Goal: Task Accomplishment & Management: Manage account settings

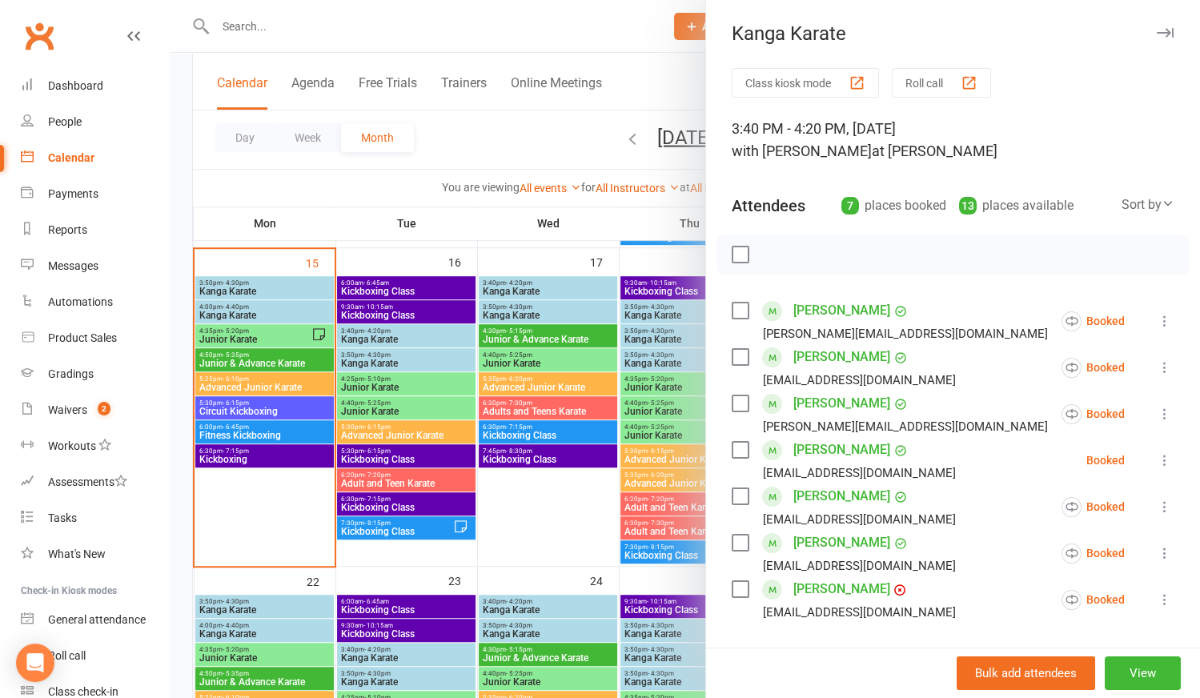
click at [323, 30] on div at bounding box center [685, 349] width 1030 height 698
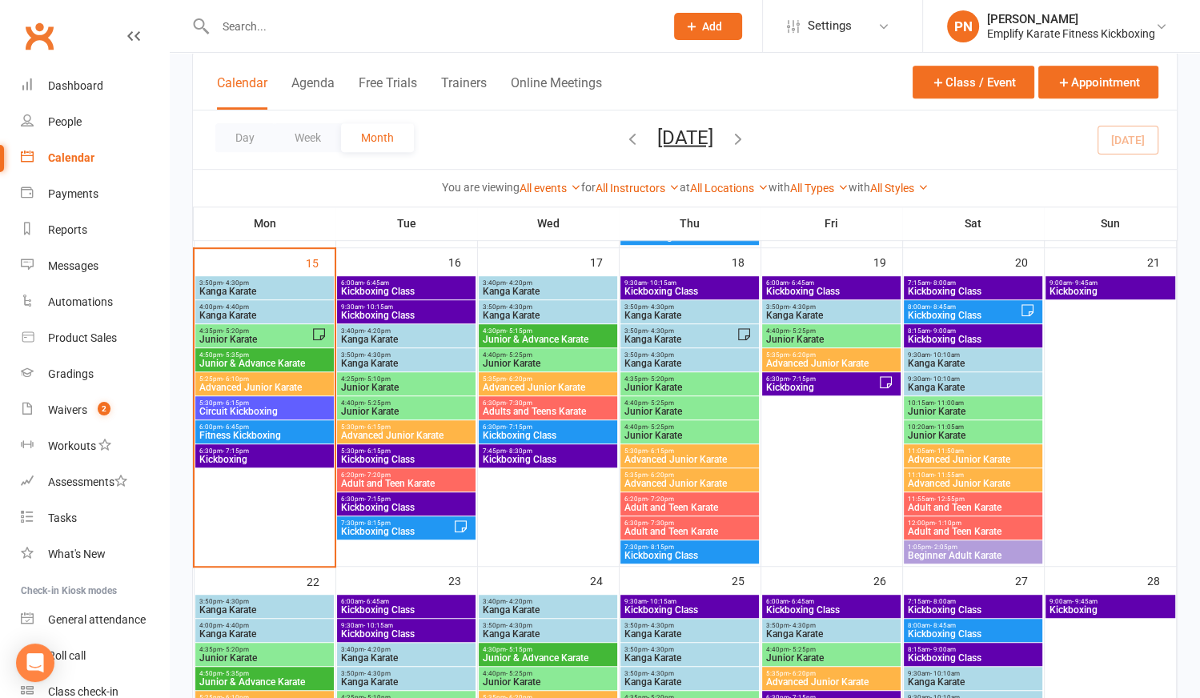
click at [323, 30] on input "text" at bounding box center [432, 26] width 443 height 22
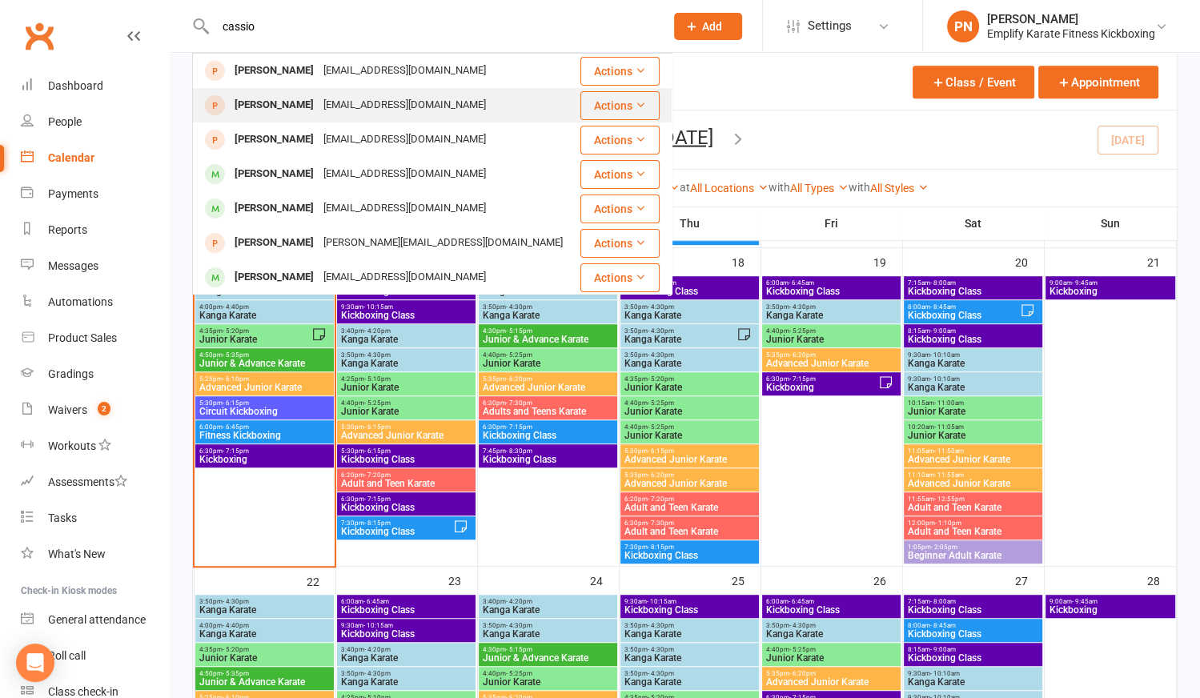
type input "cassio"
click at [323, 101] on div "[EMAIL_ADDRESS][DOMAIN_NAME]" at bounding box center [405, 105] width 172 height 23
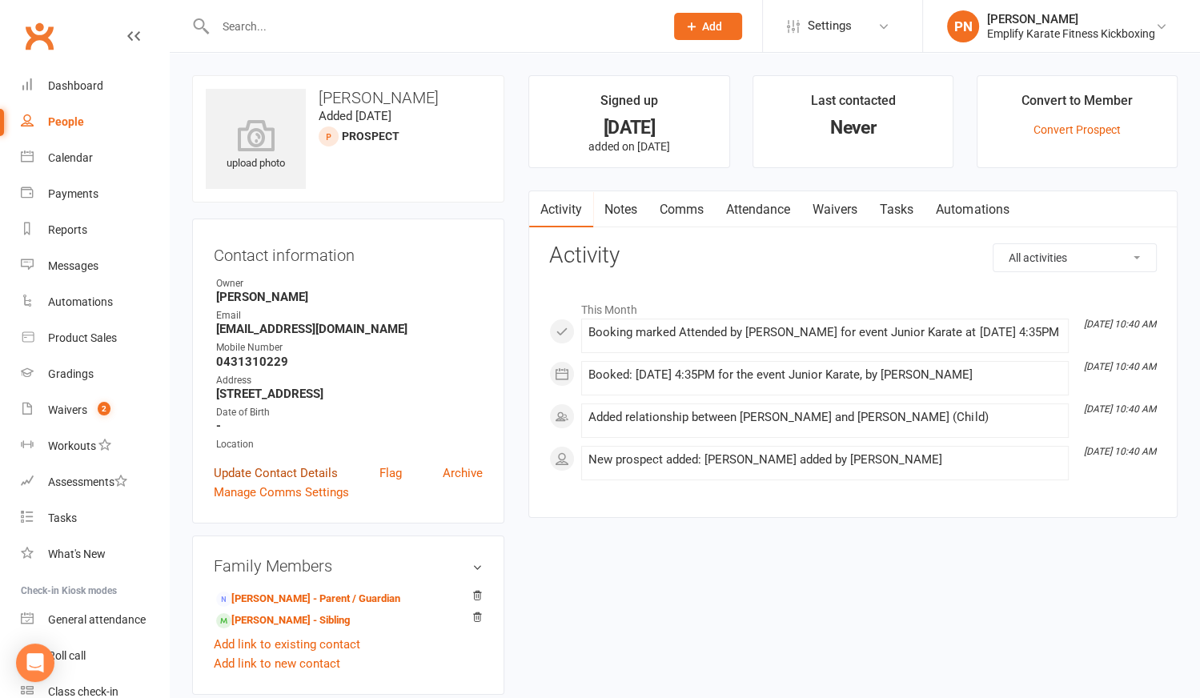
click at [291, 482] on link "Update Contact Details" at bounding box center [276, 473] width 124 height 19
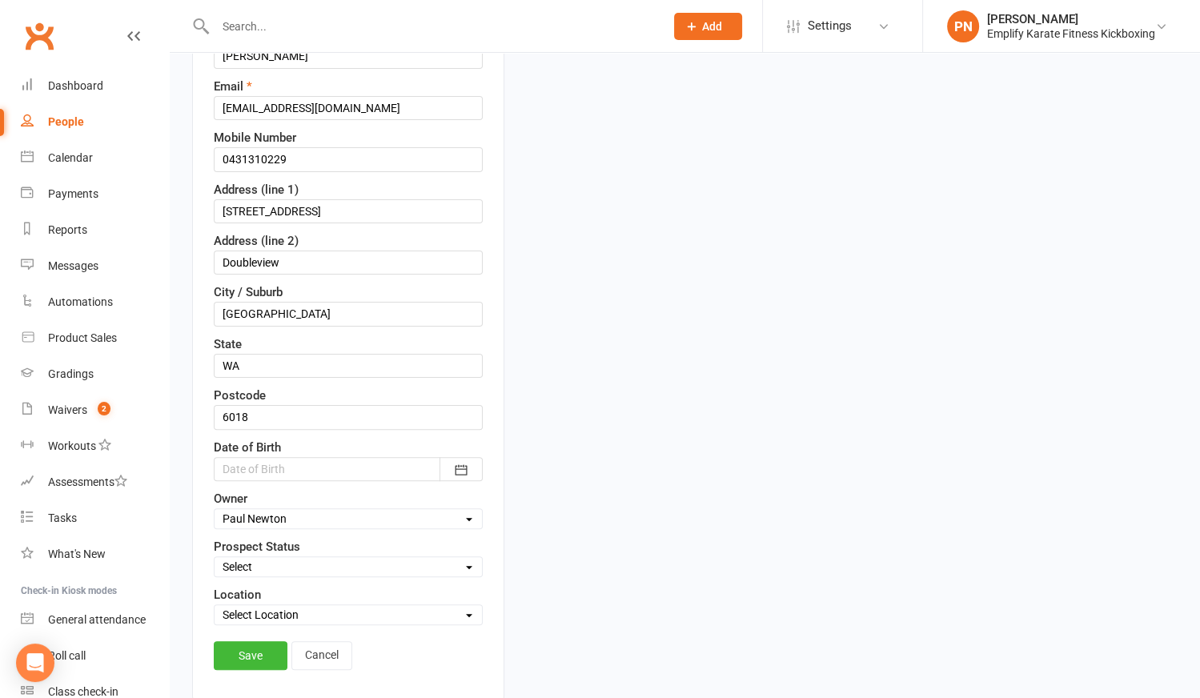
scroll to position [293, 0]
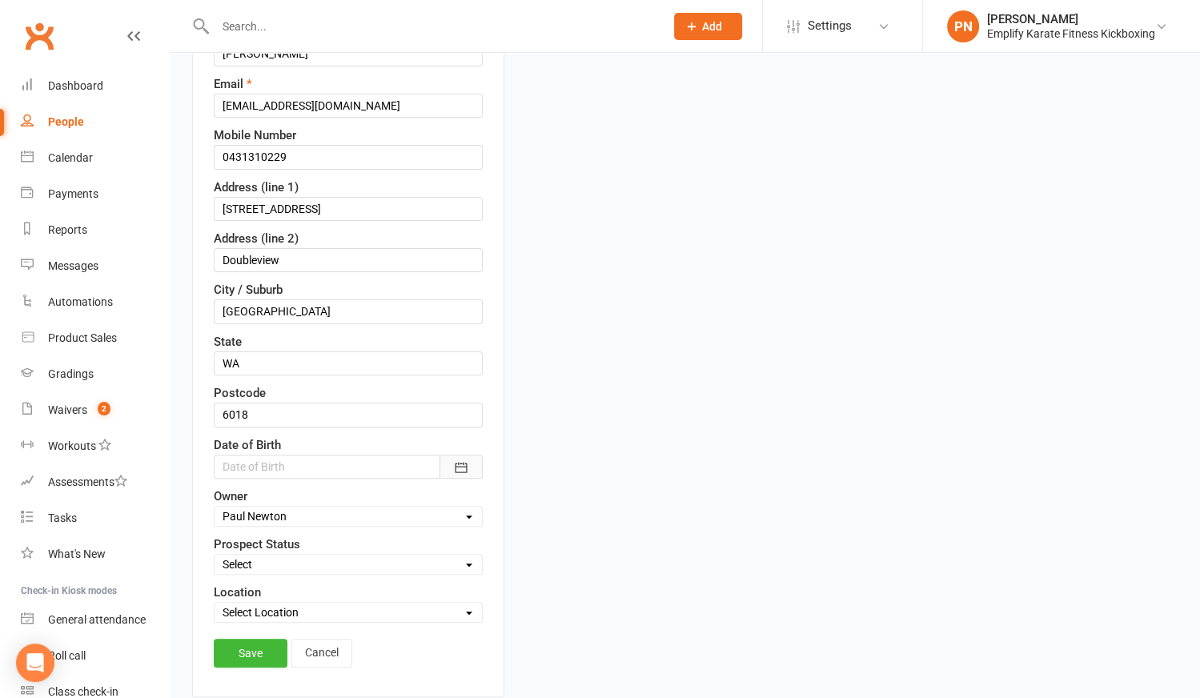
click at [455, 462] on icon "button" at bounding box center [461, 468] width 16 height 16
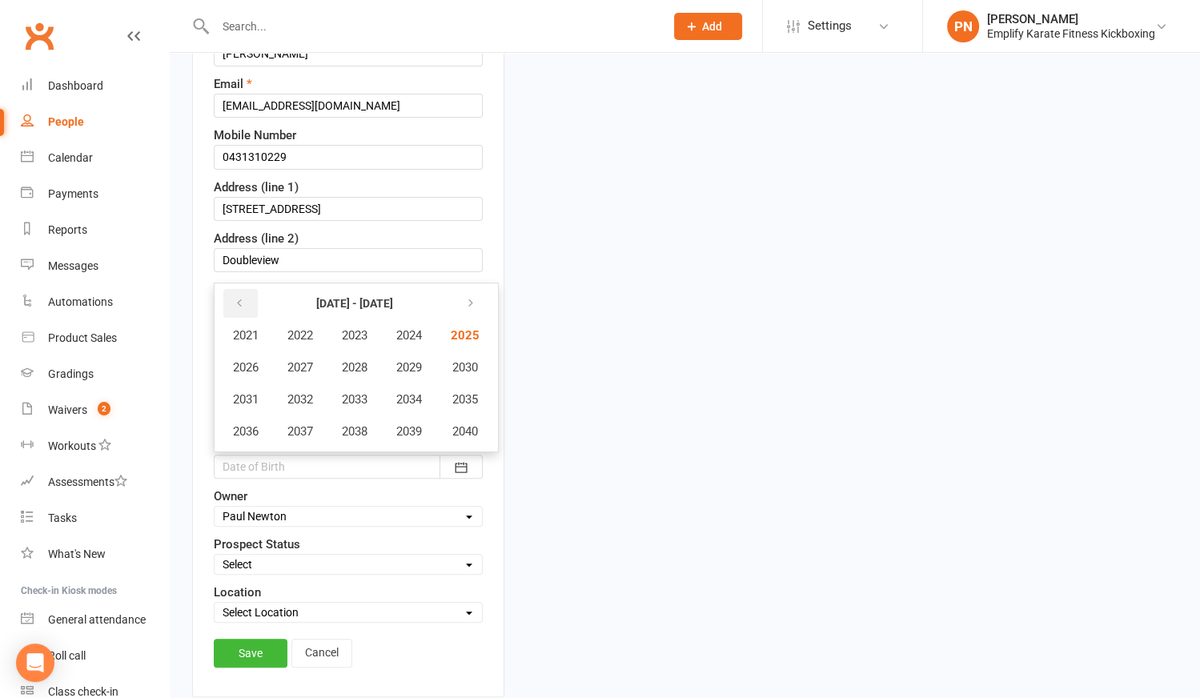
click at [244, 293] on button "button" at bounding box center [240, 303] width 34 height 29
click at [355, 424] on span "2018" at bounding box center [355, 431] width 26 height 14
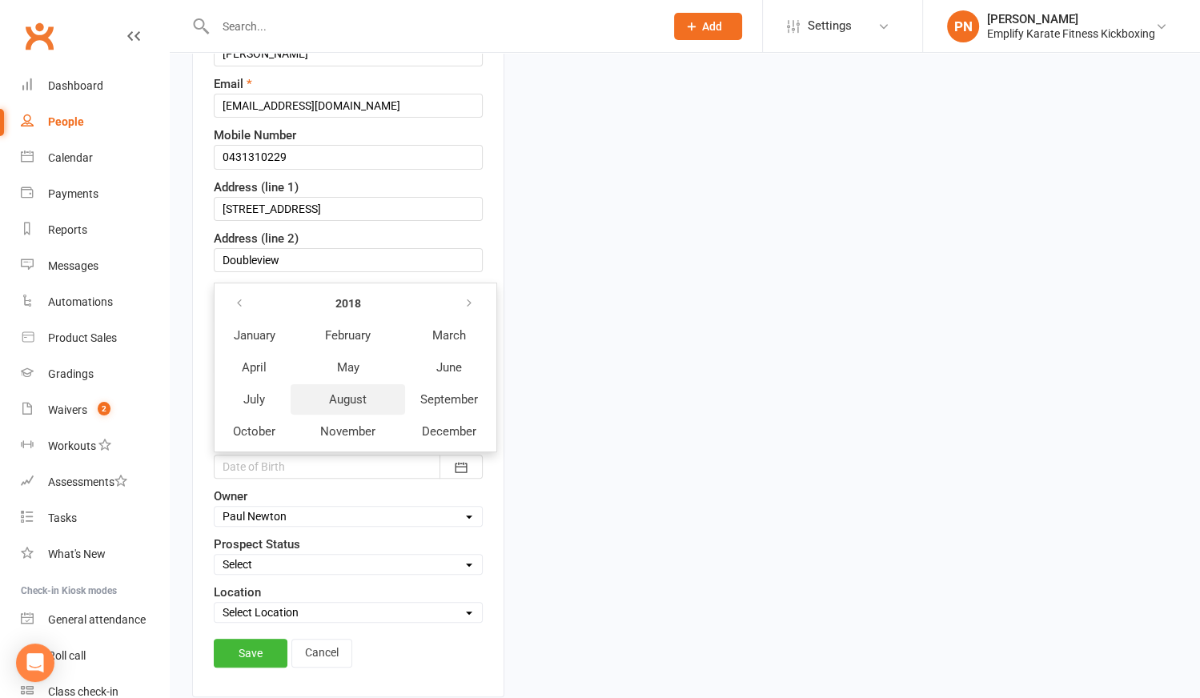
click at [347, 392] on span "August" at bounding box center [348, 399] width 38 height 14
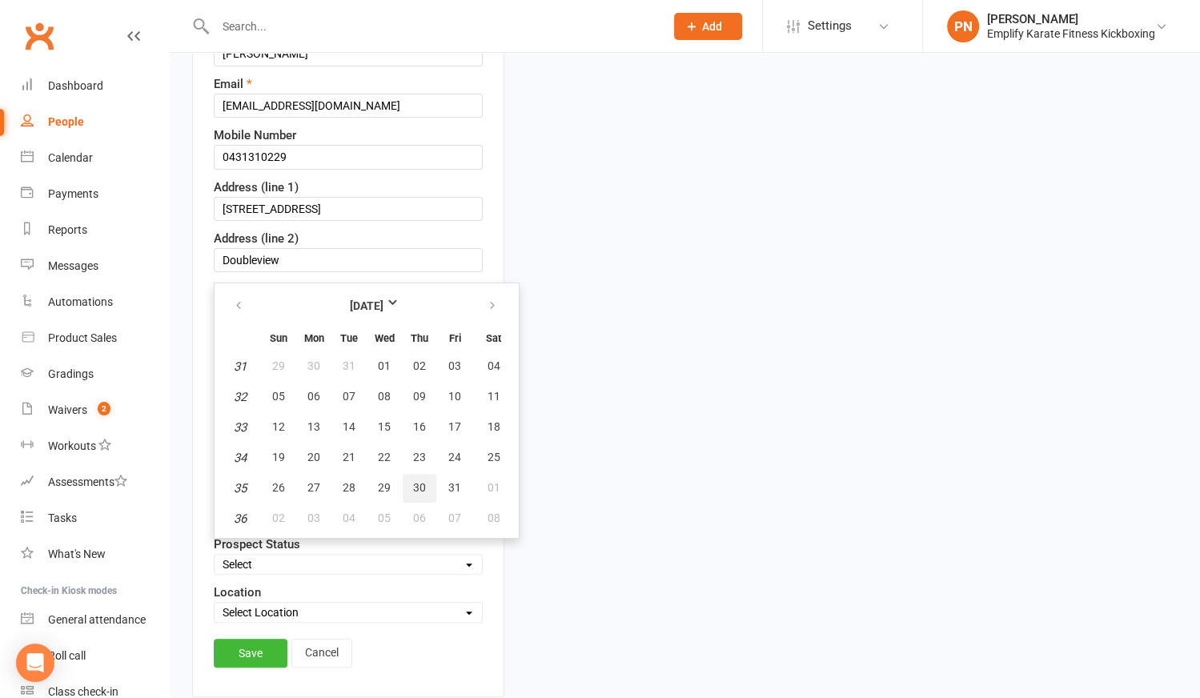
click at [418, 481] on span "30" at bounding box center [419, 487] width 13 height 13
type input "[DATE]"
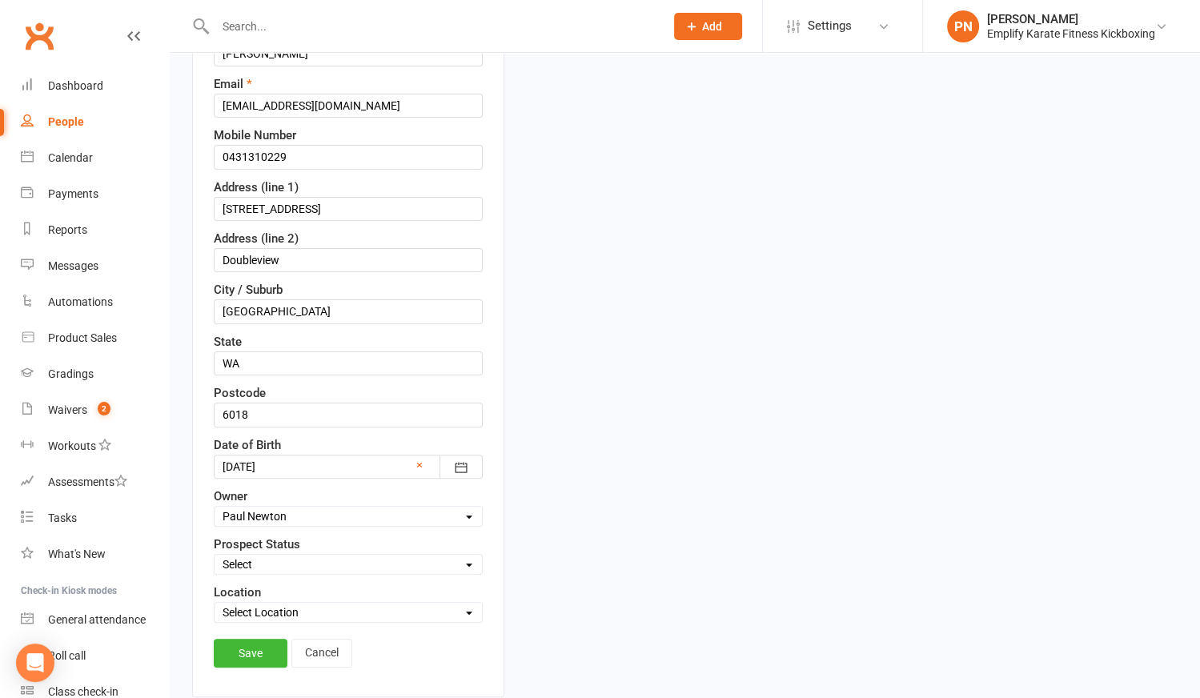
click at [285, 604] on select "Select Location [PERSON_NAME][GEOGRAPHIC_DATA] [PERSON_NAME]" at bounding box center [348, 613] width 267 height 18
select select "2"
click at [215, 604] on select "Select Location [PERSON_NAME][GEOGRAPHIC_DATA] [PERSON_NAME]" at bounding box center [348, 613] width 267 height 18
click at [257, 649] on link "Save" at bounding box center [251, 653] width 74 height 29
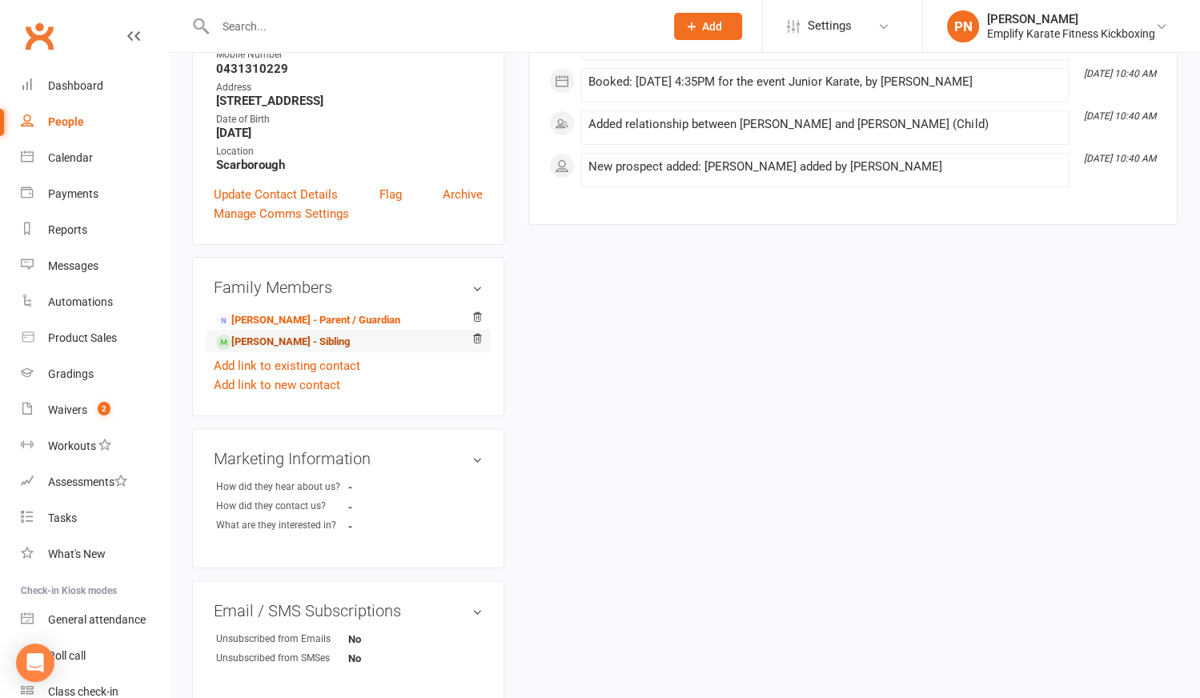
click at [262, 351] on link "[PERSON_NAME] - Sibling" at bounding box center [283, 342] width 134 height 17
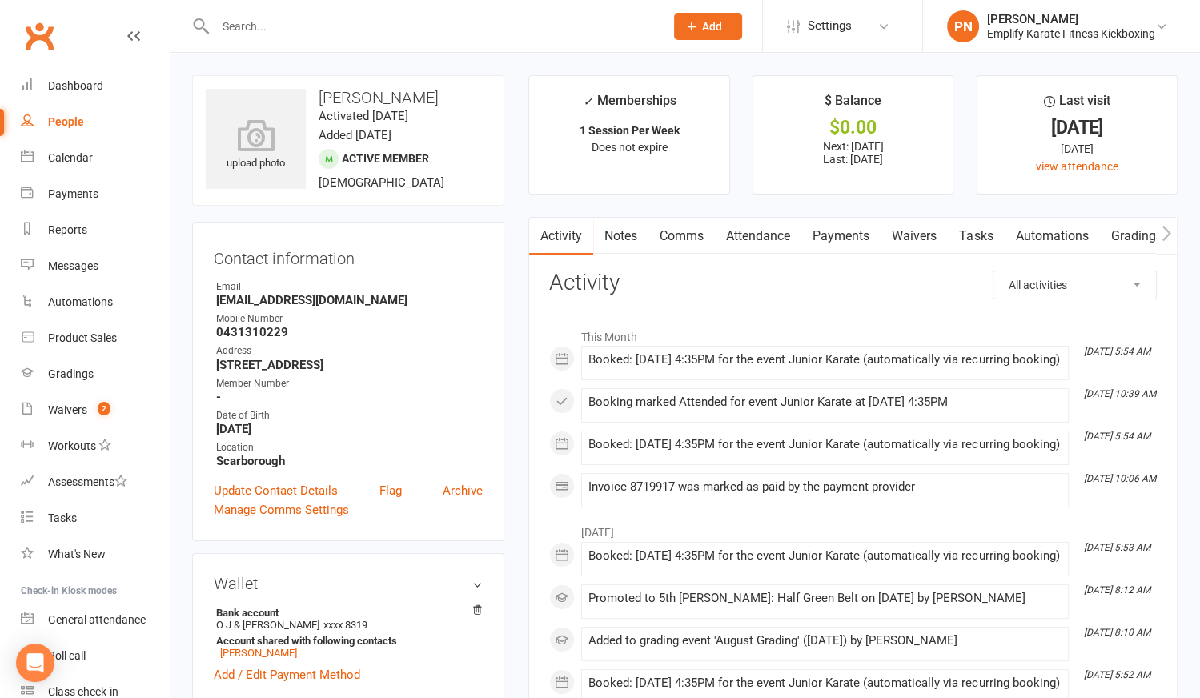
click at [838, 233] on link "Payments" at bounding box center [840, 236] width 79 height 37
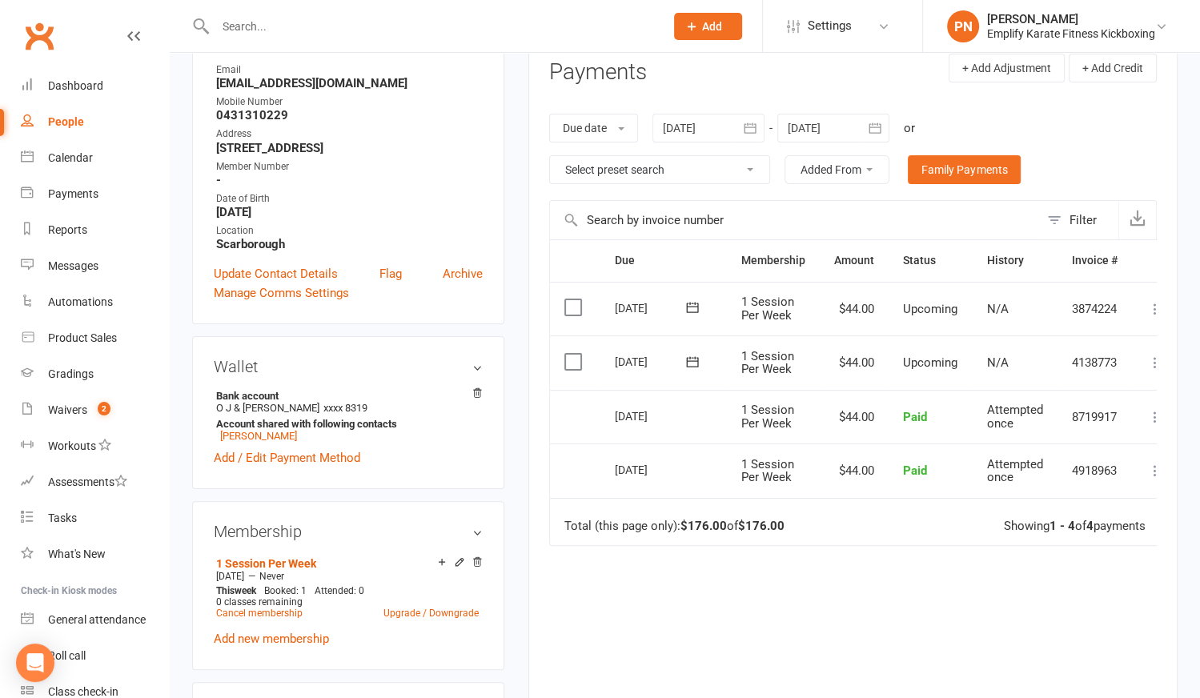
scroll to position [363, 0]
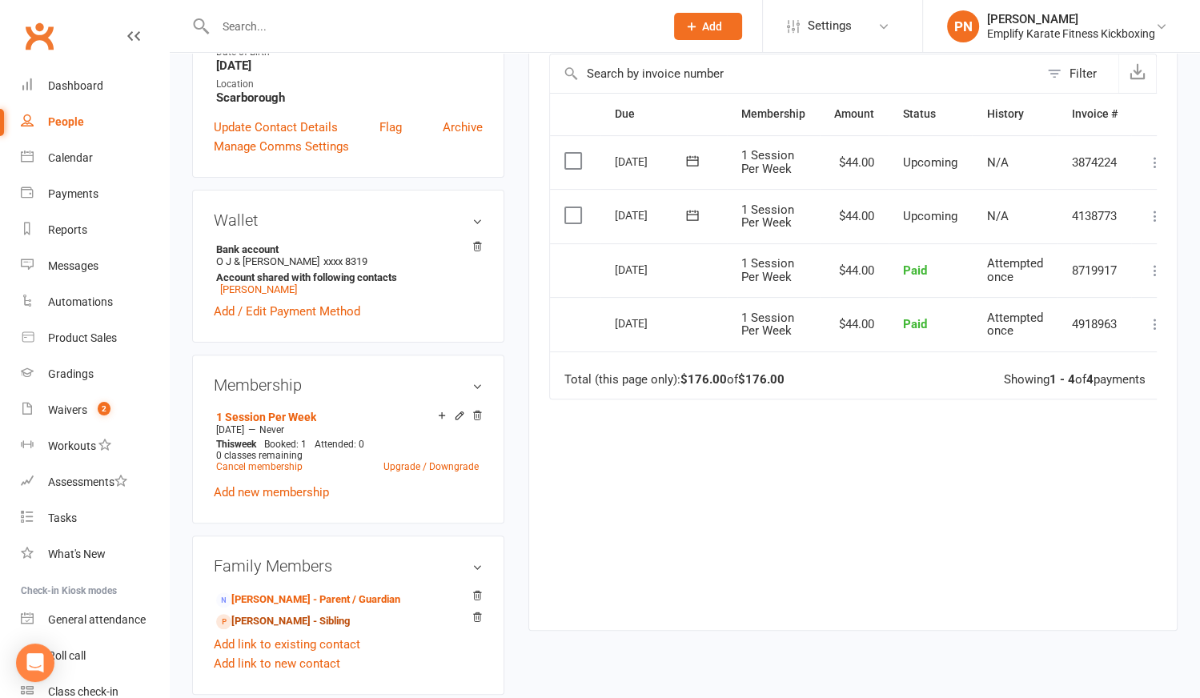
click at [289, 630] on link "[PERSON_NAME] - Sibling" at bounding box center [283, 621] width 134 height 17
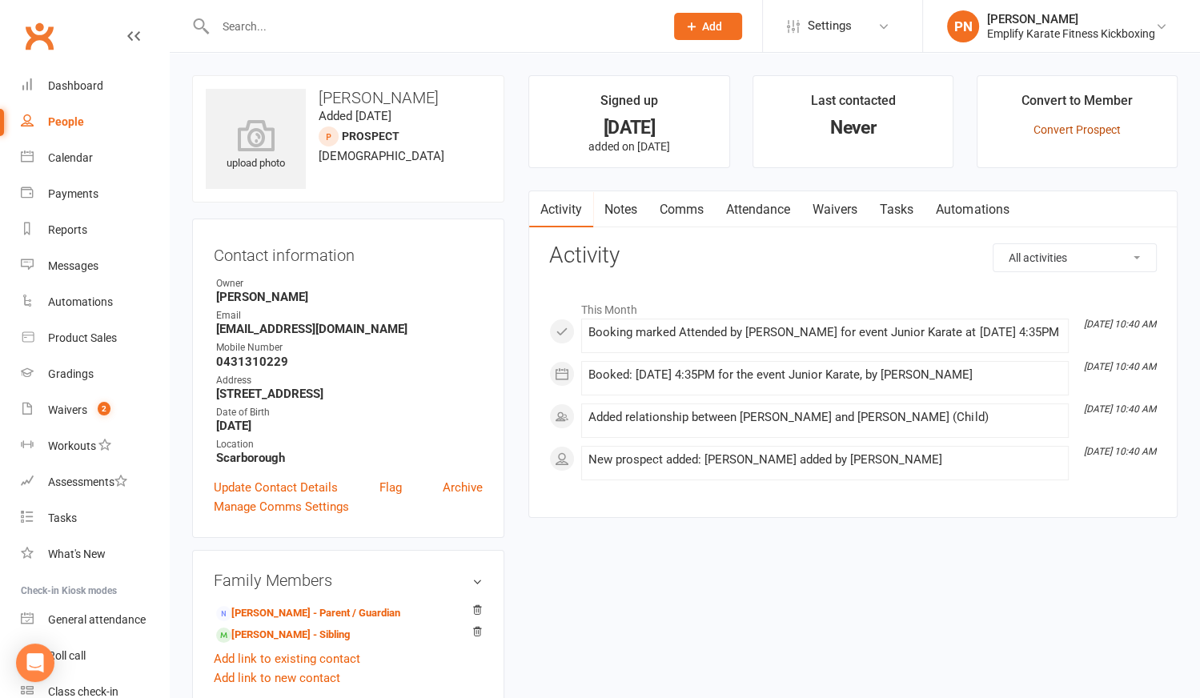
click at [1087, 124] on link "Convert Prospect" at bounding box center [1077, 129] width 86 height 13
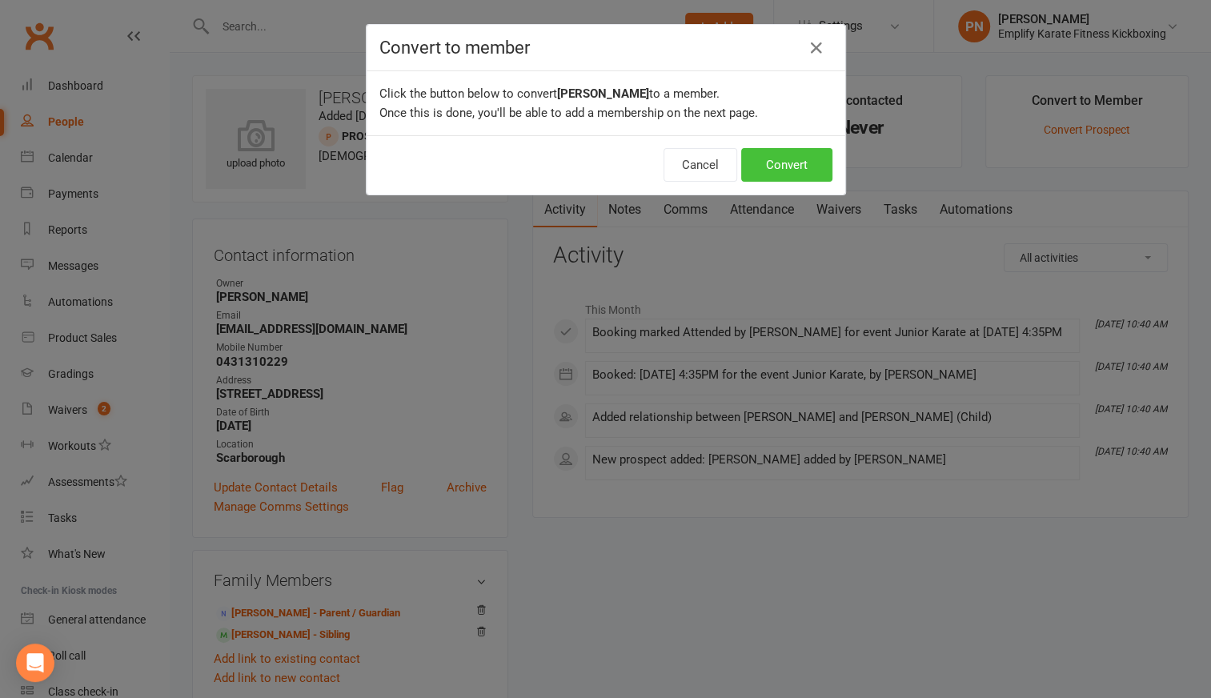
click at [769, 167] on button "Convert" at bounding box center [786, 165] width 91 height 34
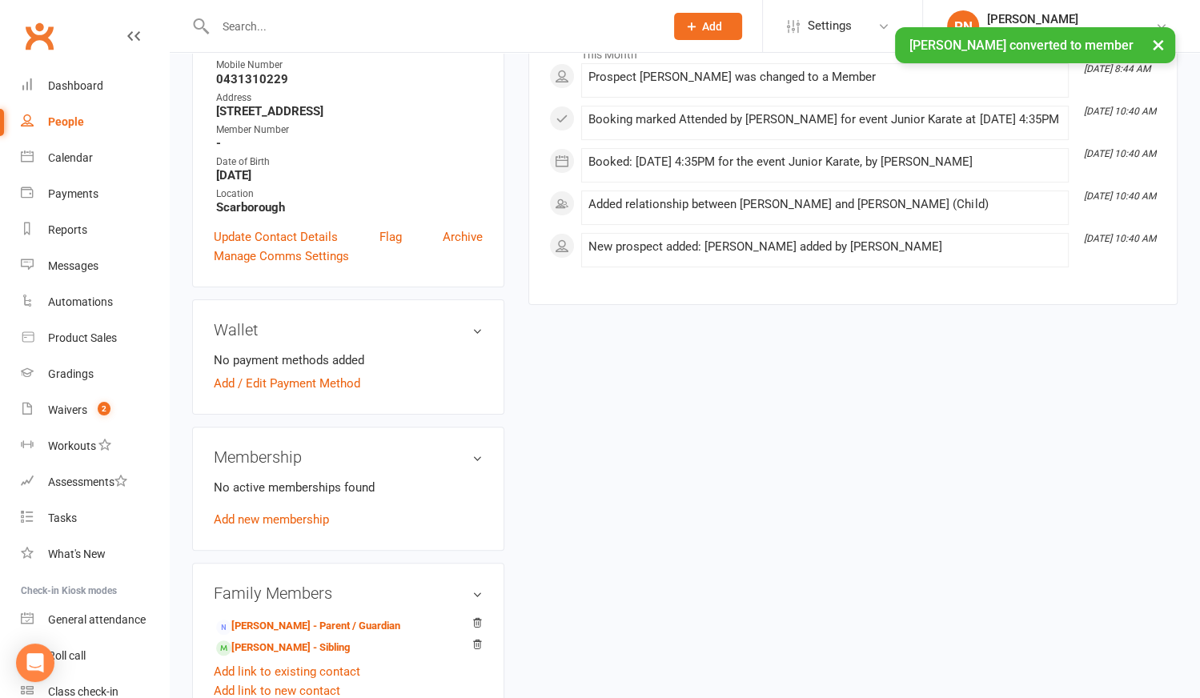
scroll to position [291, 0]
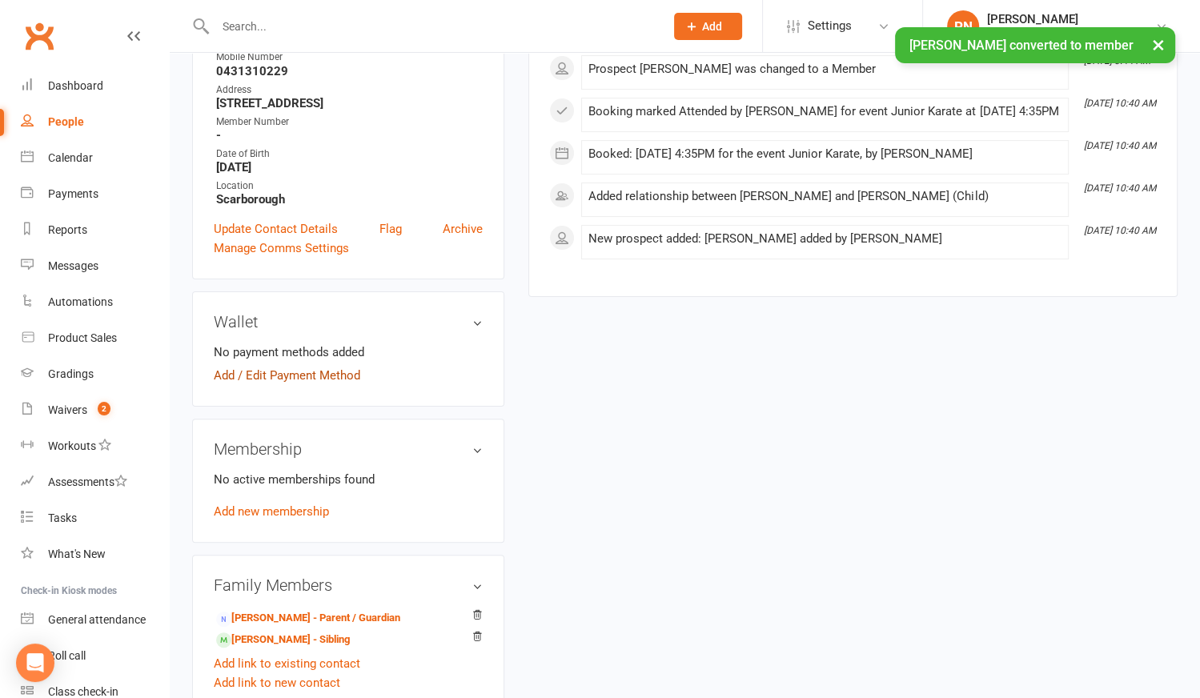
click at [223, 385] on link "Add / Edit Payment Method" at bounding box center [287, 375] width 147 height 19
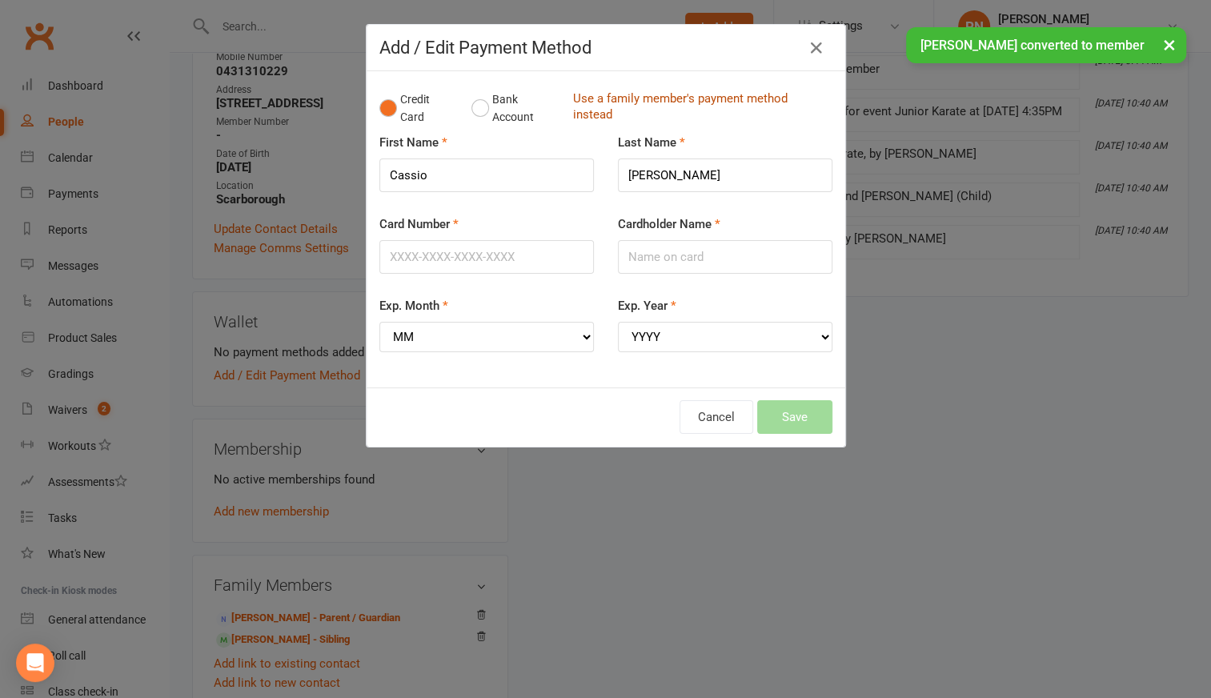
click at [666, 95] on link "Use a family member's payment method instead" at bounding box center [698, 108] width 251 height 36
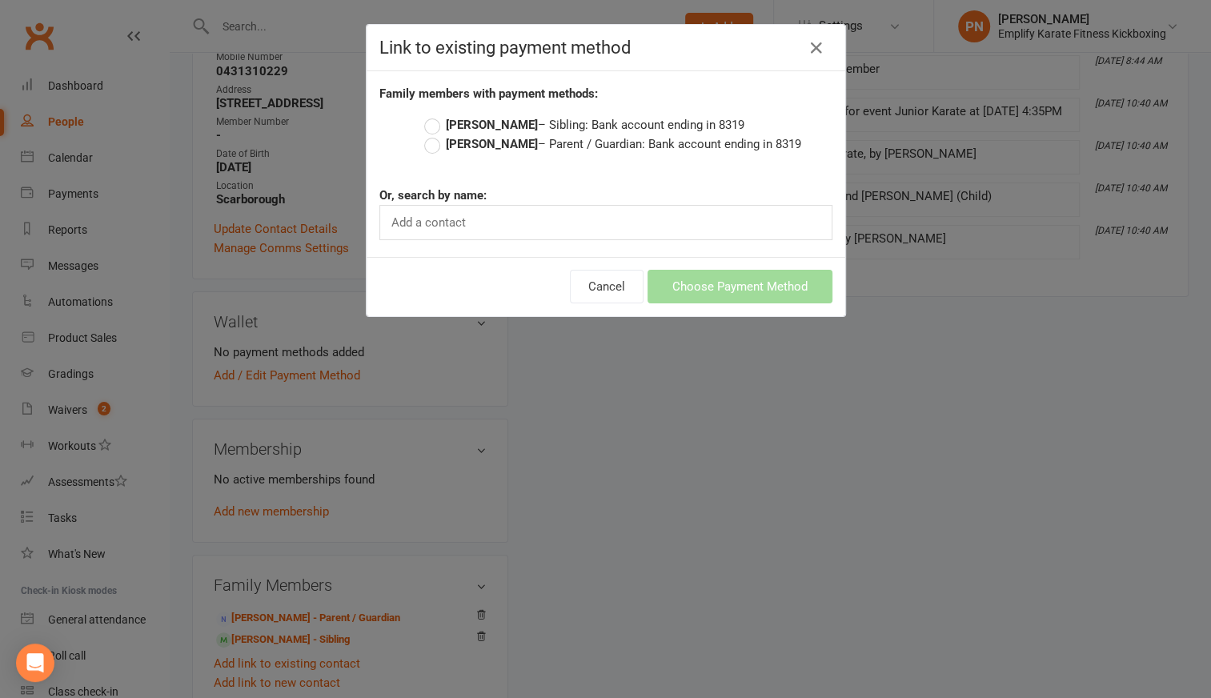
click at [429, 145] on label "[PERSON_NAME] – Parent / Guardian: Bank account ending in 8319" at bounding box center [612, 144] width 377 height 19
click at [429, 135] on input "[PERSON_NAME] – Parent / Guardian: Bank account ending in 8319" at bounding box center [429, 135] width 10 height 0
click at [671, 279] on button "Choose Payment Method" at bounding box center [740, 287] width 185 height 34
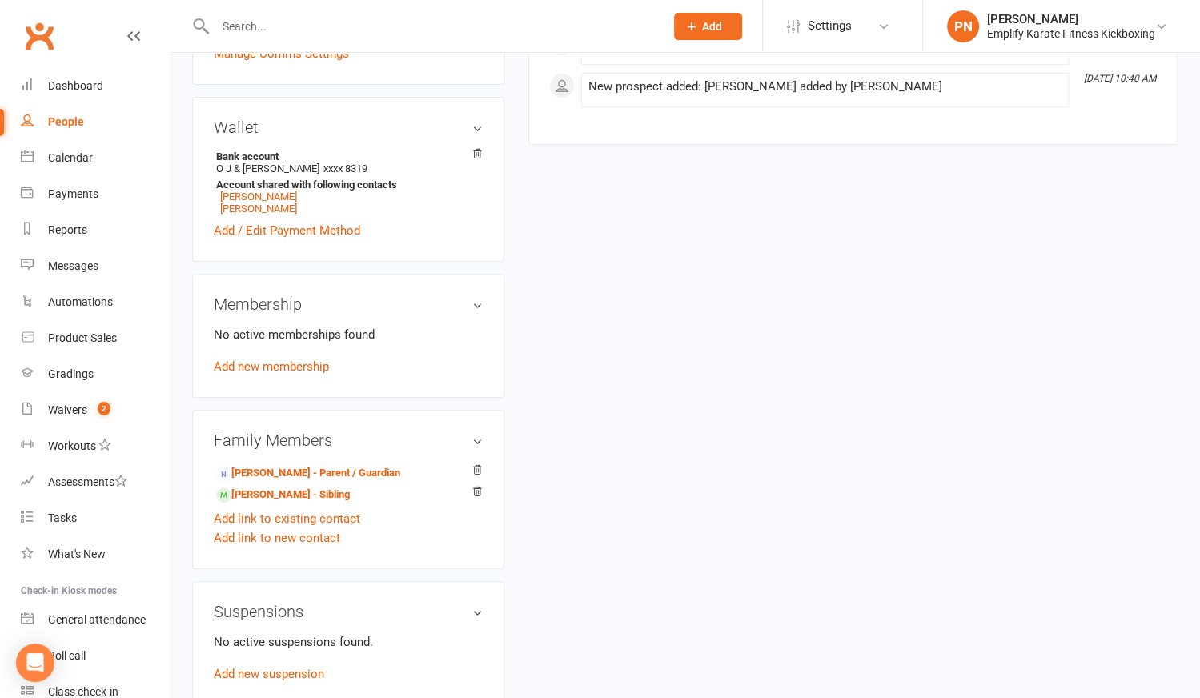
scroll to position [509, 0]
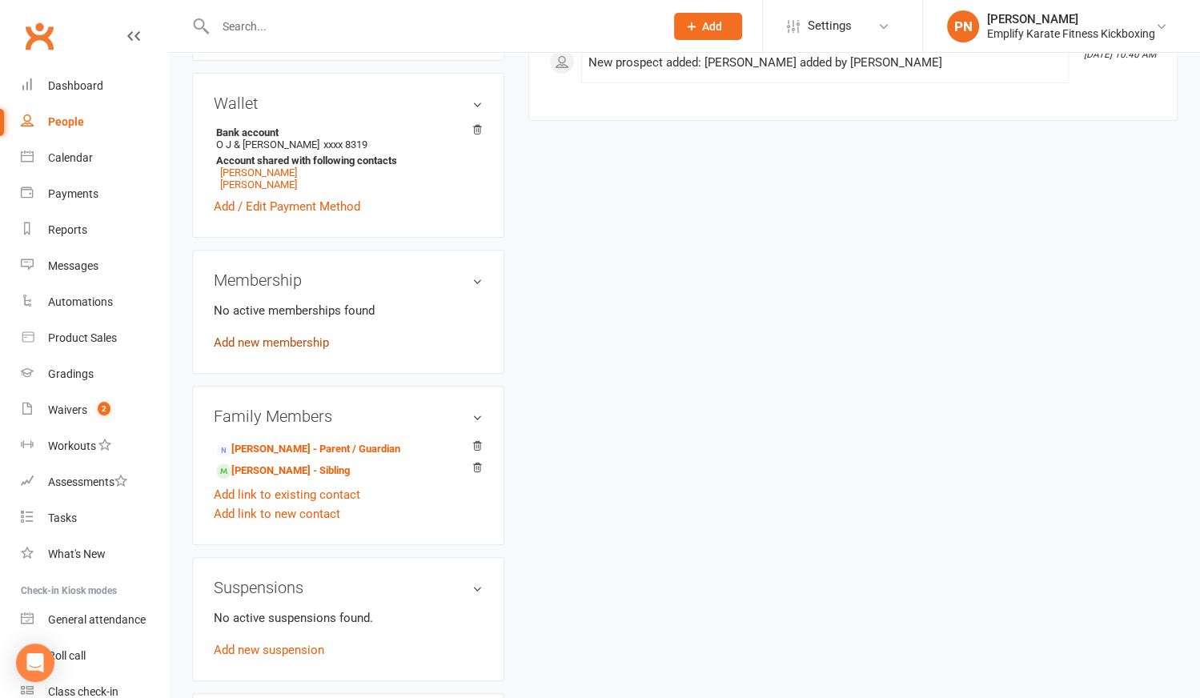
click at [259, 350] on link "Add new membership" at bounding box center [271, 342] width 115 height 14
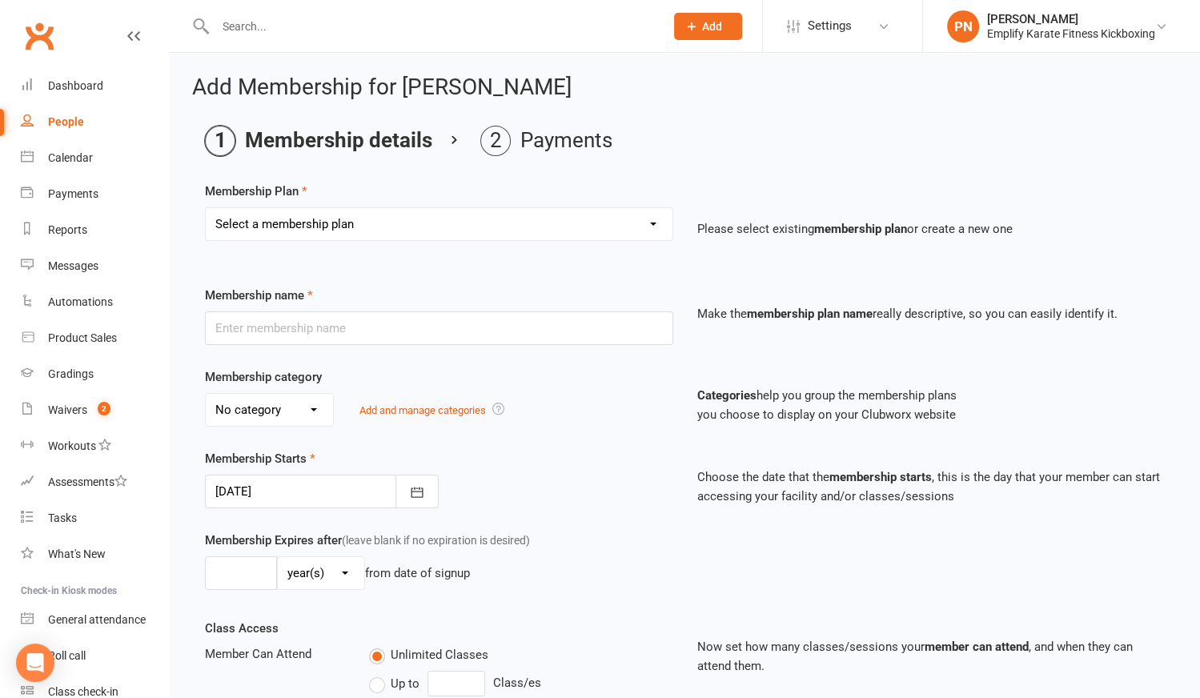
click at [384, 220] on select "Select a membership plan Create new Membership Plan Unlimited Training 2 Sessio…" at bounding box center [439, 224] width 467 height 32
select select "3"
click at [206, 208] on select "Select a membership plan Create new Membership Plan Unlimited Training 2 Sessio…" at bounding box center [439, 224] width 467 height 32
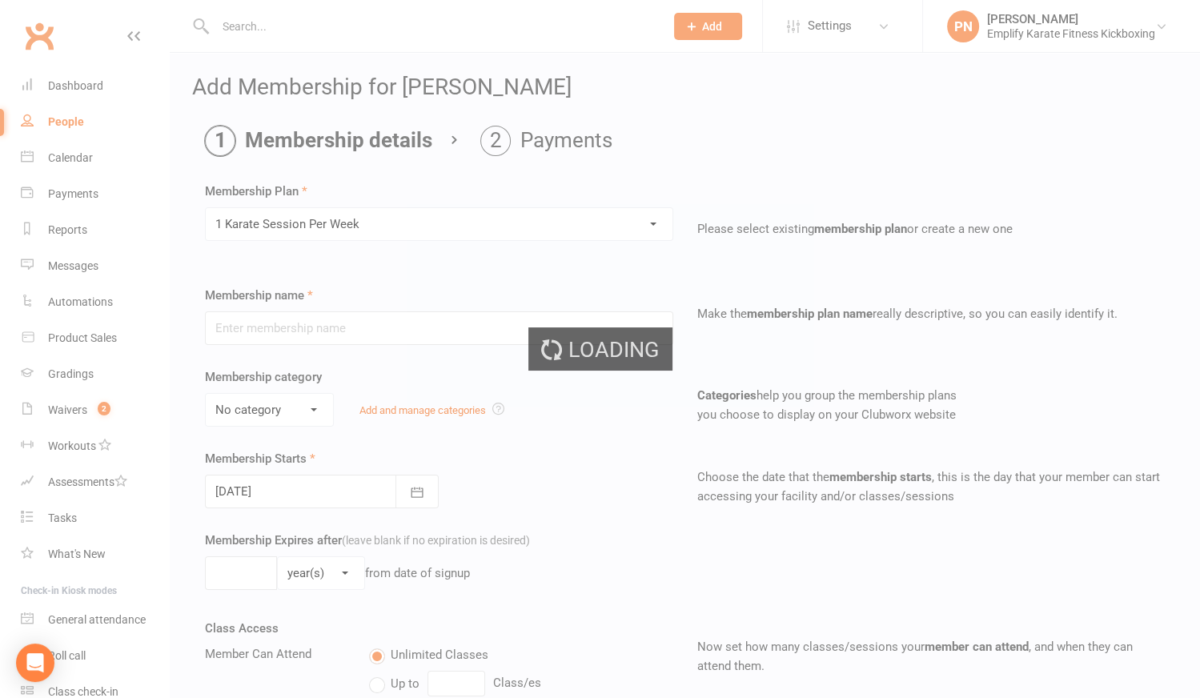
type input "1 Karate Session Per Week"
select select "0"
type input "0"
type input "1"
select select "?"
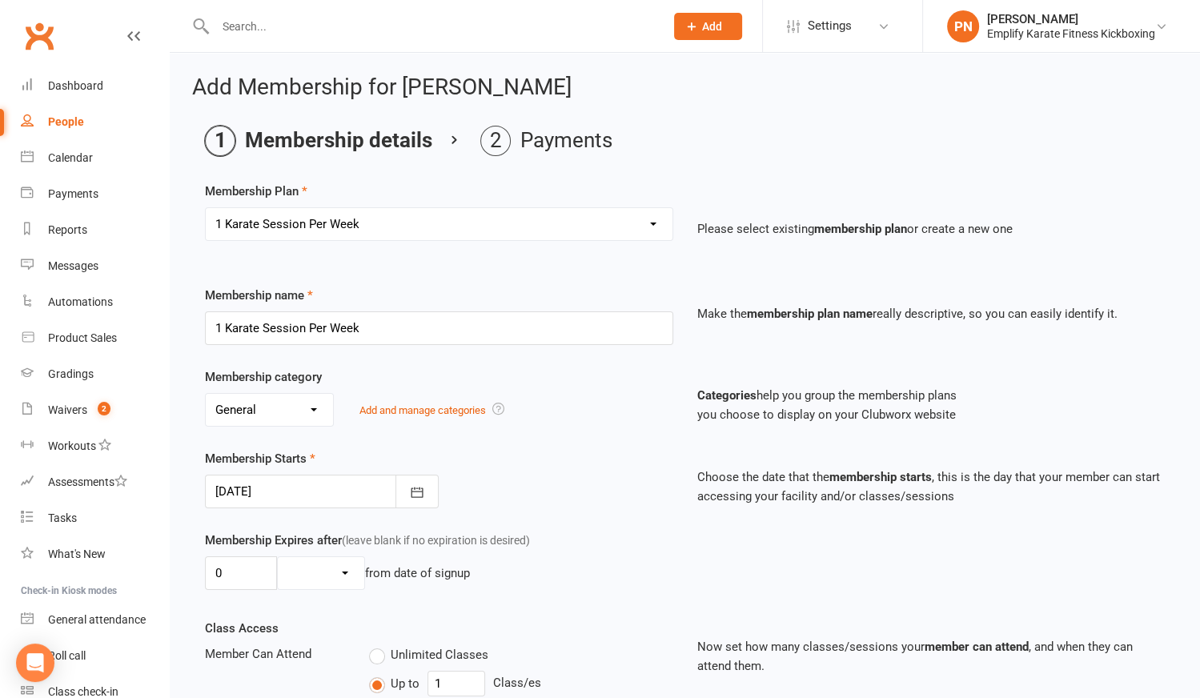
type input "[DATE]"
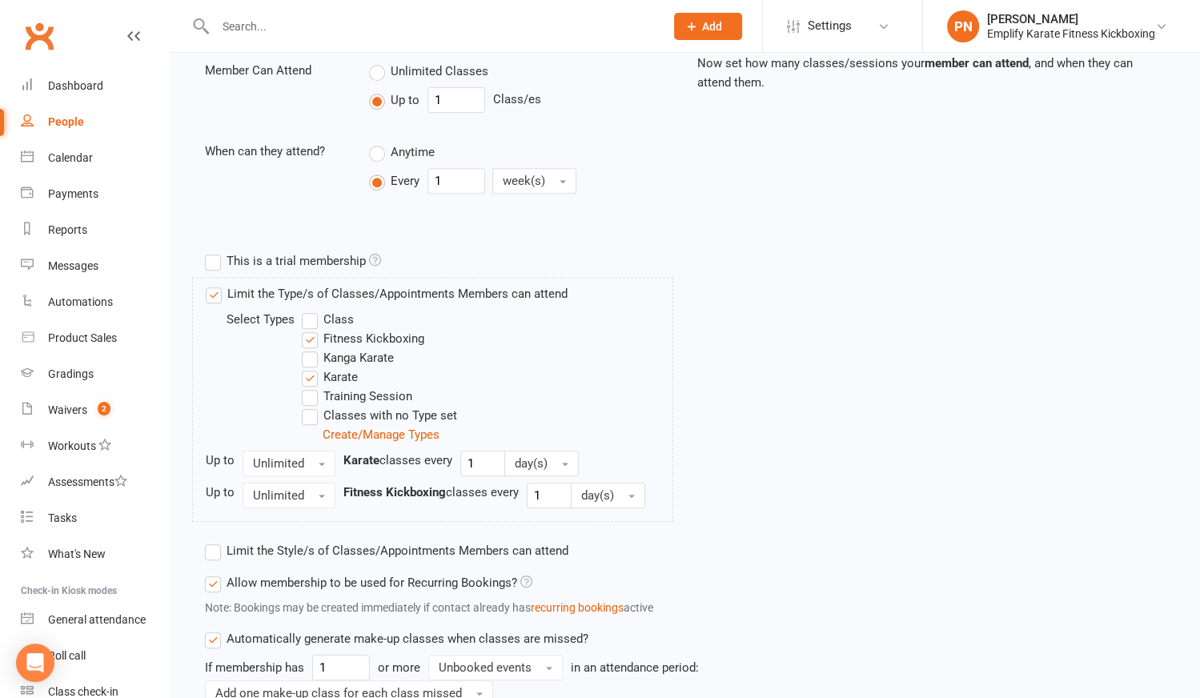
scroll to position [770, 0]
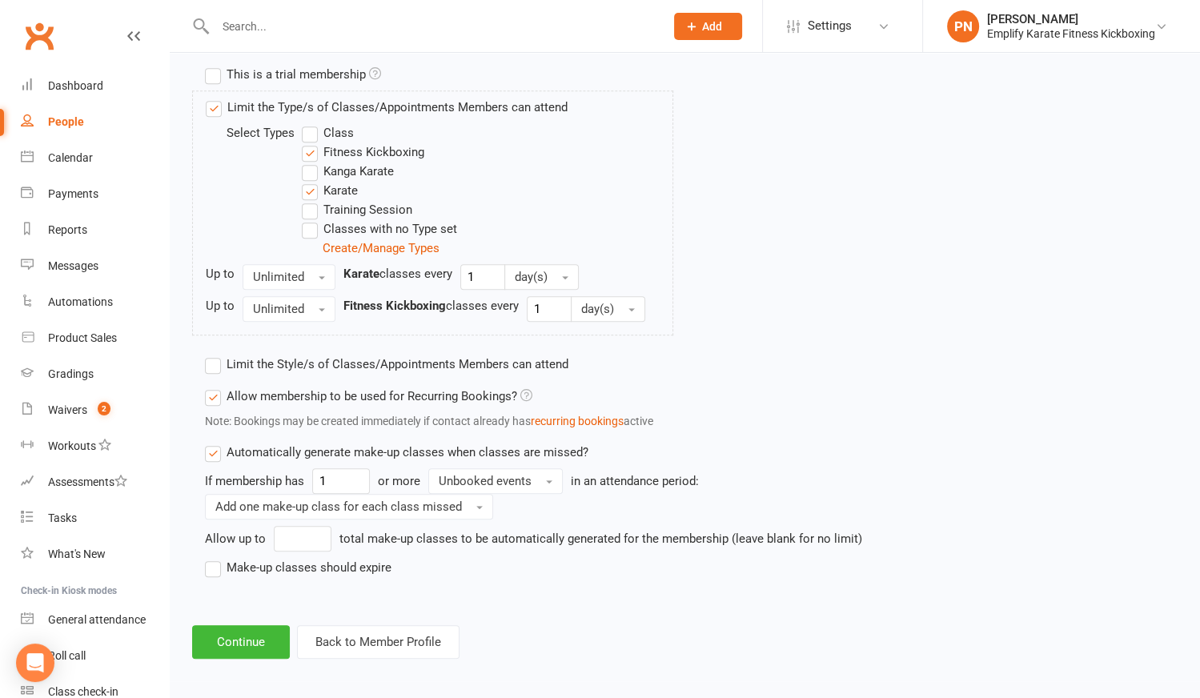
click at [218, 562] on label "Make-up classes should expire" at bounding box center [298, 567] width 187 height 19
click at [215, 558] on input "Make-up classes should expire" at bounding box center [210, 558] width 10 height 0
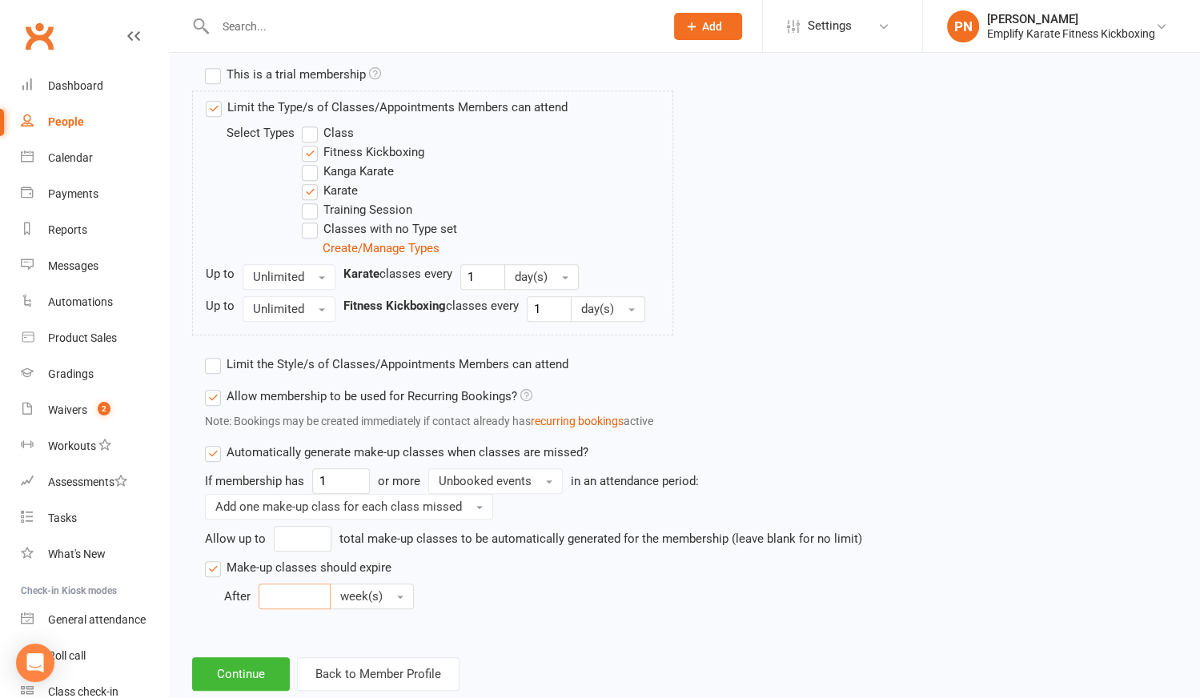
click at [264, 592] on input "number" at bounding box center [295, 597] width 72 height 26
type input "4"
click at [376, 584] on button "week(s)" at bounding box center [372, 597] width 84 height 26
click at [360, 689] on span "month(s)" at bounding box center [367, 695] width 49 height 14
click at [270, 670] on button "Continue" at bounding box center [241, 674] width 98 height 34
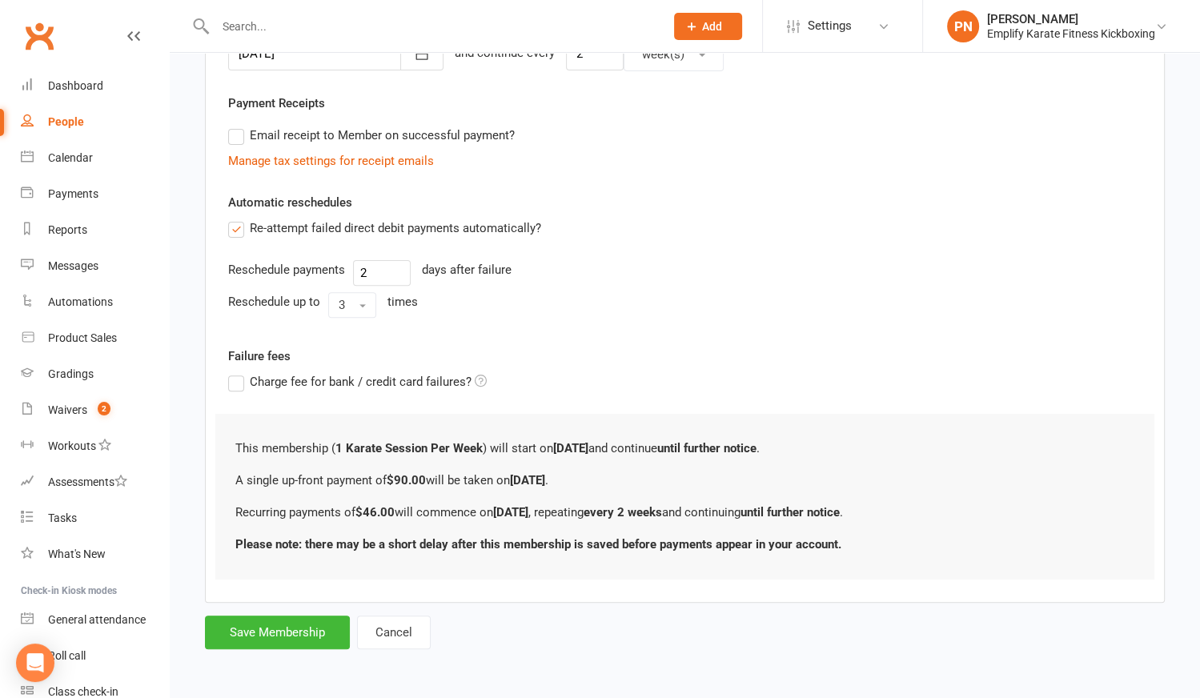
scroll to position [0, 0]
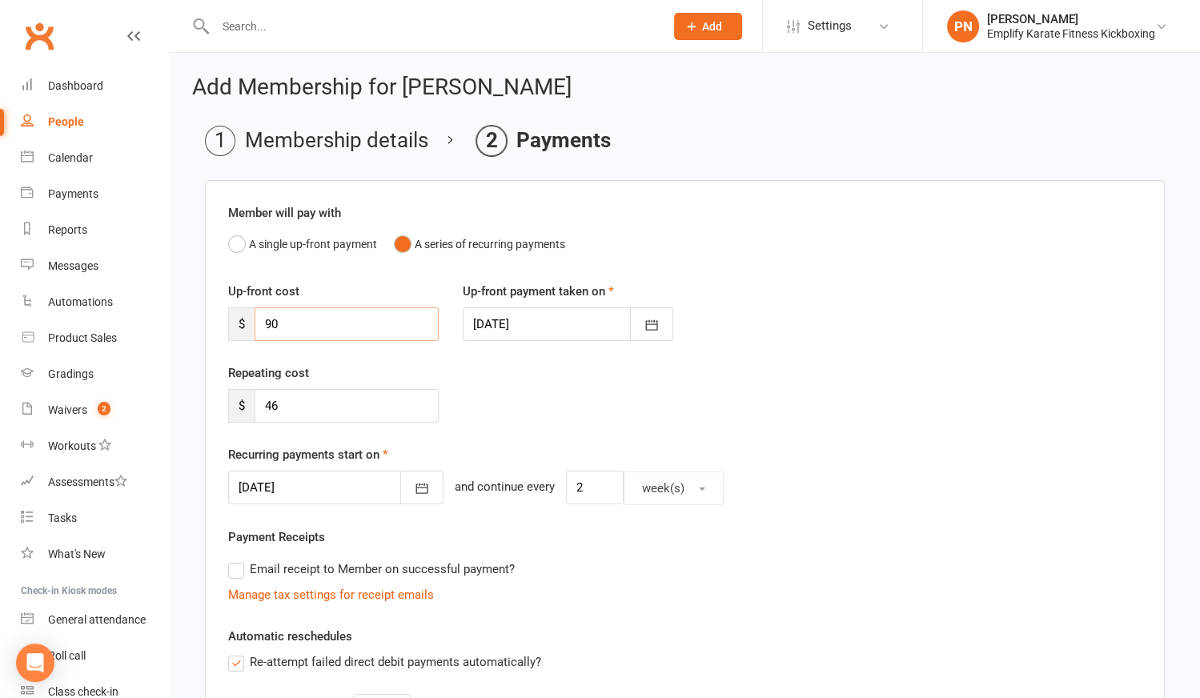
click at [348, 323] on input "90" at bounding box center [347, 324] width 184 height 34
type input "9"
click at [414, 487] on icon "button" at bounding box center [422, 488] width 16 height 16
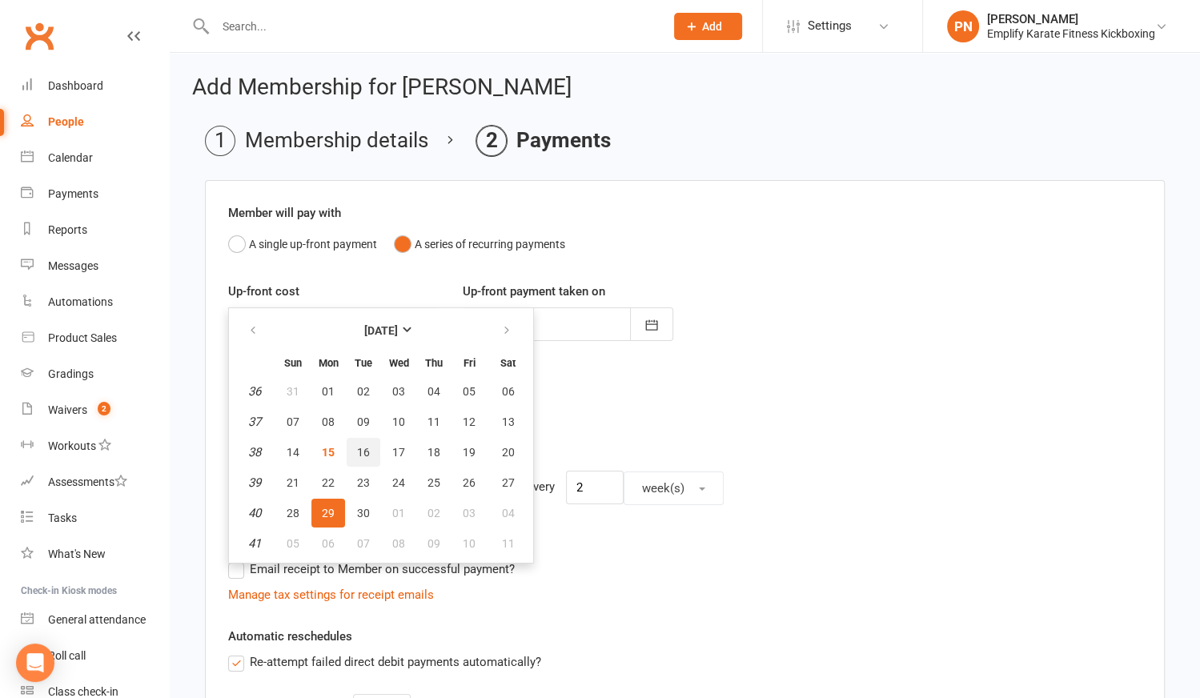
click at [364, 453] on span "16" at bounding box center [363, 452] width 13 height 13
type input "[DATE]"
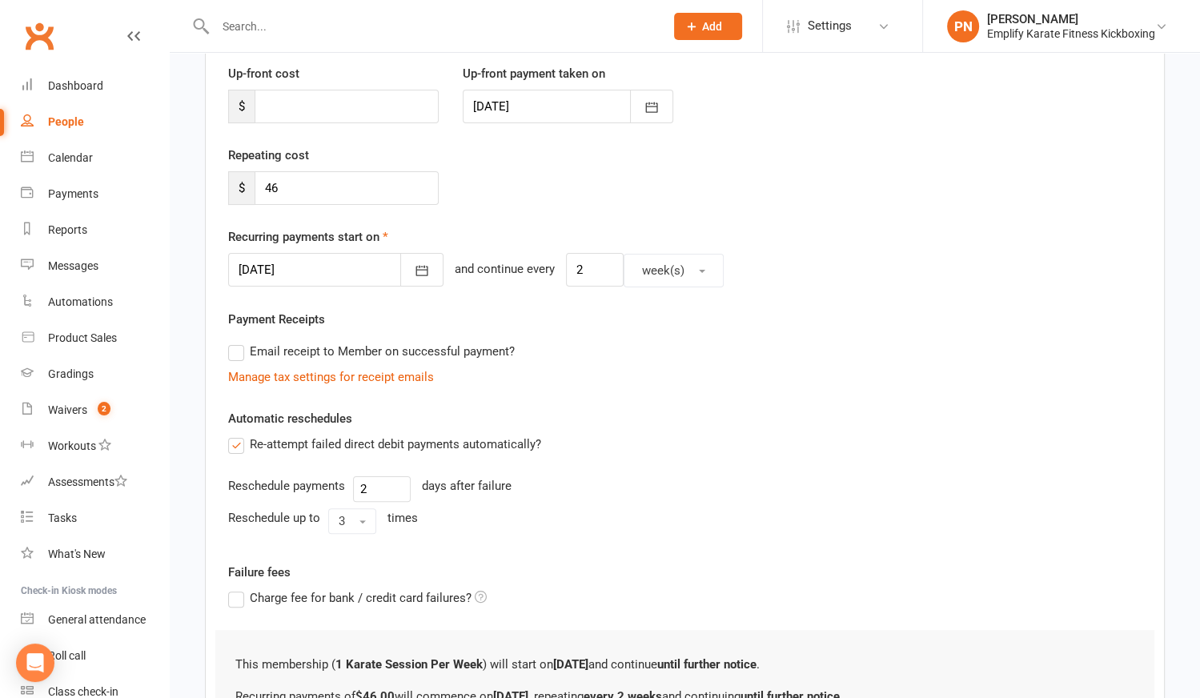
scroll to position [397, 0]
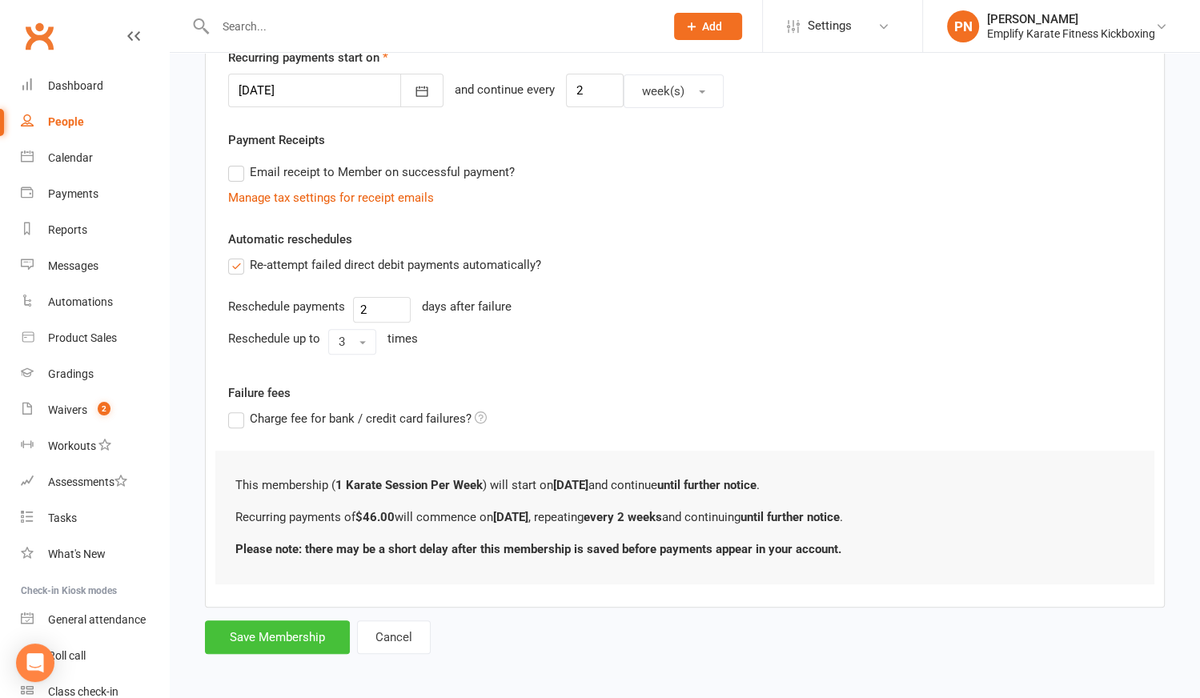
click at [276, 644] on button "Save Membership" at bounding box center [277, 638] width 145 height 34
type input "0"
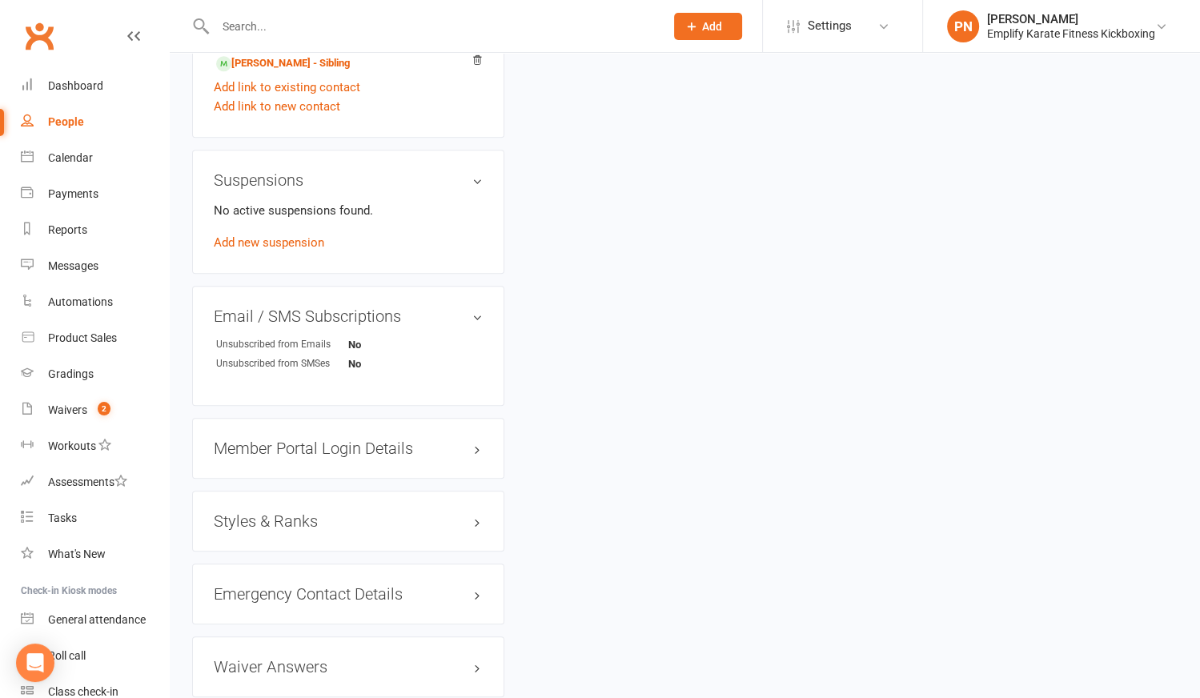
scroll to position [1018, 0]
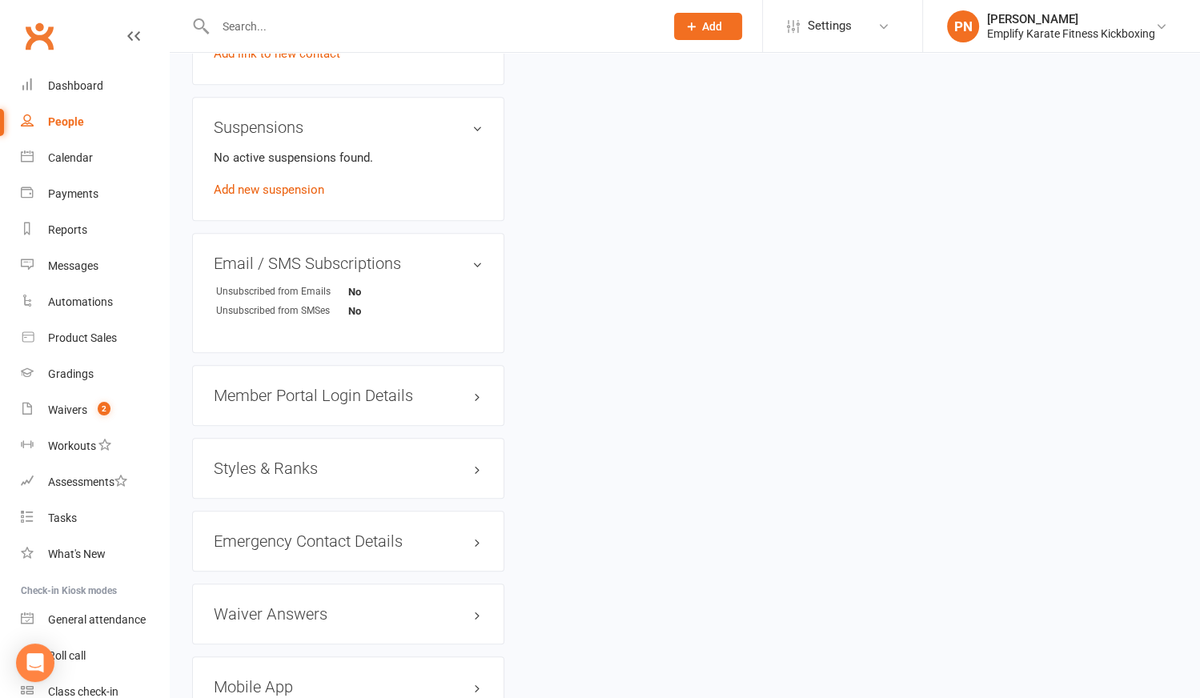
click at [278, 477] on h3 "Styles & Ranks" at bounding box center [348, 469] width 269 height 18
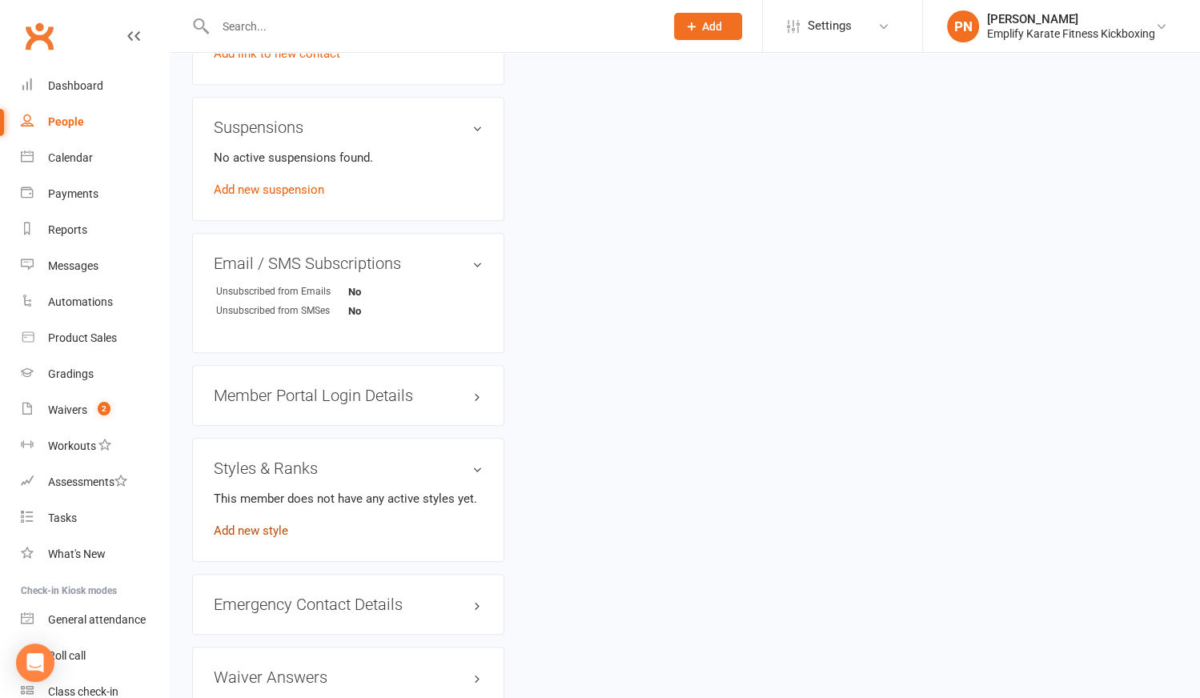
click at [270, 538] on link "Add new style" at bounding box center [251, 531] width 74 height 14
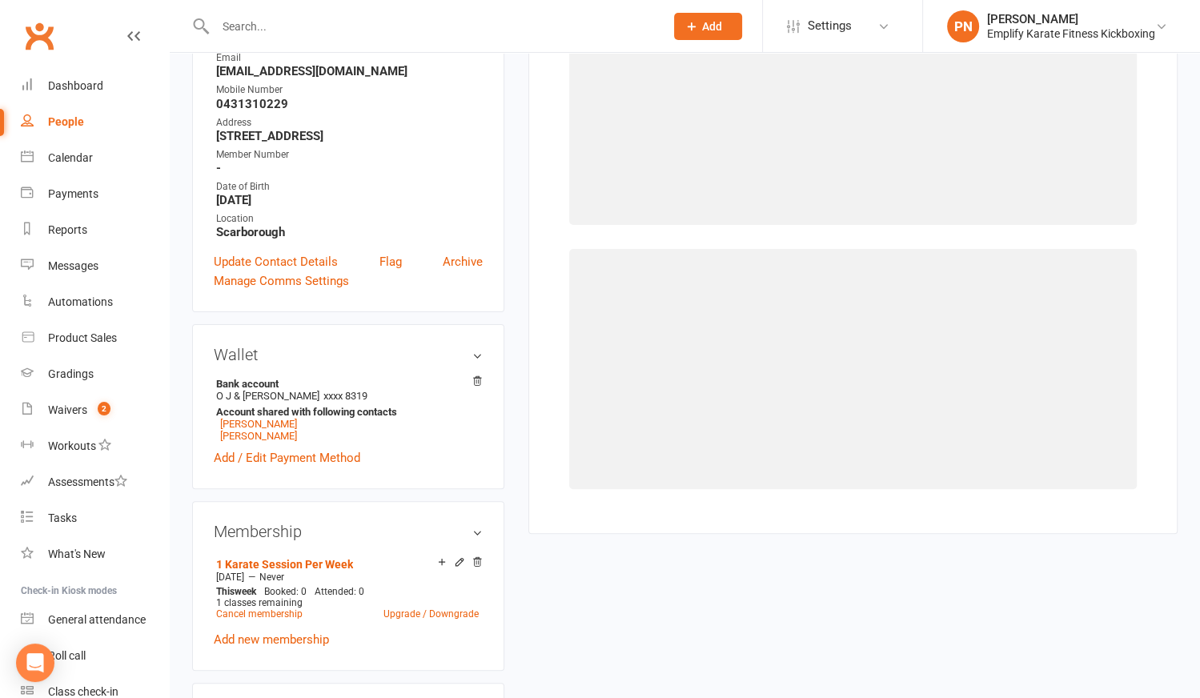
scroll to position [136, 0]
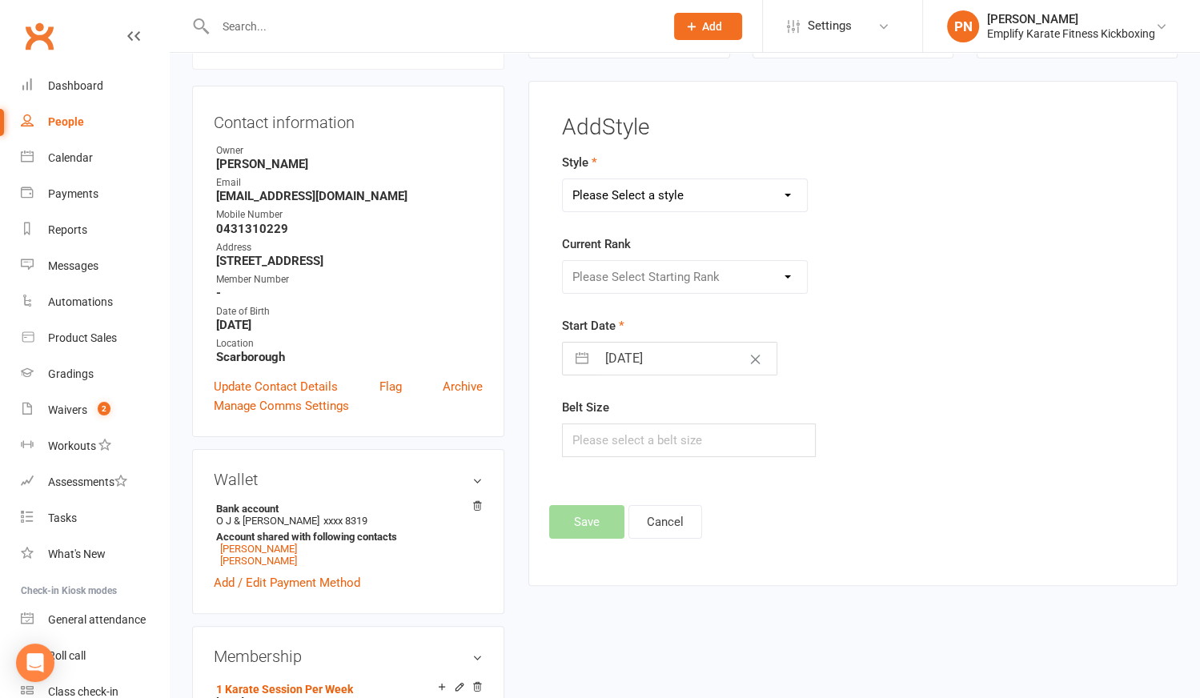
click at [604, 203] on select "Please Select a style Adult Goju Karate Junior Goju Karate Junior Leadership Pr…" at bounding box center [684, 195] width 243 height 32
select select "2206"
click at [563, 179] on select "Please Select a style Adult Goju Karate Junior Goju Karate Junior Leadership Pr…" at bounding box center [684, 195] width 243 height 32
click at [622, 289] on select "Please Select Starting Rank 10th Kyu: White Belt 9th Kyu: Half Yellow Belt 8th …" at bounding box center [684, 277] width 243 height 32
select select "21901"
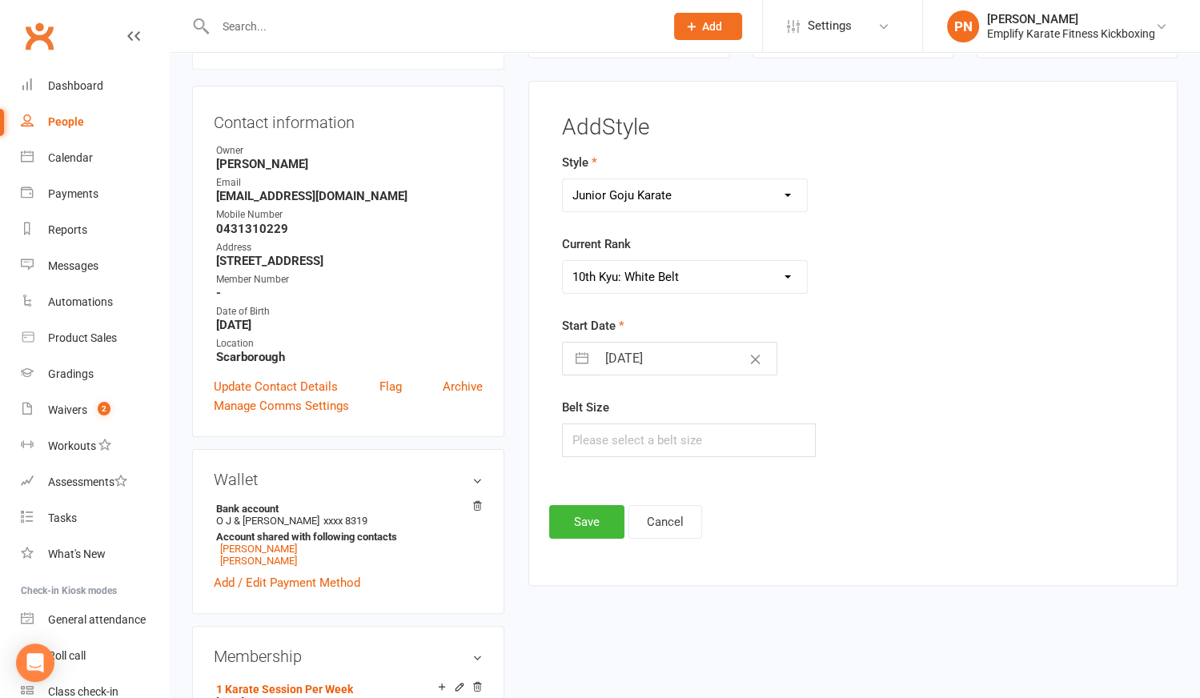
click at [563, 261] on select "Please Select Starting Rank 10th Kyu: White Belt 9th Kyu: Half Yellow Belt 8th …" at bounding box center [684, 277] width 243 height 32
click at [595, 430] on input "text" at bounding box center [688, 441] width 253 height 34
type input "2"
click at [604, 516] on button "Save" at bounding box center [586, 522] width 75 height 34
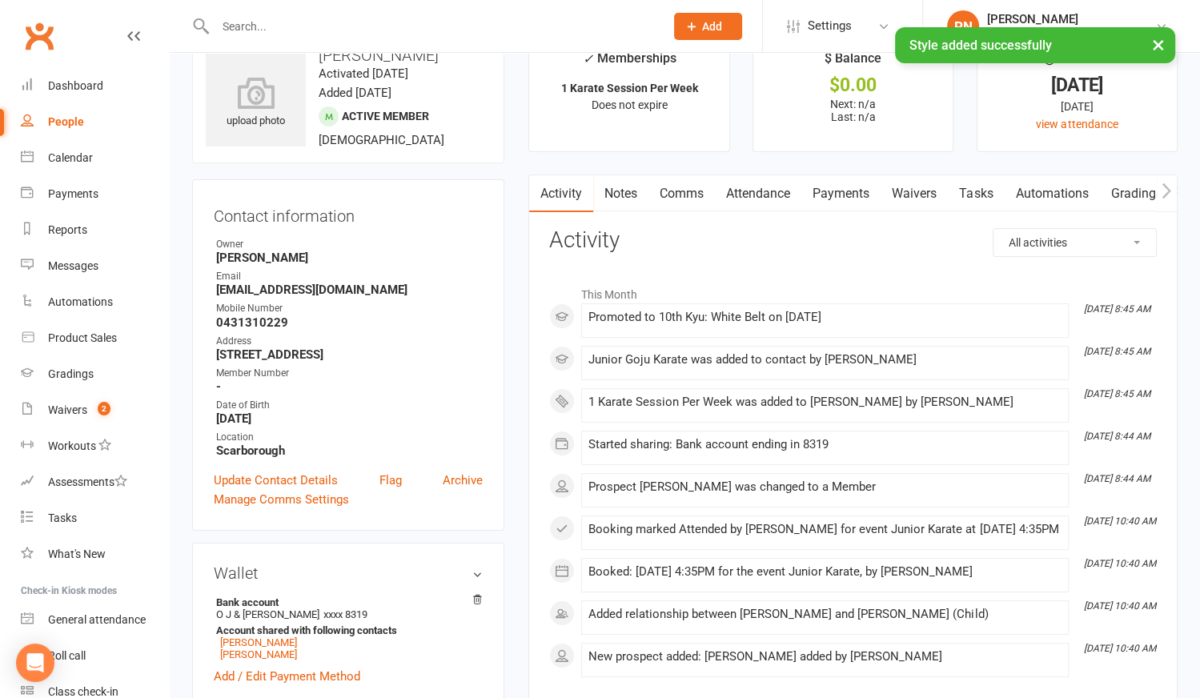
scroll to position [0, 0]
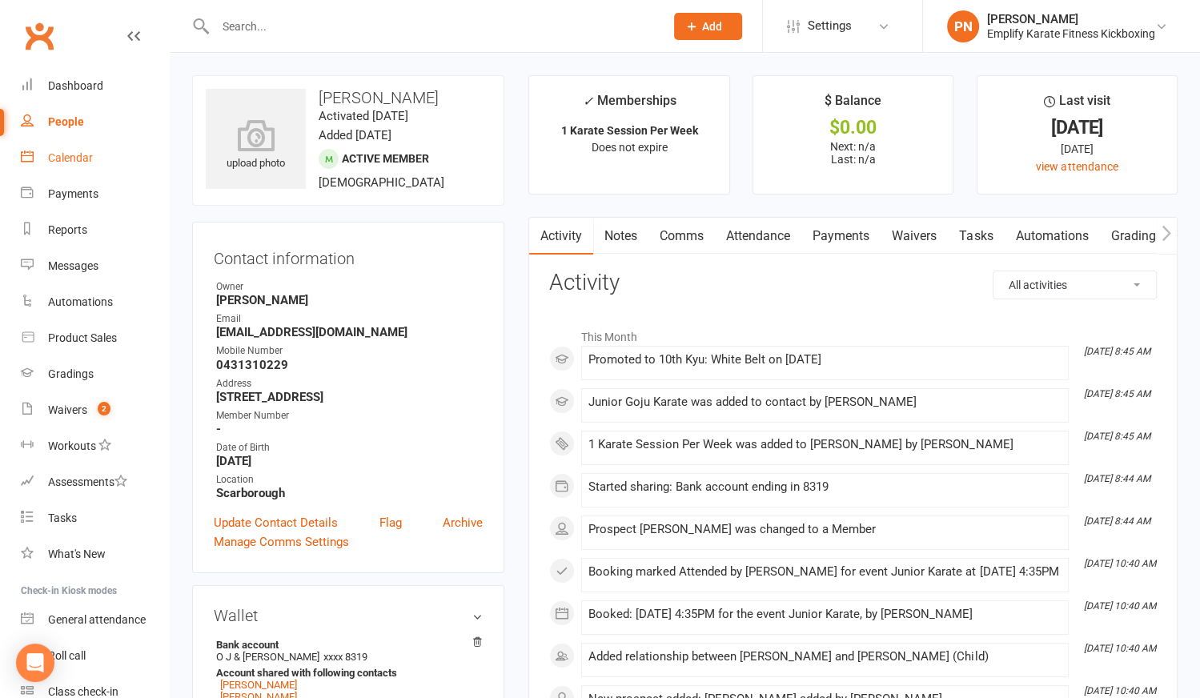
click at [52, 153] on div "Calendar" at bounding box center [70, 157] width 45 height 13
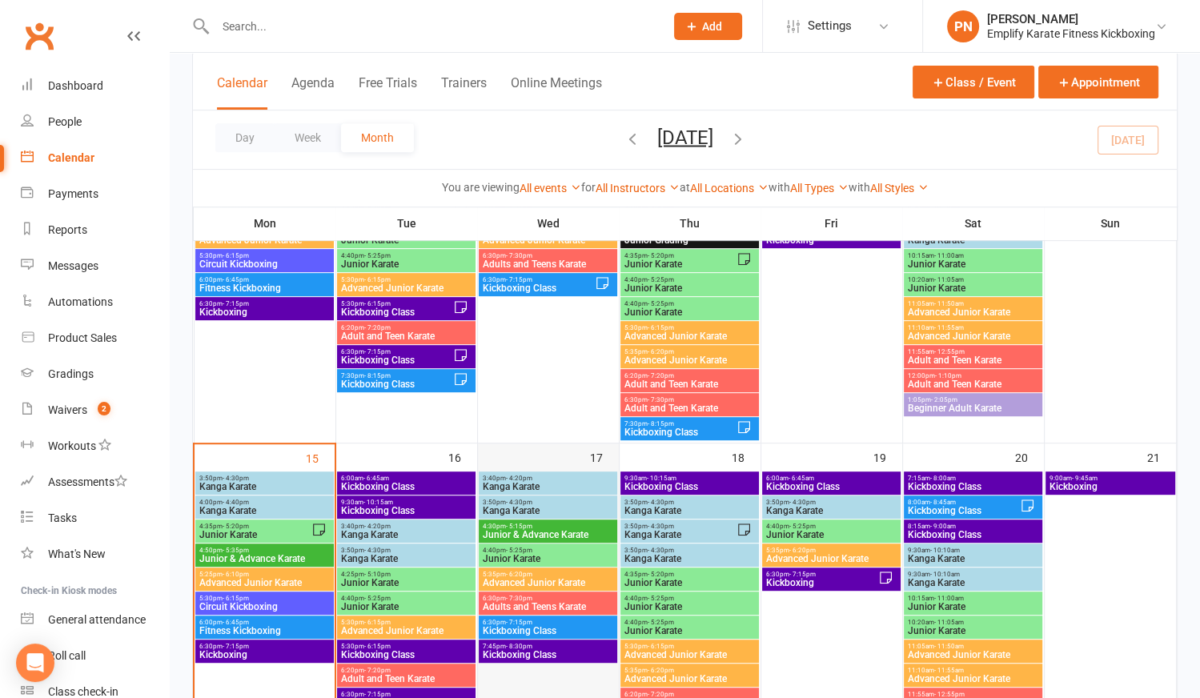
scroll to position [800, 0]
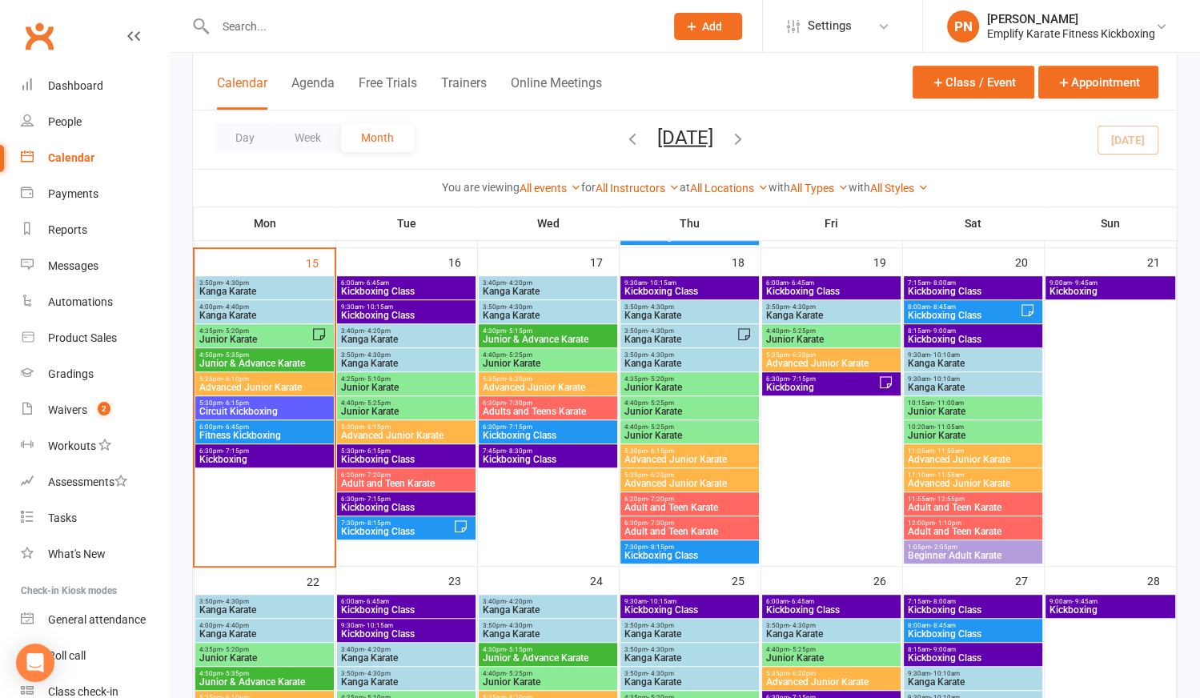
click at [245, 455] on span "Kickboxing" at bounding box center [264, 460] width 131 height 10
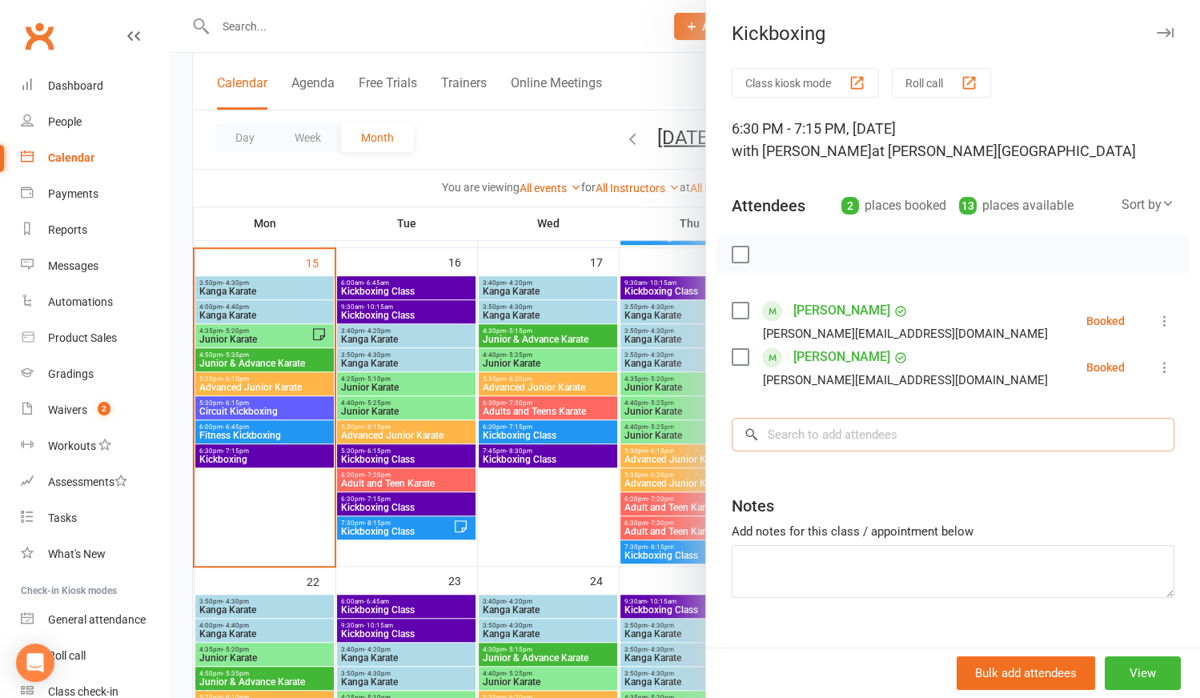
click at [849, 439] on input "search" at bounding box center [953, 435] width 443 height 34
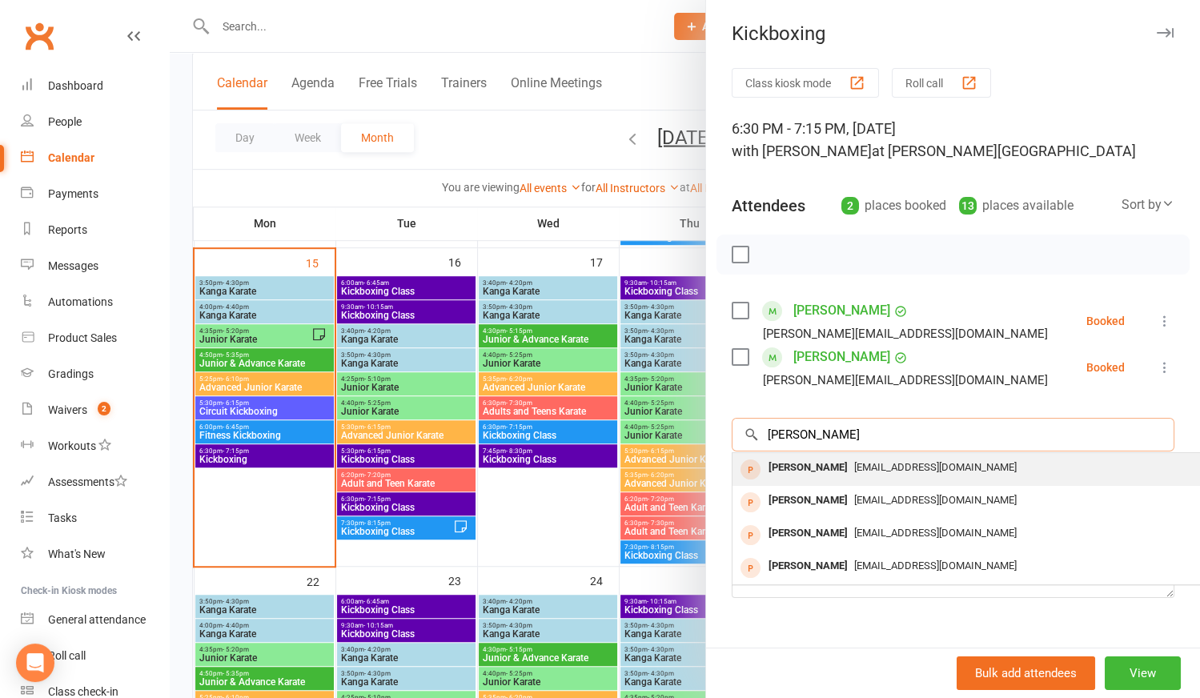
type input "[PERSON_NAME]"
click at [890, 466] on span "[EMAIL_ADDRESS][DOMAIN_NAME]" at bounding box center [935, 467] width 163 height 12
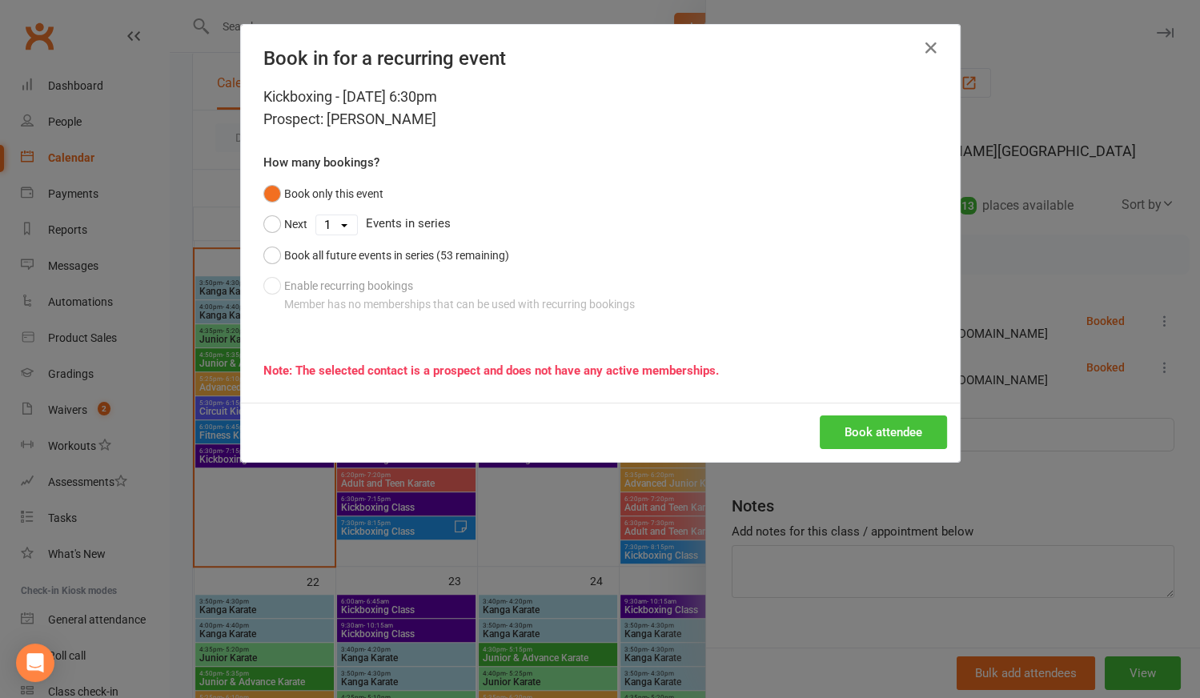
click at [870, 432] on button "Book attendee" at bounding box center [883, 433] width 127 height 34
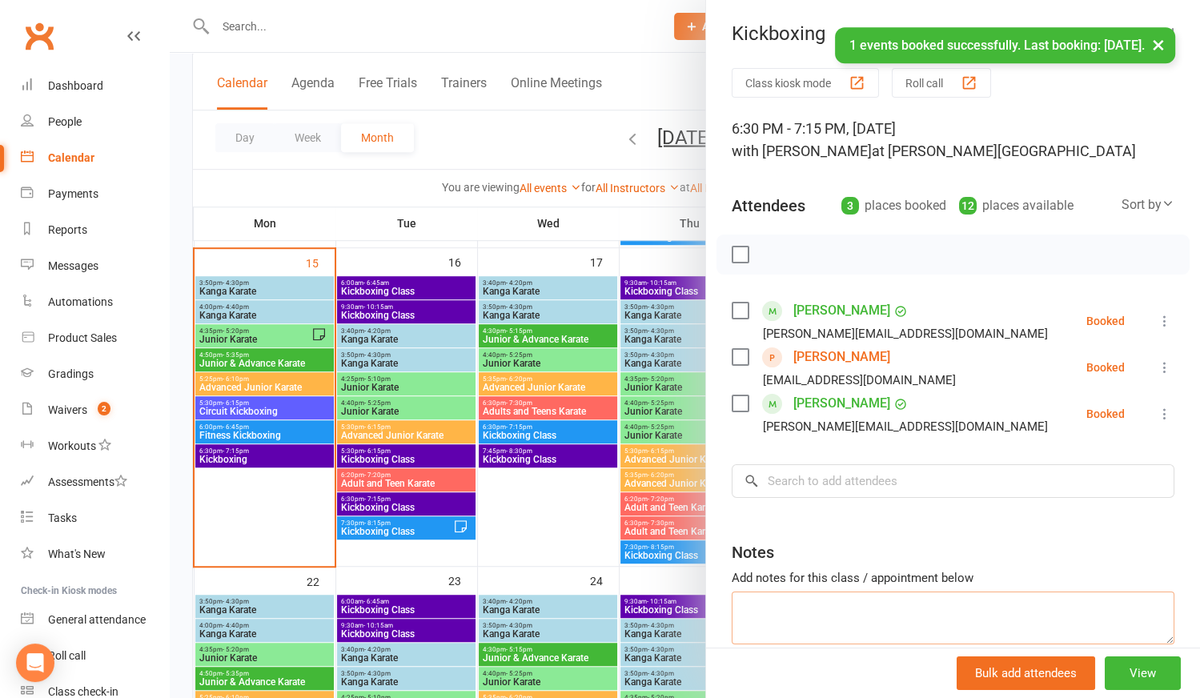
click at [803, 599] on textarea at bounding box center [953, 618] width 443 height 53
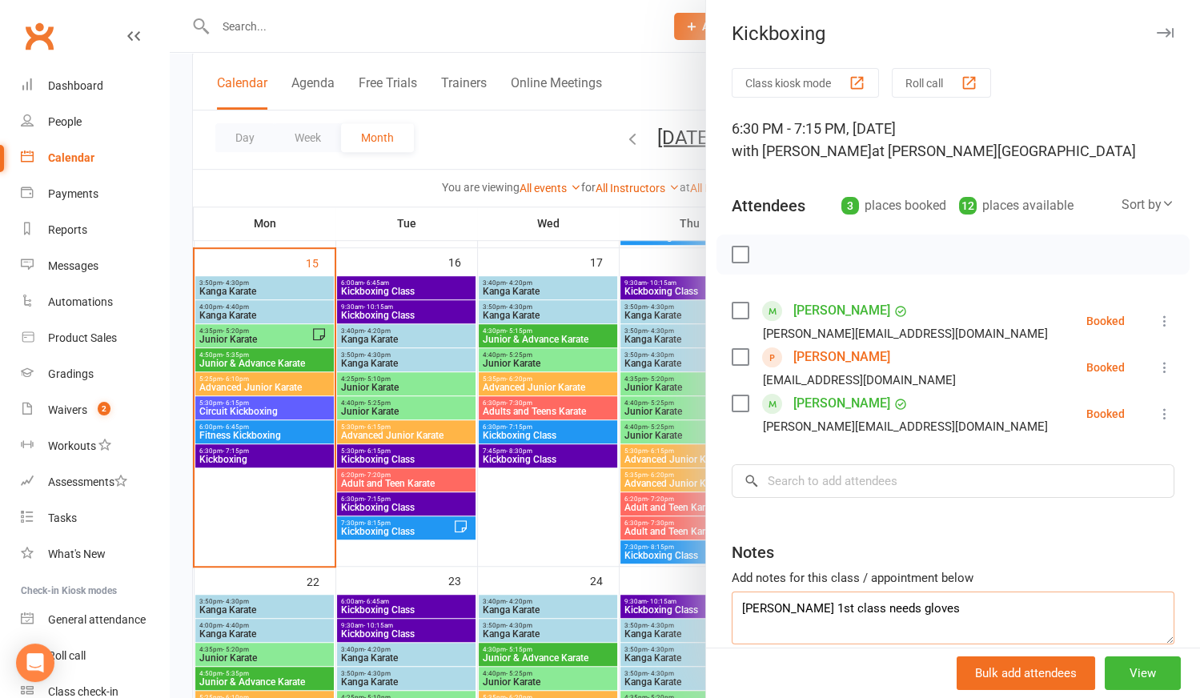
type textarea "[PERSON_NAME] 1st class needs gloves"
click at [545, 533] on div at bounding box center [685, 349] width 1030 height 698
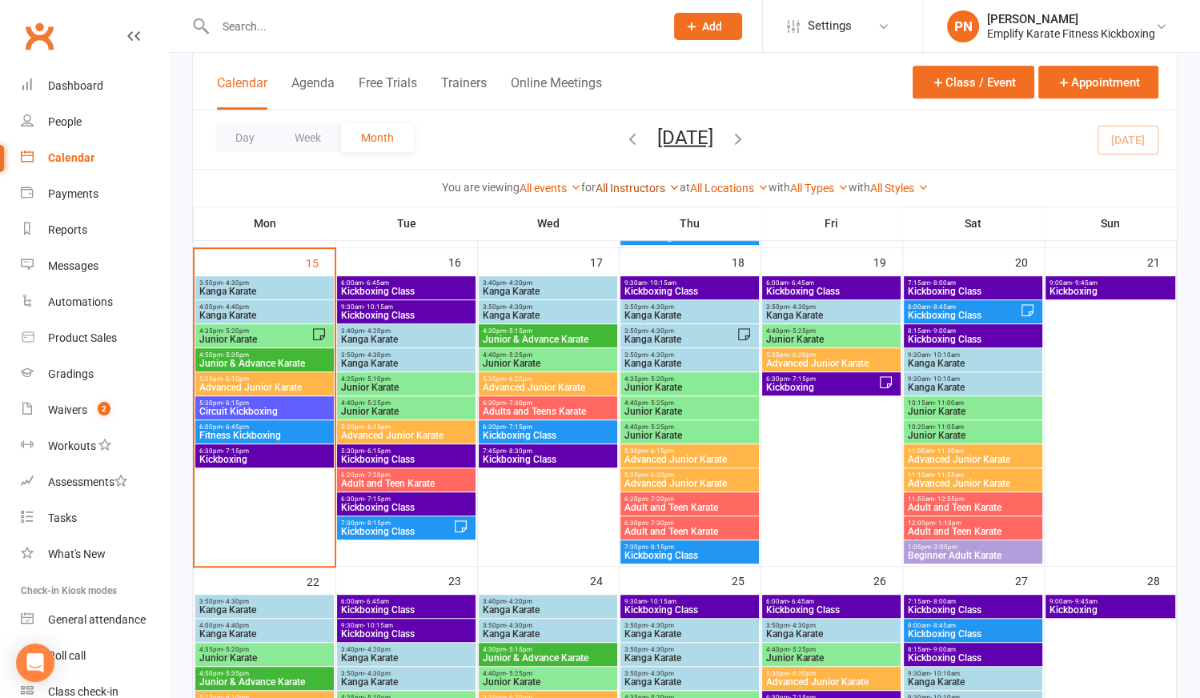
click at [613, 183] on link "All Instructors" at bounding box center [638, 188] width 84 height 13
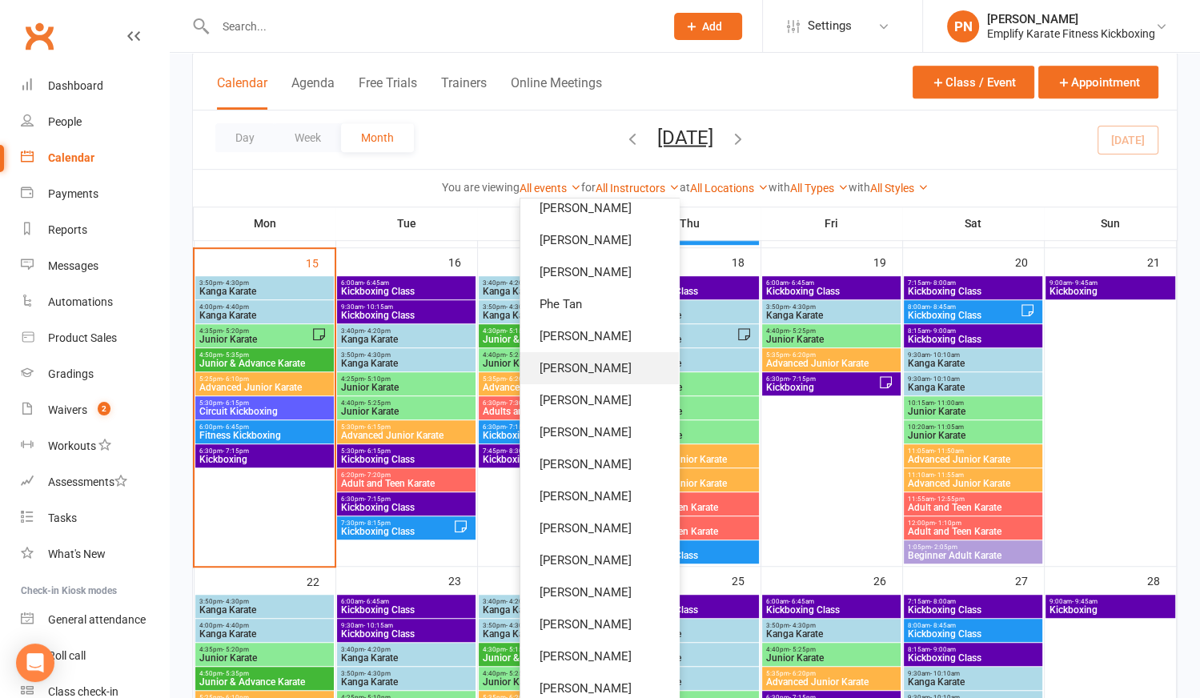
scroll to position [145, 0]
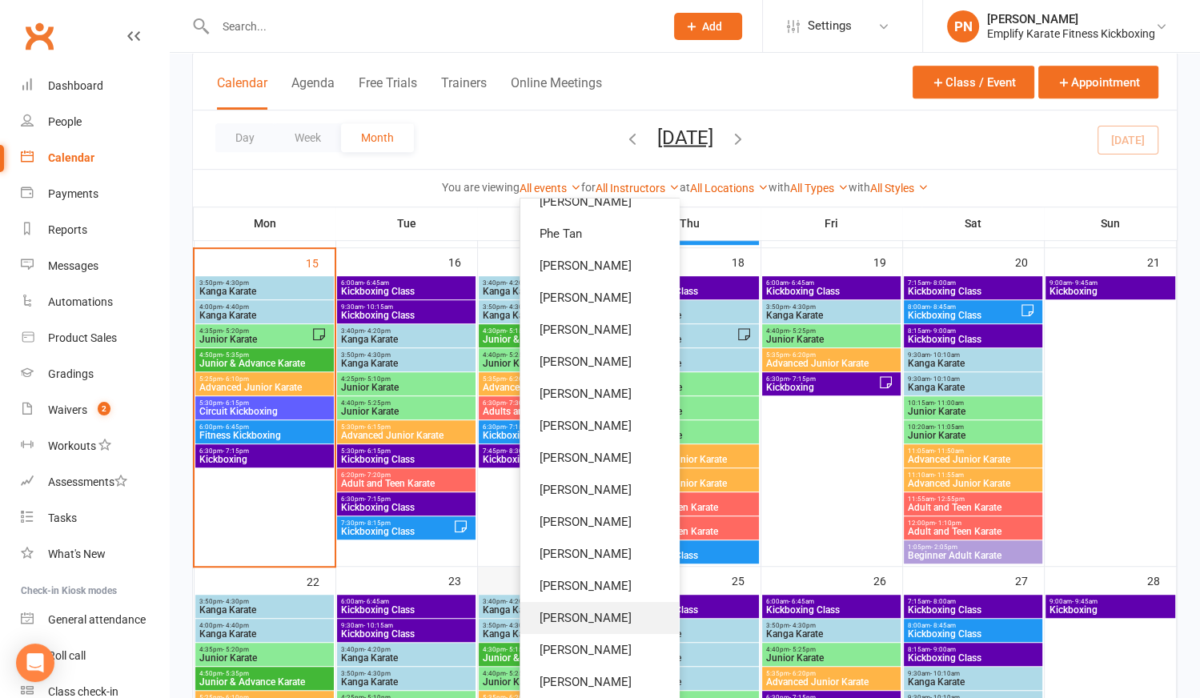
click at [619, 613] on link "[PERSON_NAME]" at bounding box center [599, 618] width 159 height 32
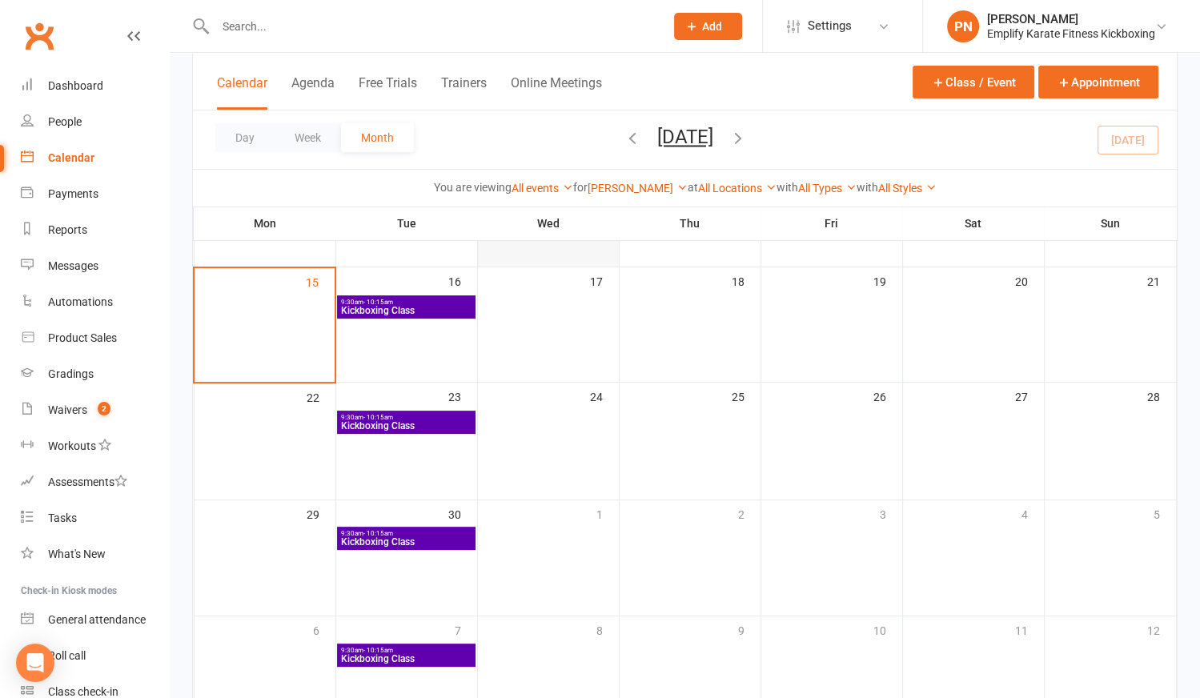
scroll to position [22, 0]
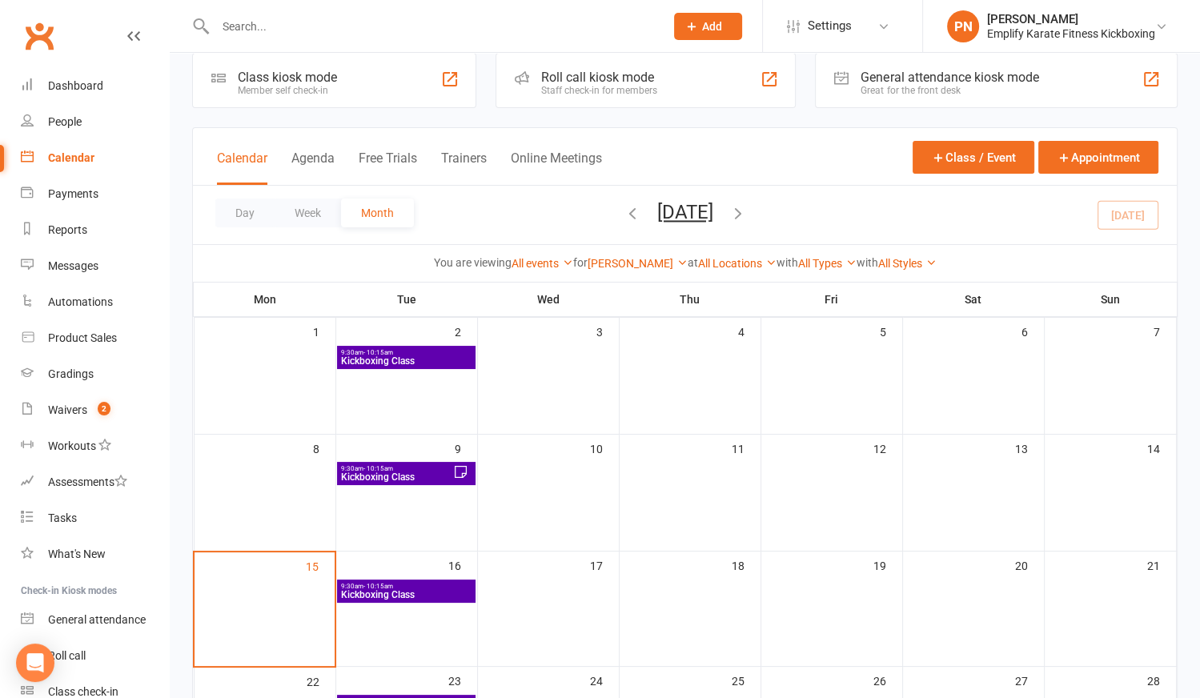
click at [424, 475] on span "Kickboxing Class" at bounding box center [396, 477] width 112 height 10
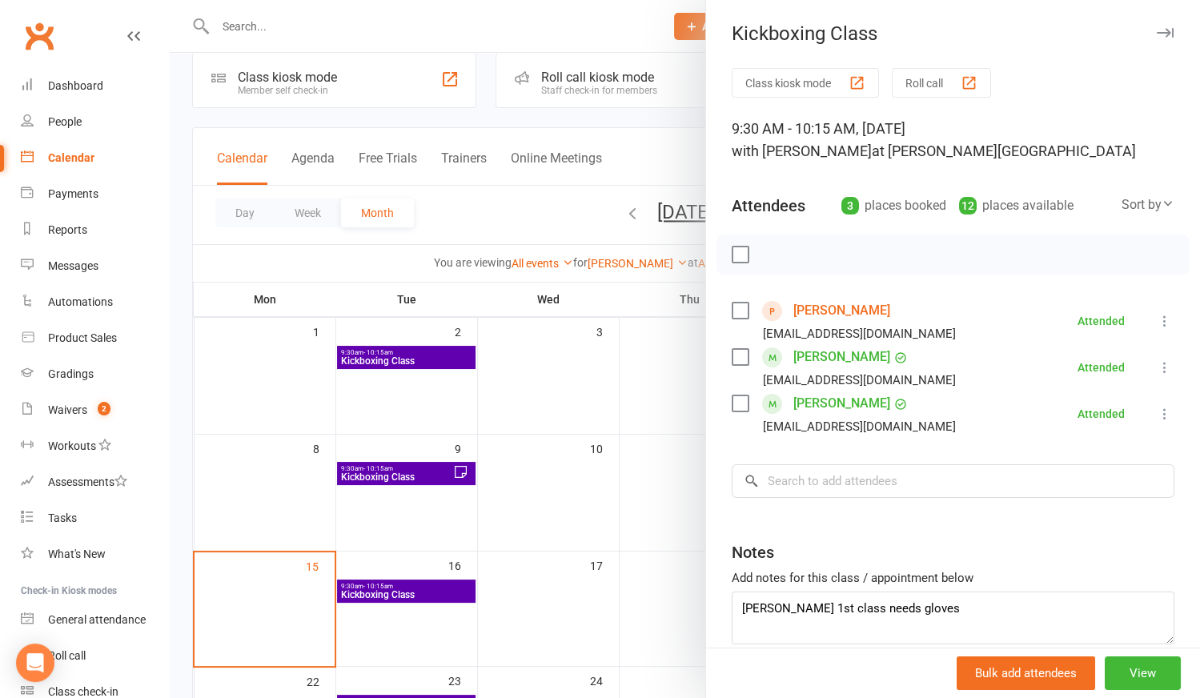
click at [596, 325] on div at bounding box center [685, 349] width 1030 height 698
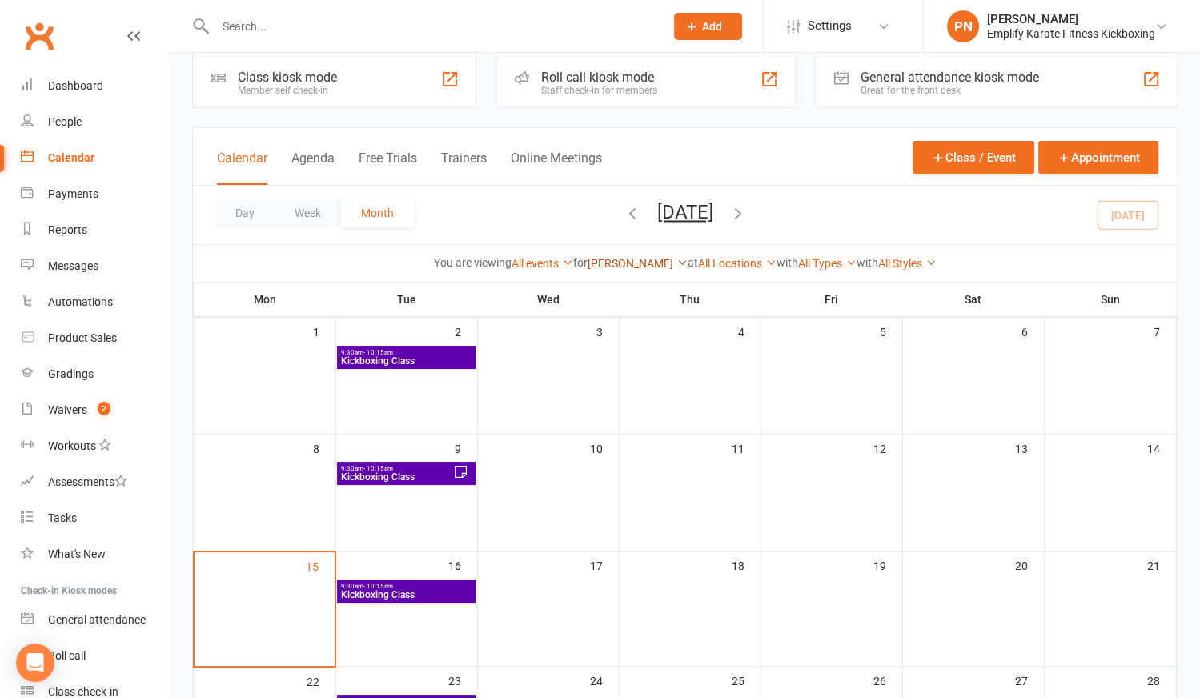
click at [637, 257] on link "[PERSON_NAME]" at bounding box center [638, 263] width 100 height 13
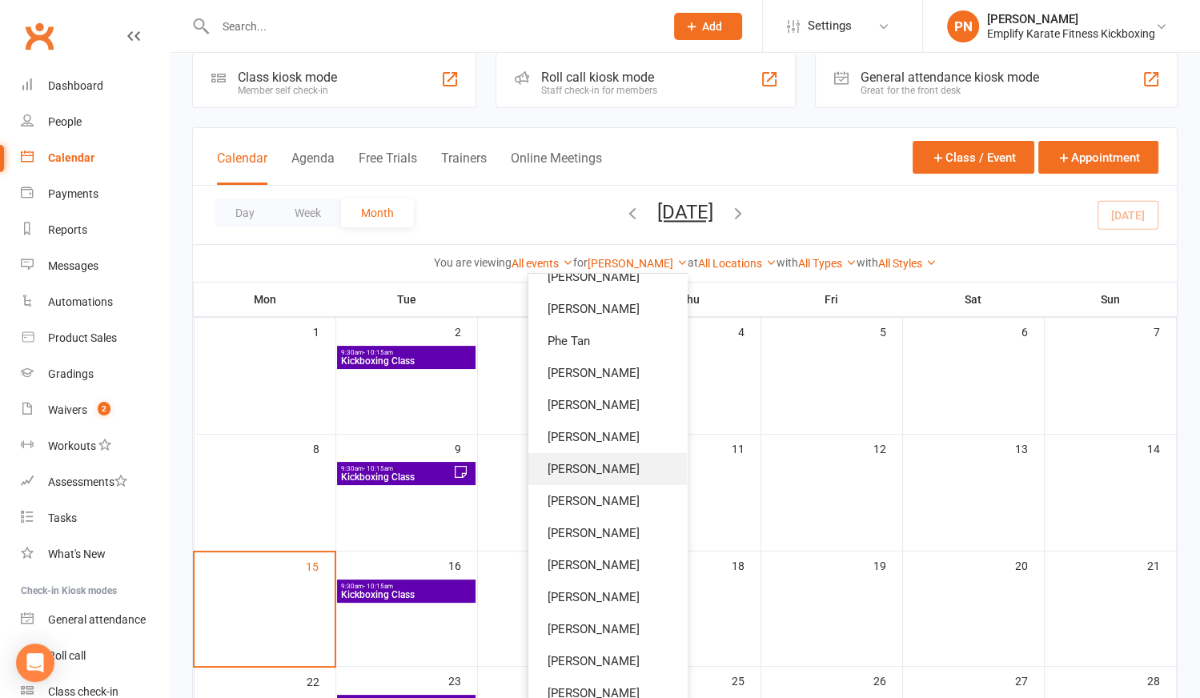
click at [596, 465] on link "[PERSON_NAME]" at bounding box center [607, 469] width 159 height 32
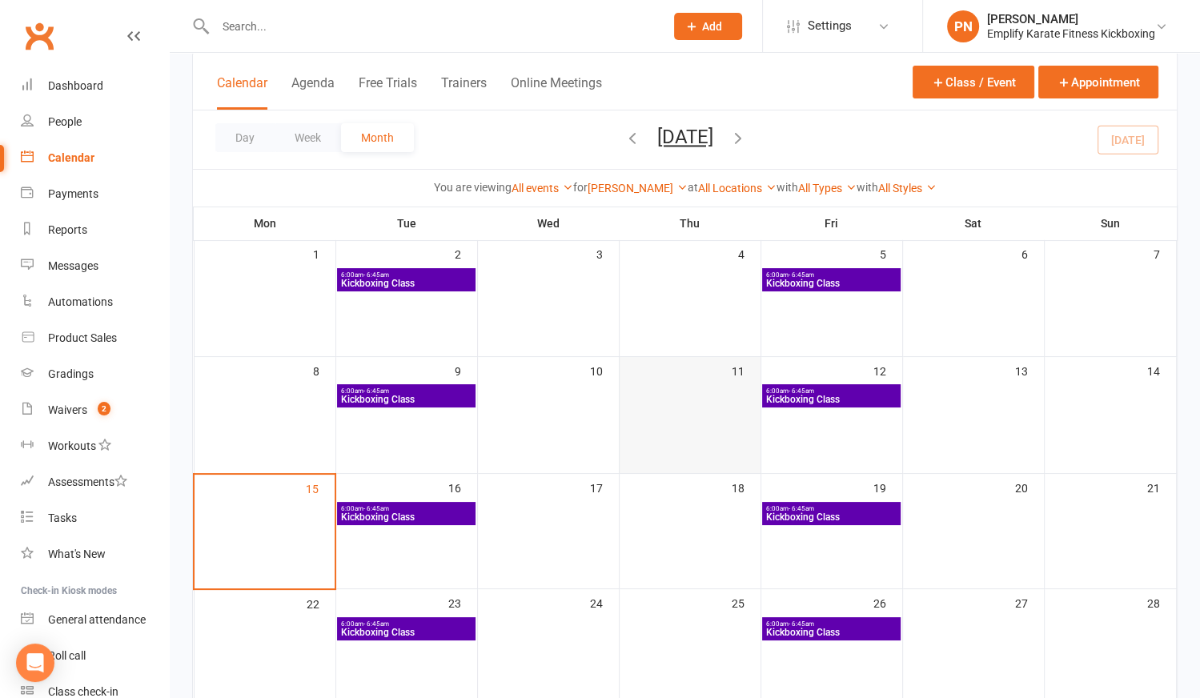
scroll to position [95, 0]
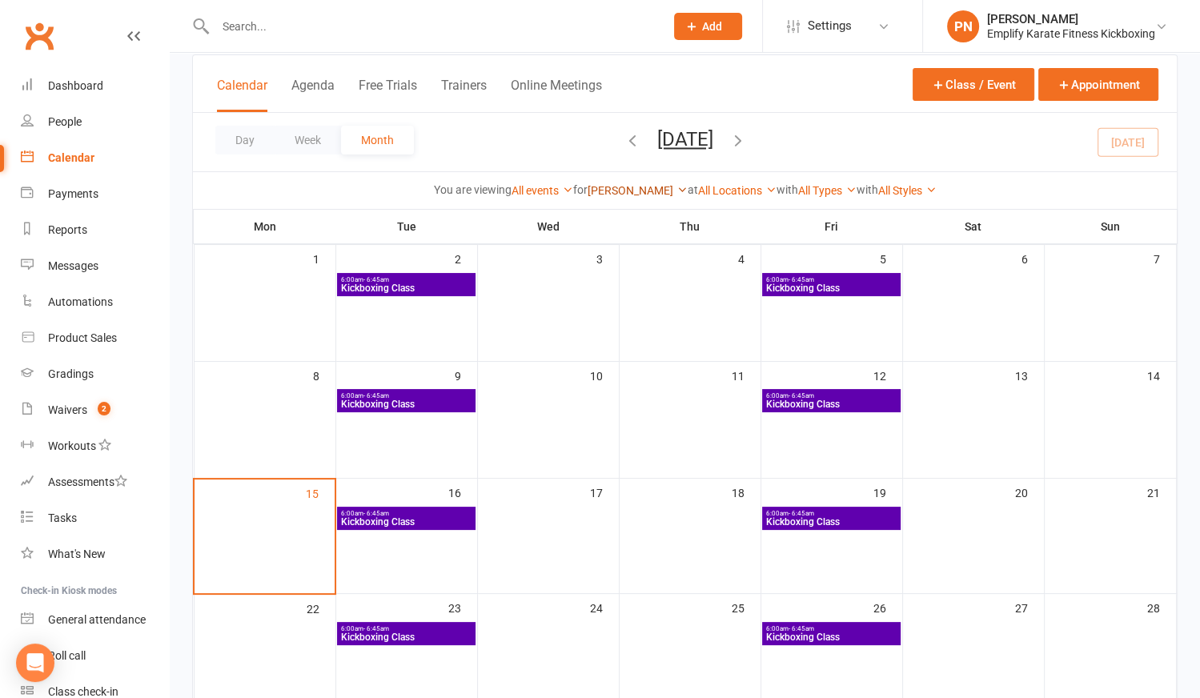
click at [624, 191] on link "[PERSON_NAME]" at bounding box center [638, 190] width 100 height 13
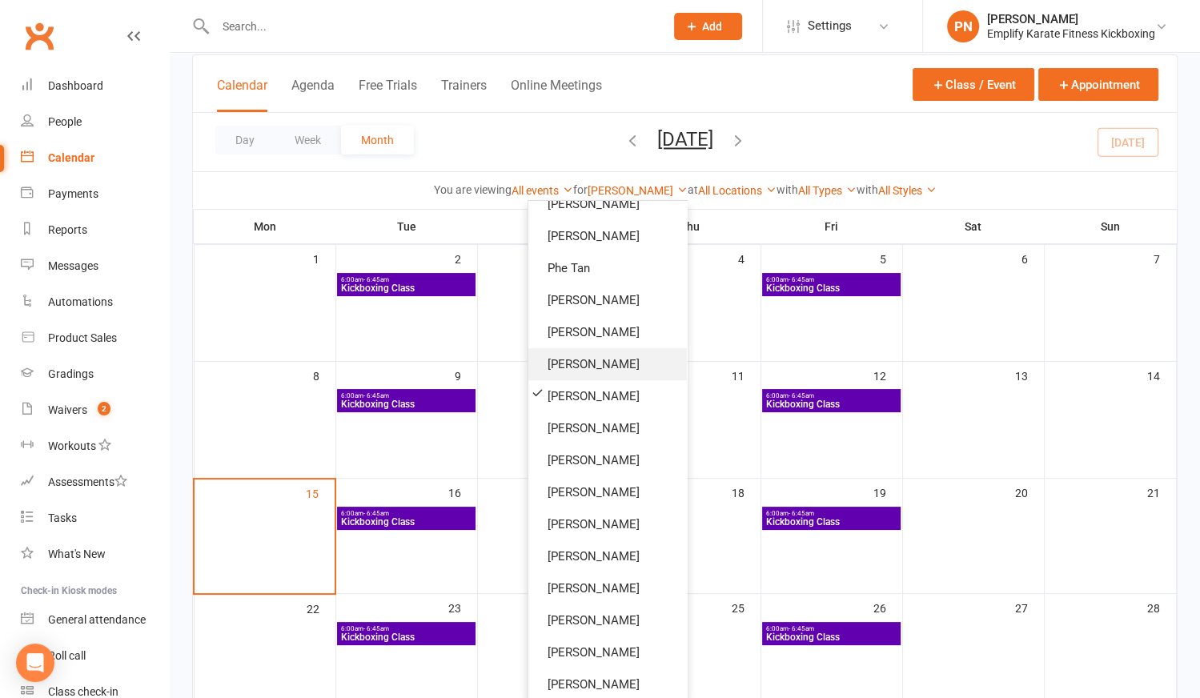
click at [587, 363] on link "[PERSON_NAME]" at bounding box center [607, 364] width 159 height 32
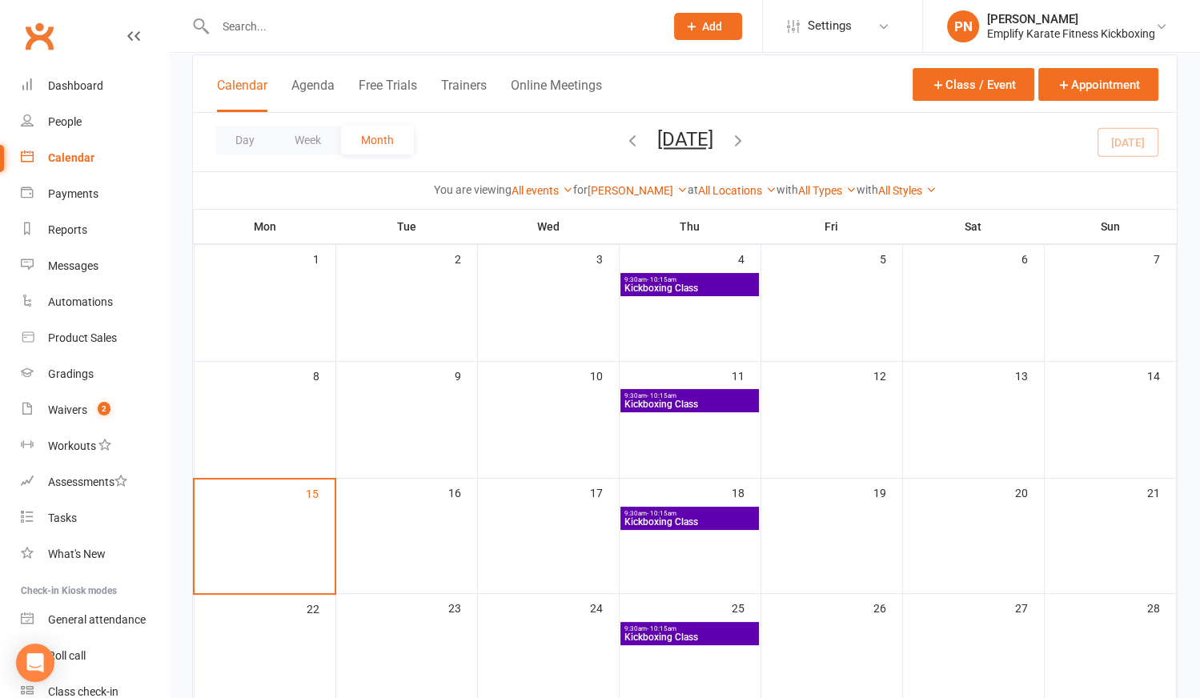
click at [651, 389] on div "9:30am - 10:15am Kickboxing Class" at bounding box center [690, 400] width 138 height 23
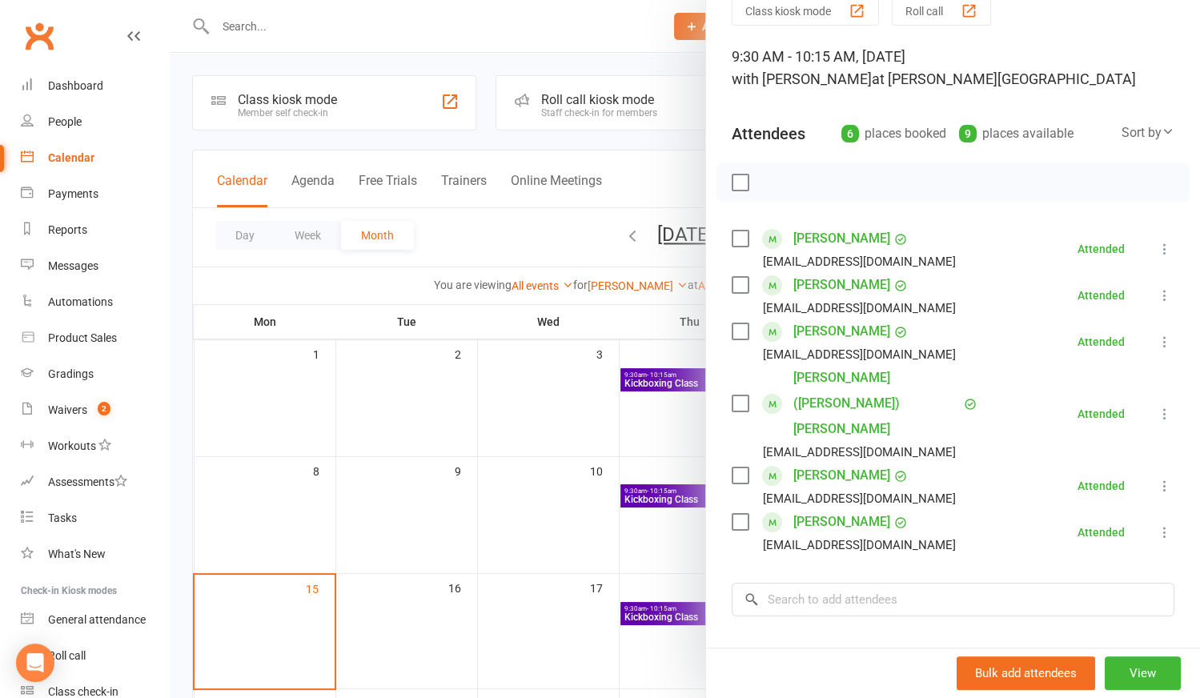
click at [533, 480] on div at bounding box center [685, 349] width 1030 height 698
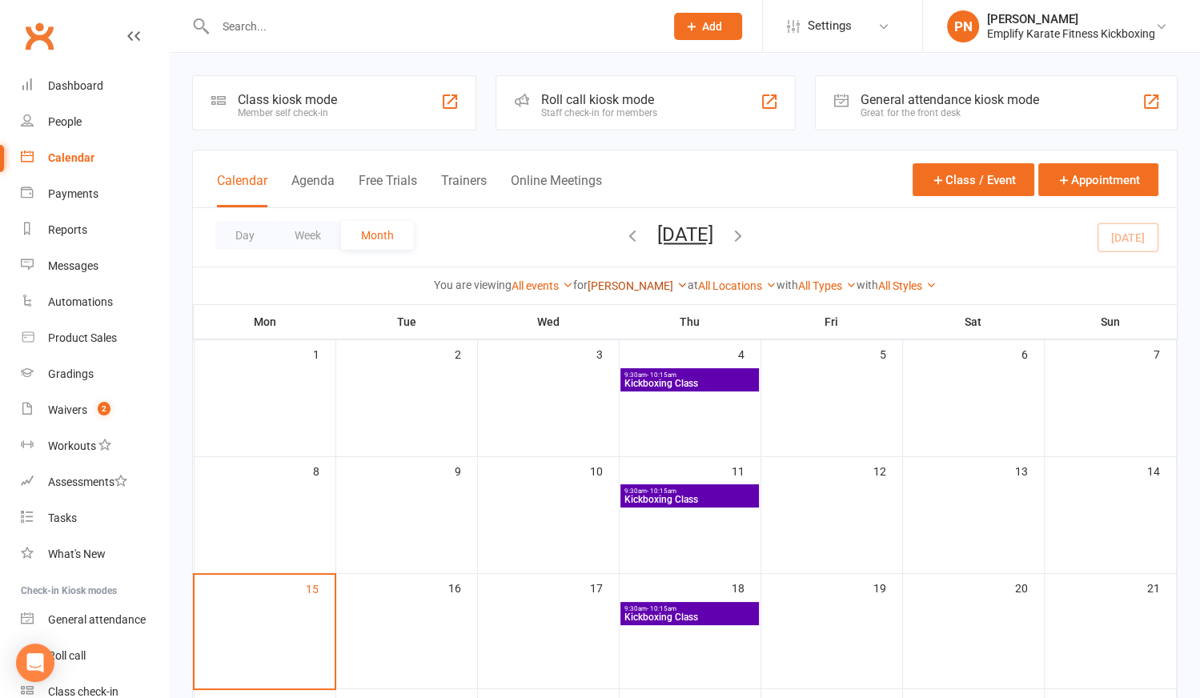
click at [657, 283] on link "[PERSON_NAME]" at bounding box center [638, 285] width 100 height 13
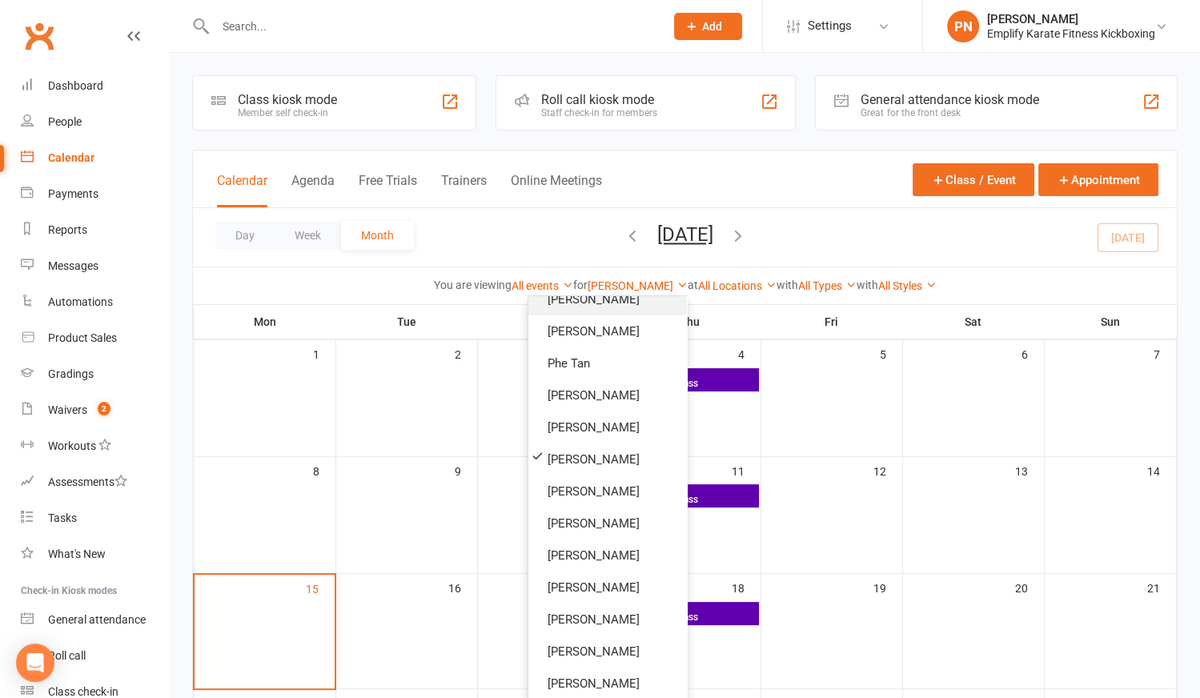
click at [568, 299] on link "[PERSON_NAME]" at bounding box center [607, 299] width 159 height 32
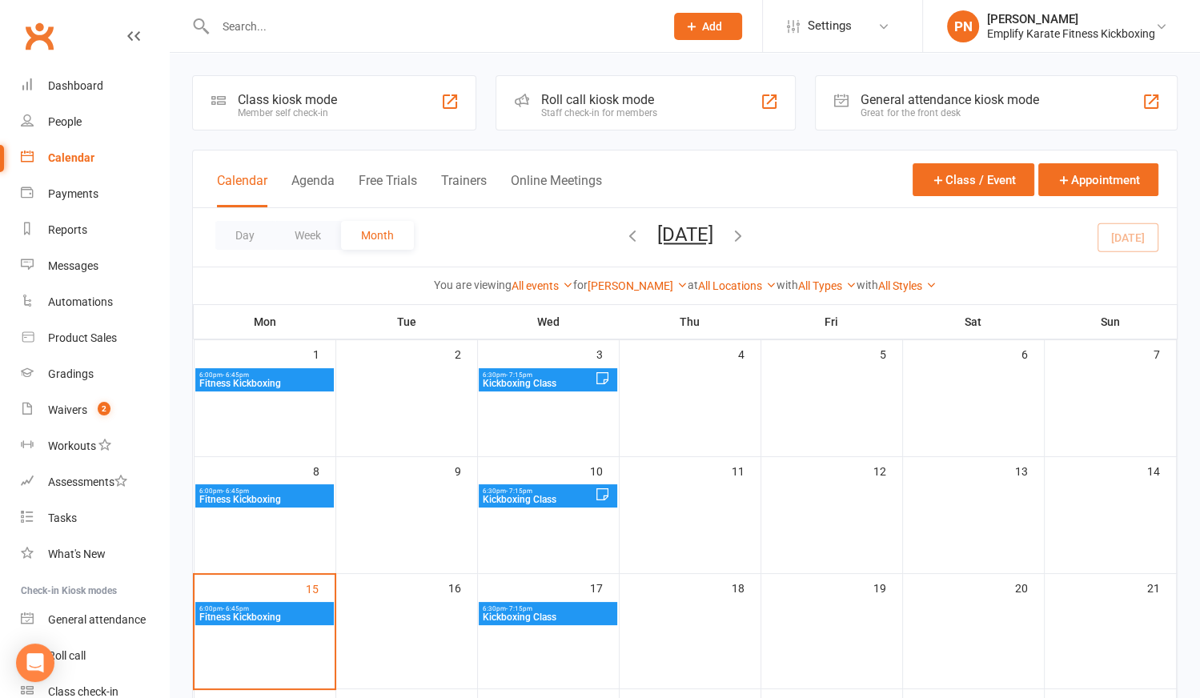
click at [291, 496] on span "Fitness Kickboxing" at bounding box center [264, 500] width 131 height 10
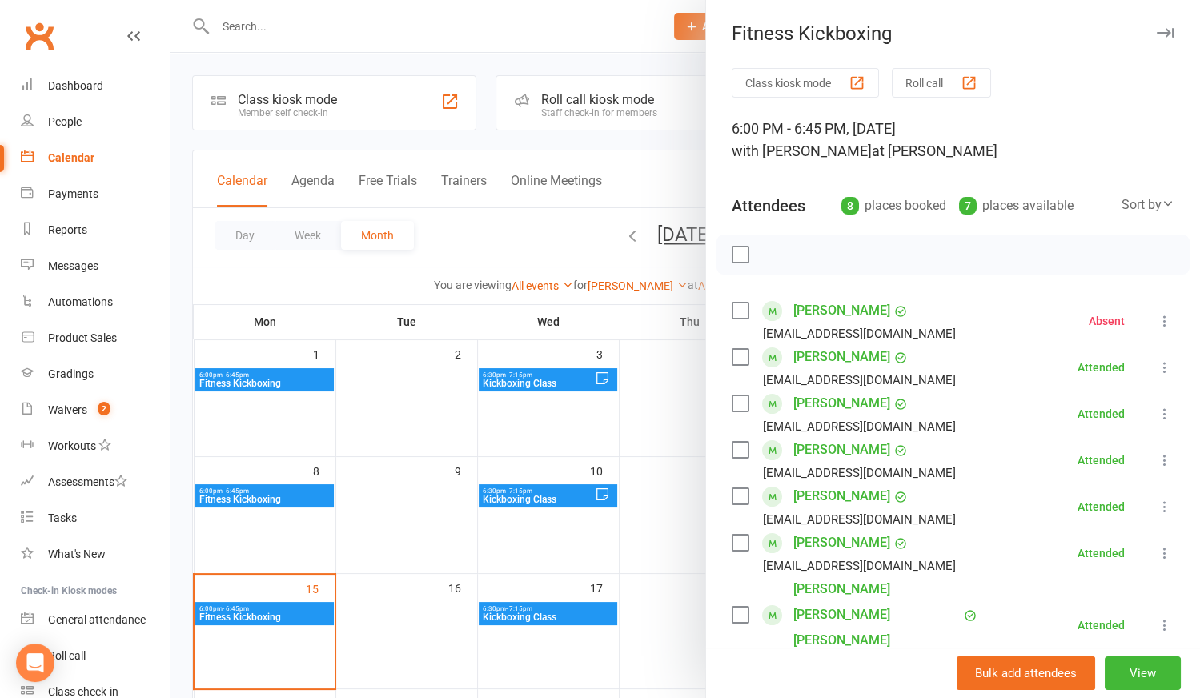
click at [564, 500] on div at bounding box center [685, 349] width 1030 height 698
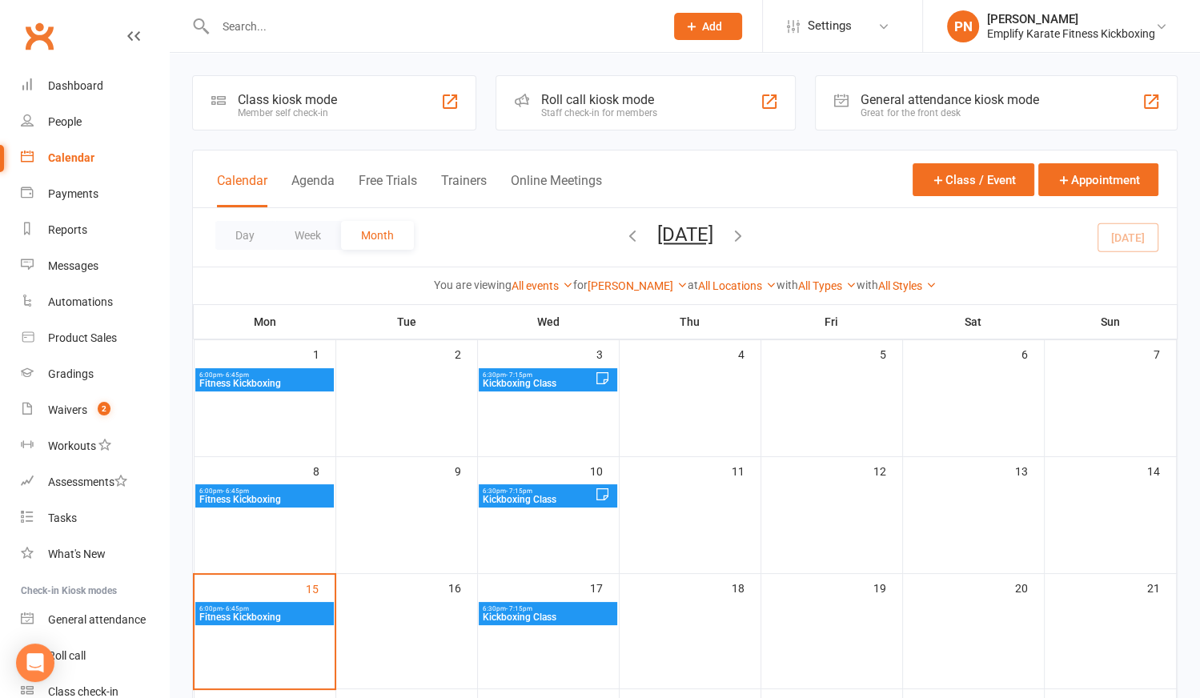
click at [565, 500] on span "Kickboxing Class" at bounding box center [538, 500] width 112 height 10
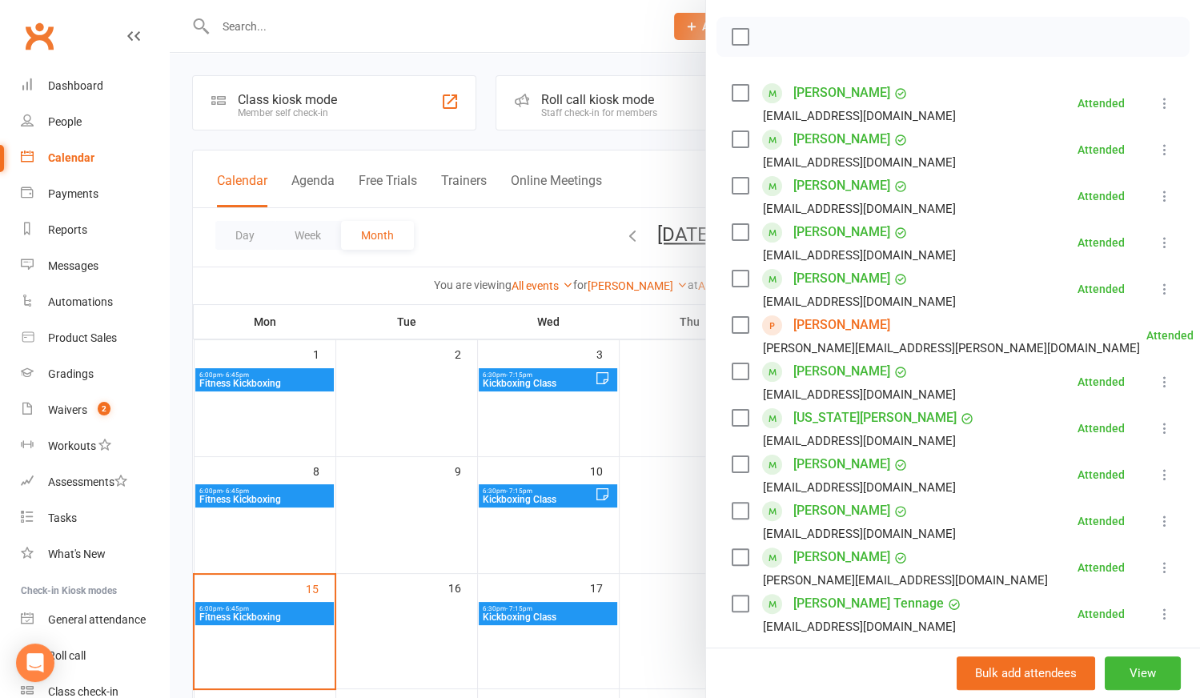
click at [497, 260] on div at bounding box center [685, 349] width 1030 height 698
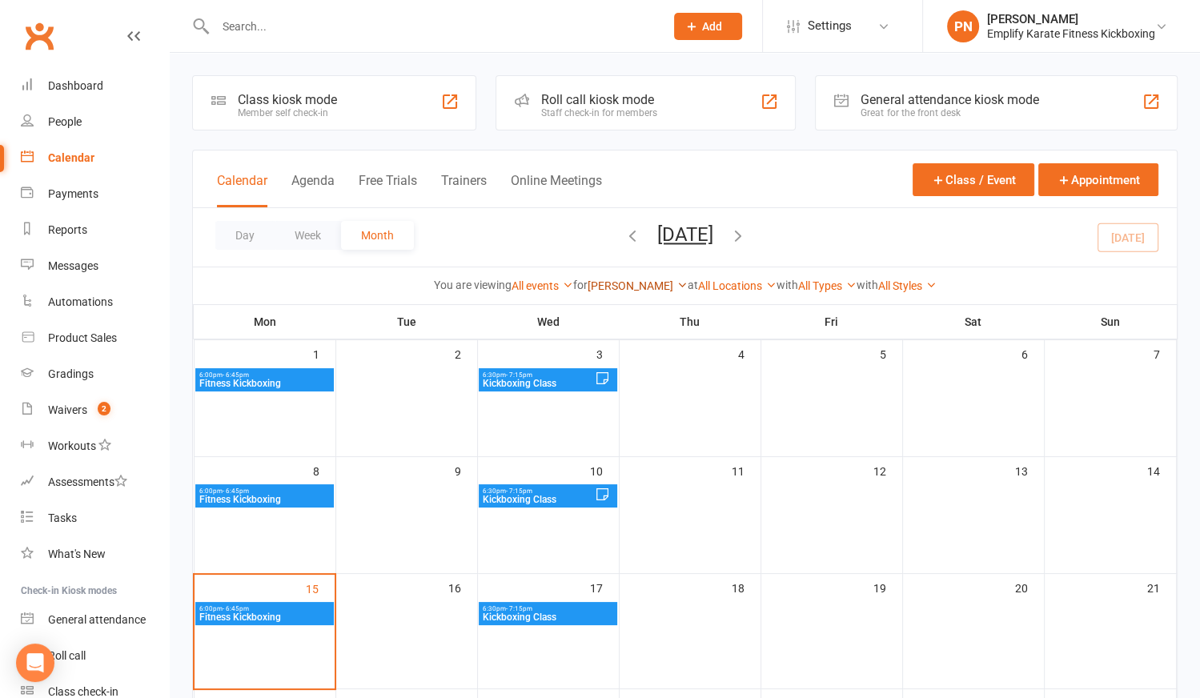
click at [631, 283] on link "[PERSON_NAME]" at bounding box center [638, 285] width 100 height 13
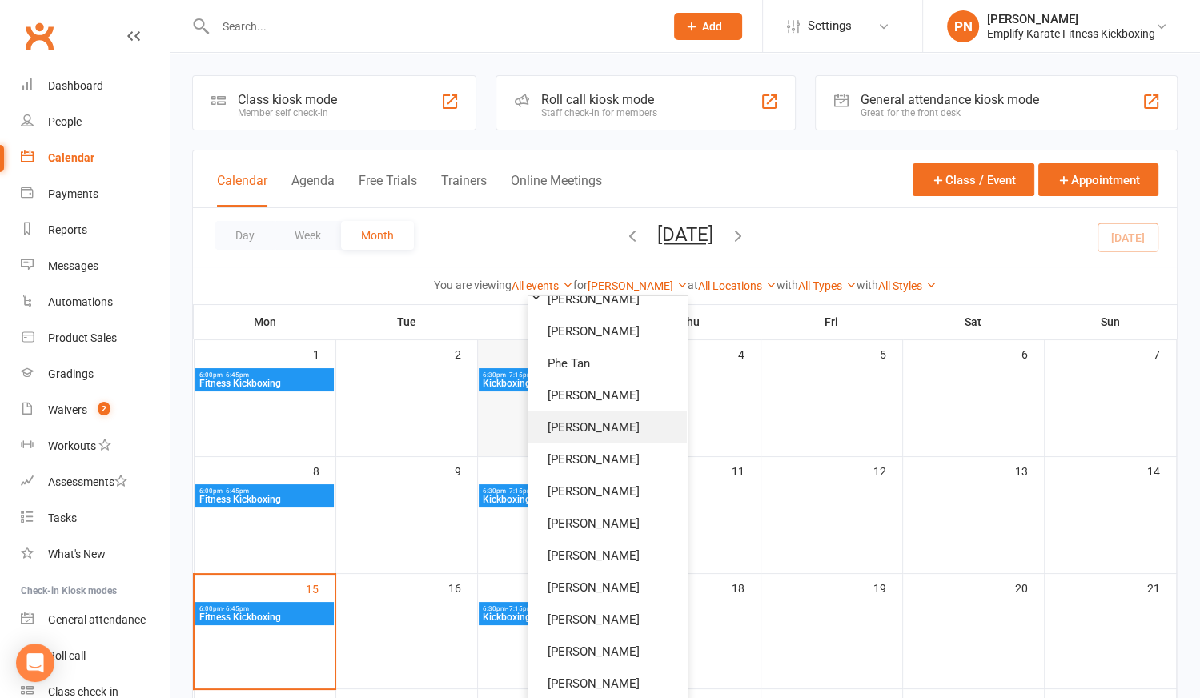
click at [581, 421] on link "[PERSON_NAME]" at bounding box center [607, 428] width 159 height 32
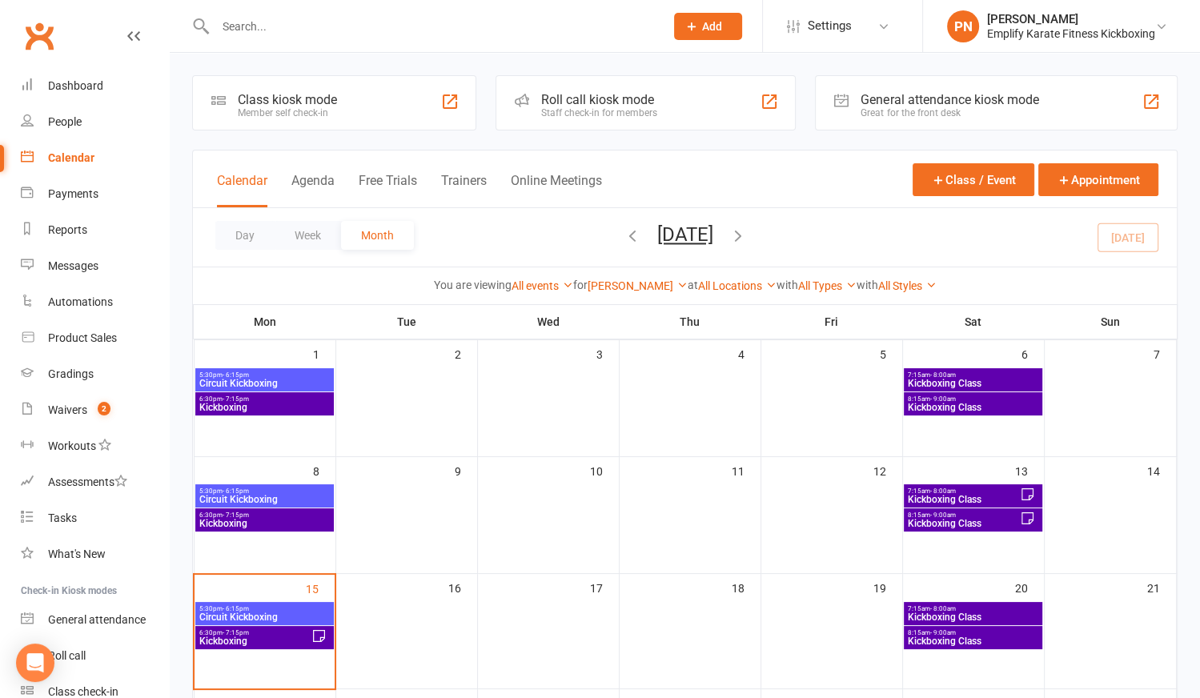
click at [279, 496] on span "Circuit Kickboxing" at bounding box center [264, 500] width 131 height 10
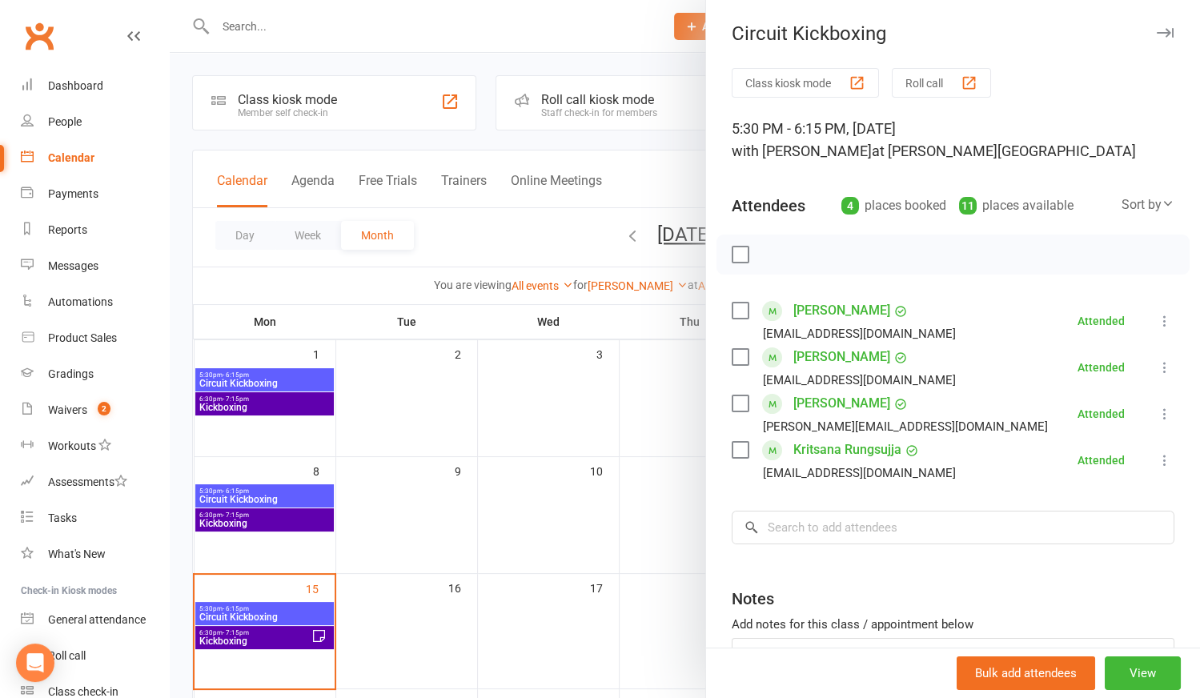
click at [275, 513] on div at bounding box center [685, 349] width 1030 height 698
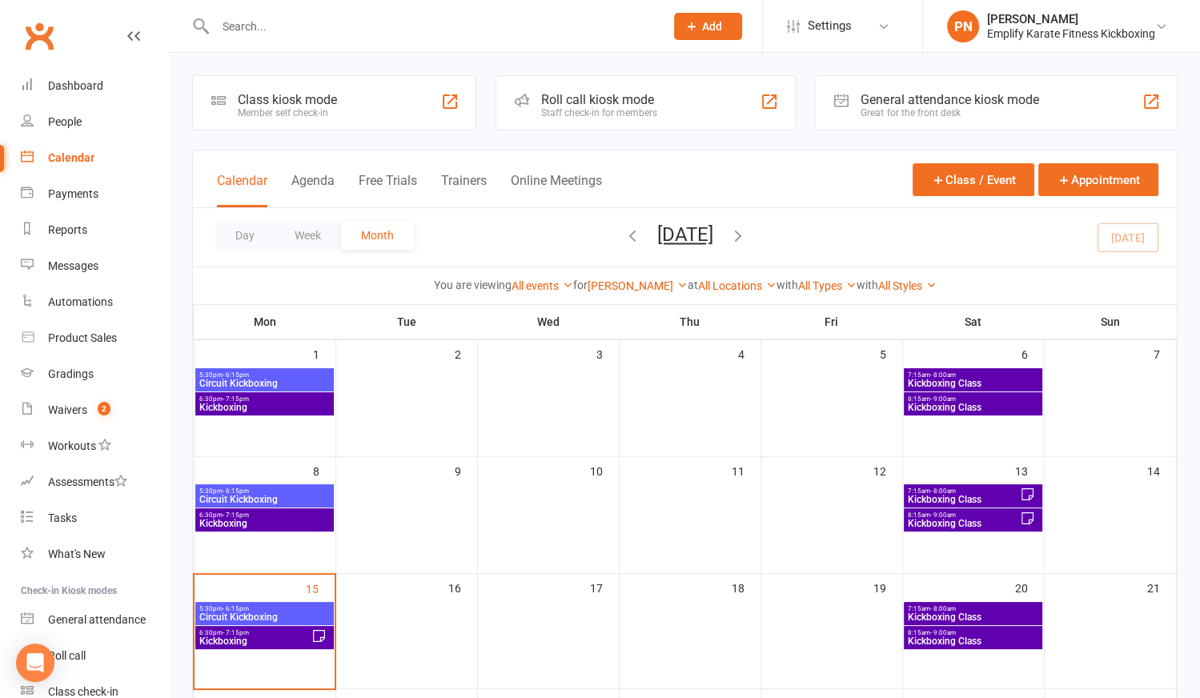
click at [275, 513] on span "6:30pm - 7:15pm" at bounding box center [264, 515] width 131 height 7
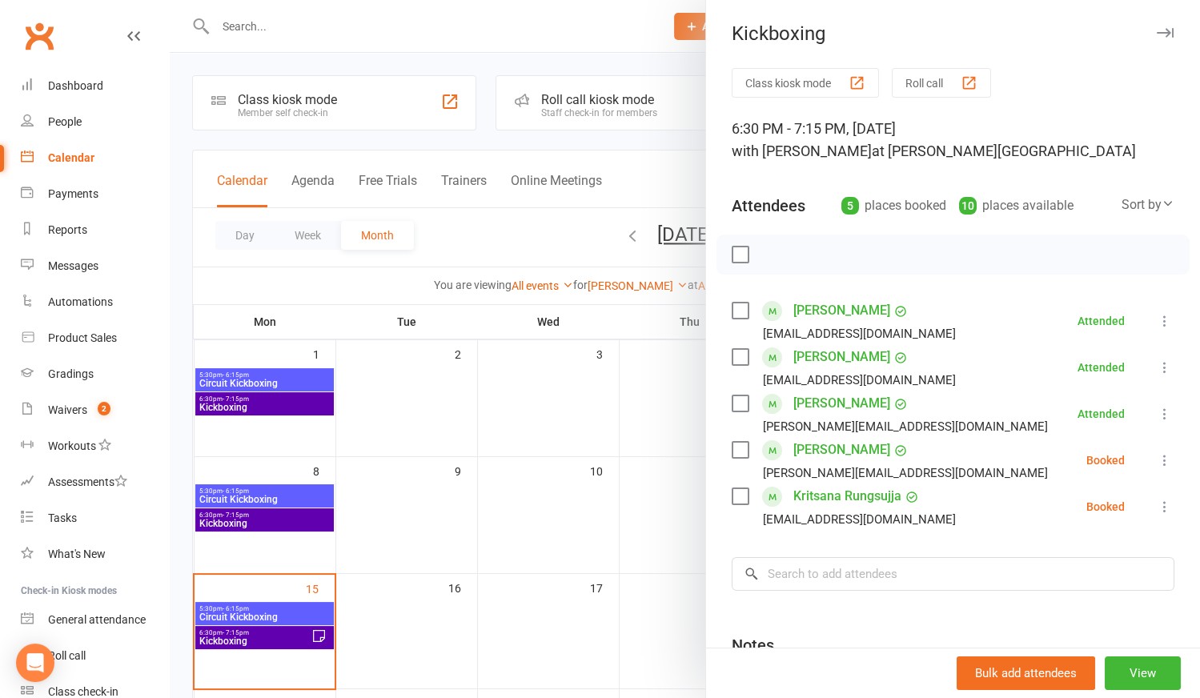
click at [499, 532] on div at bounding box center [685, 349] width 1030 height 698
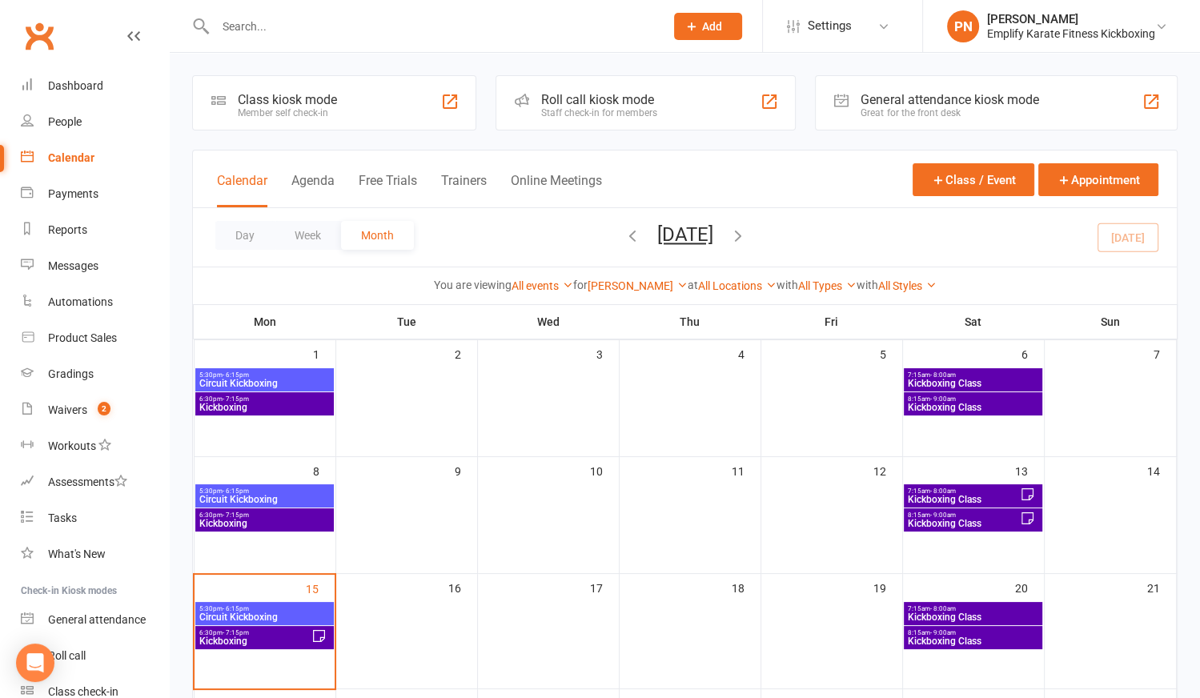
click at [990, 491] on span "7:15am - 8:00am" at bounding box center [963, 491] width 112 height 7
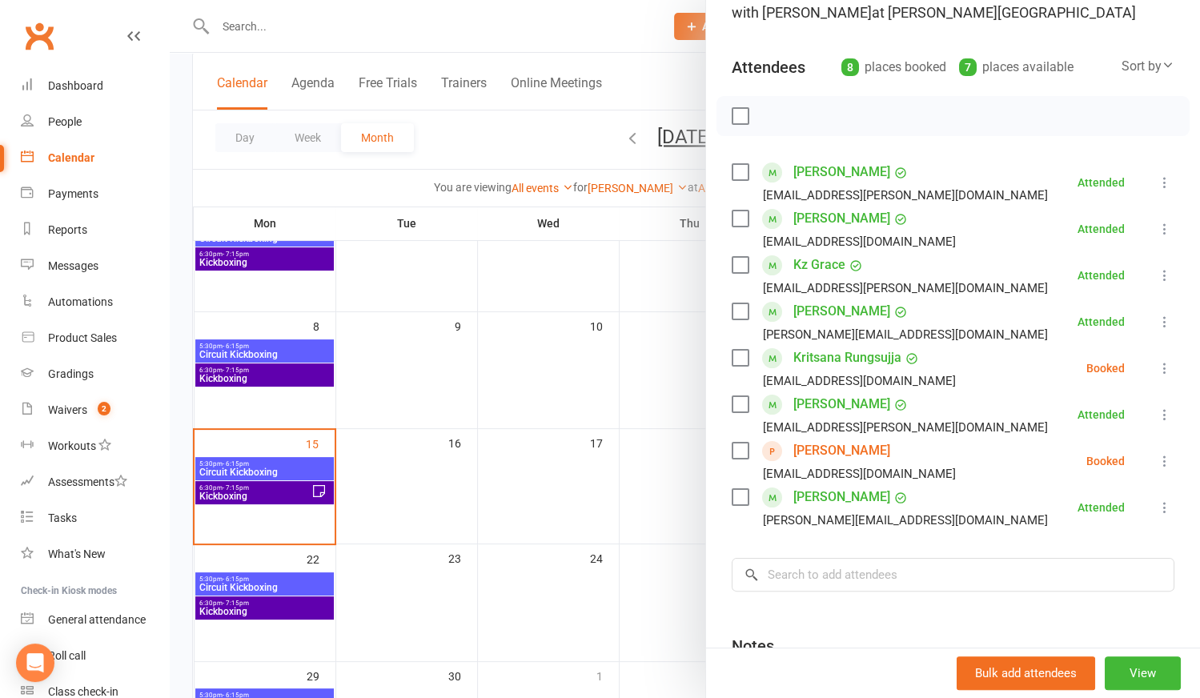
scroll to position [145, 0]
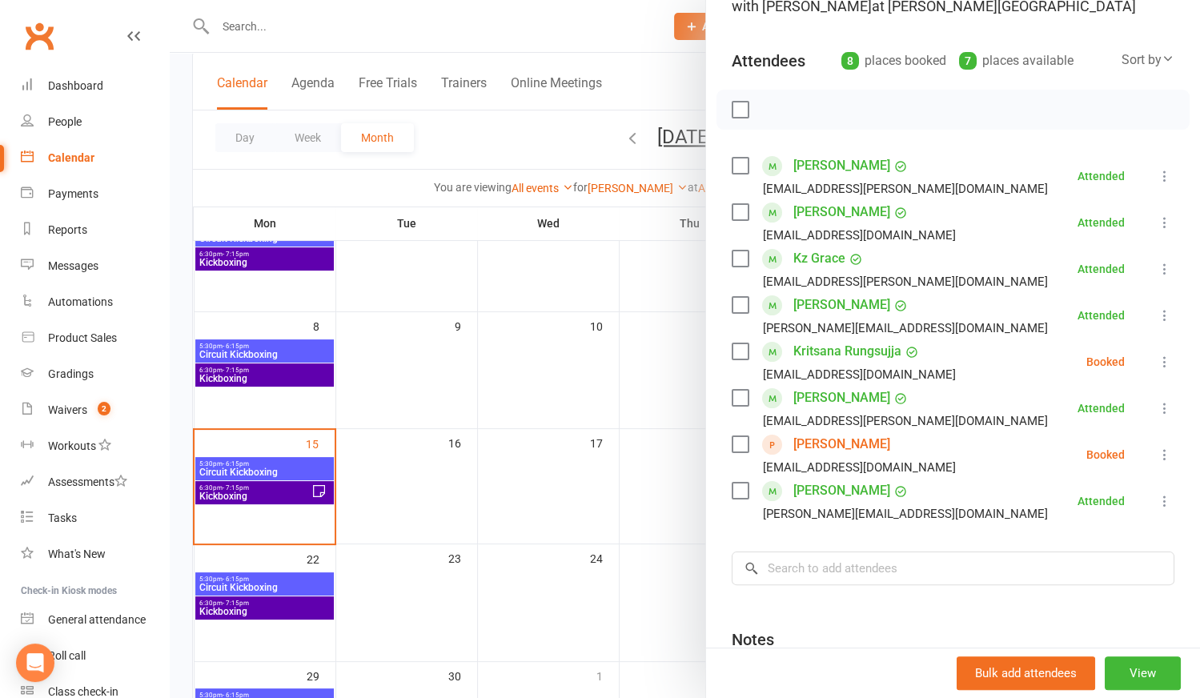
click at [645, 501] on div at bounding box center [685, 349] width 1030 height 698
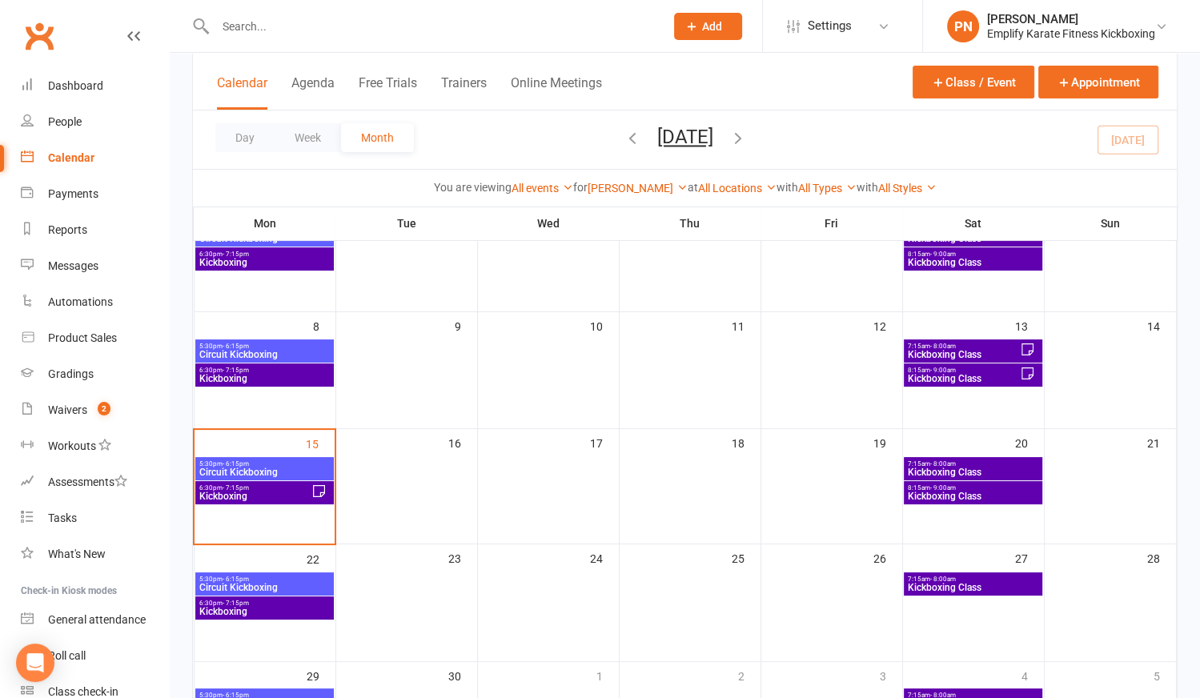
click at [955, 496] on span "Kickboxing Class" at bounding box center [972, 497] width 131 height 10
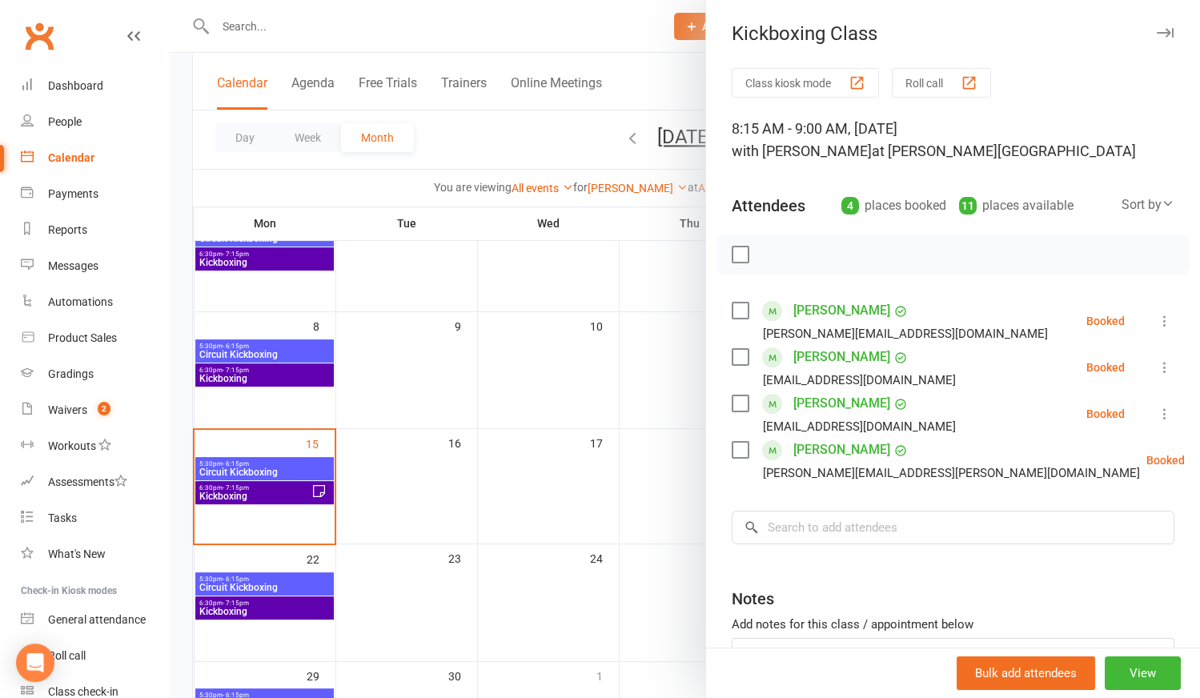
click at [668, 497] on div at bounding box center [685, 349] width 1030 height 698
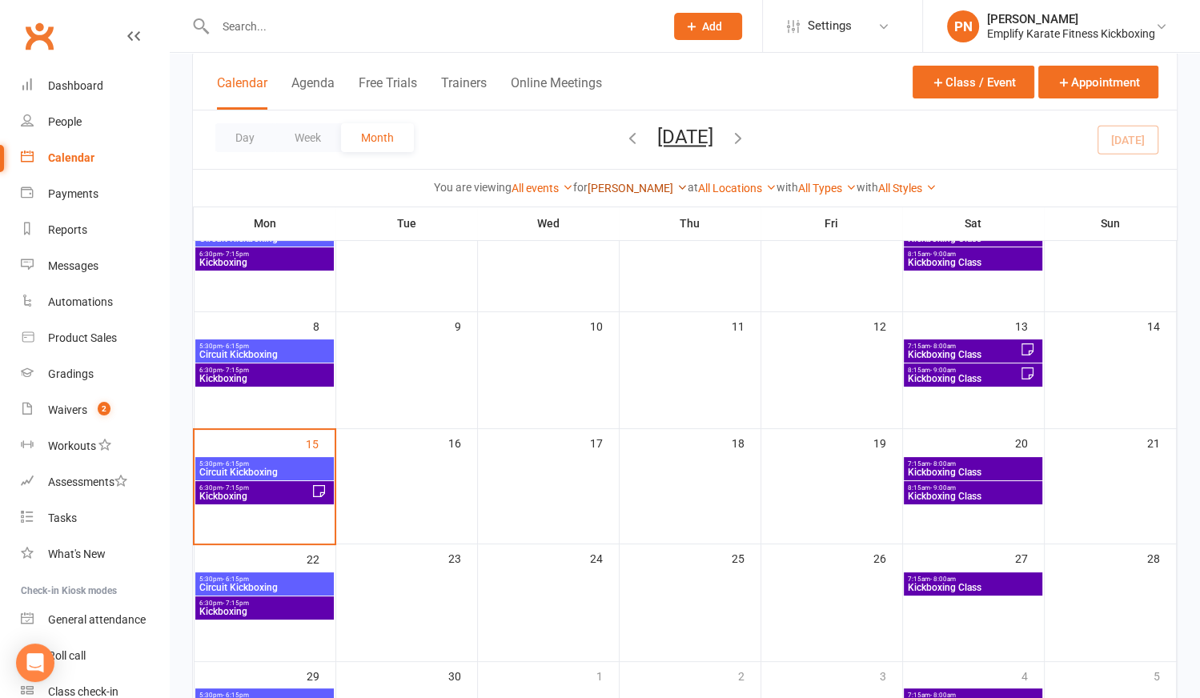
click at [632, 192] on link "[PERSON_NAME]" at bounding box center [638, 188] width 100 height 13
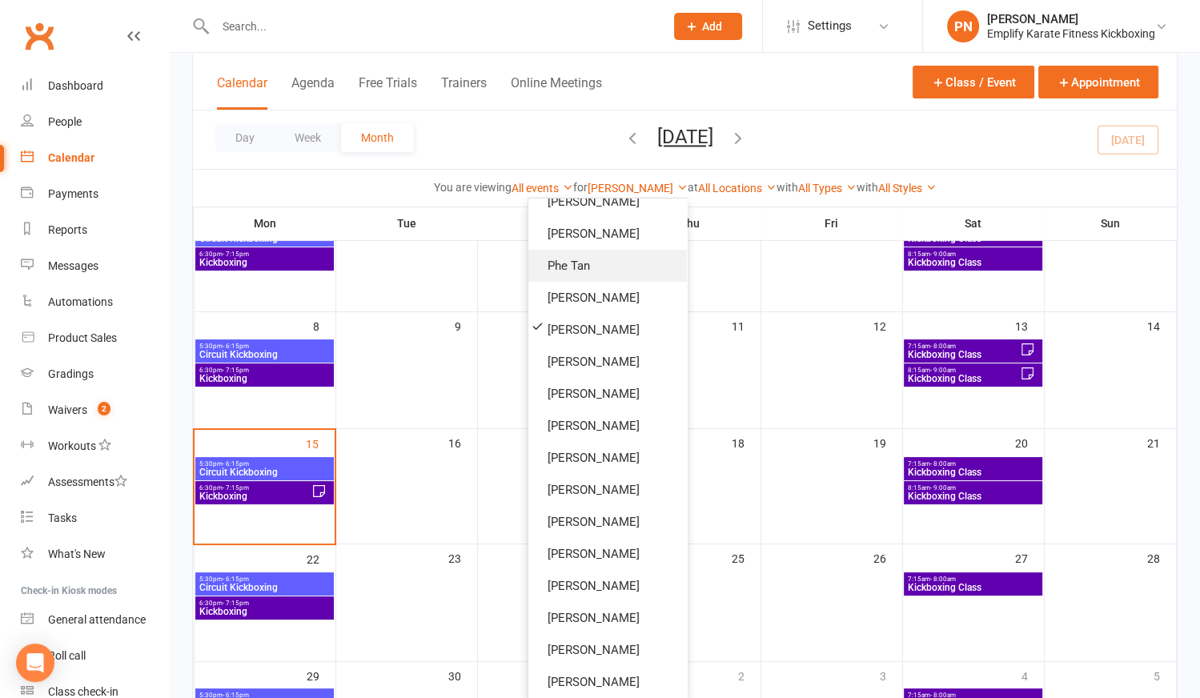
click at [576, 263] on link "Phe Tan" at bounding box center [607, 266] width 159 height 32
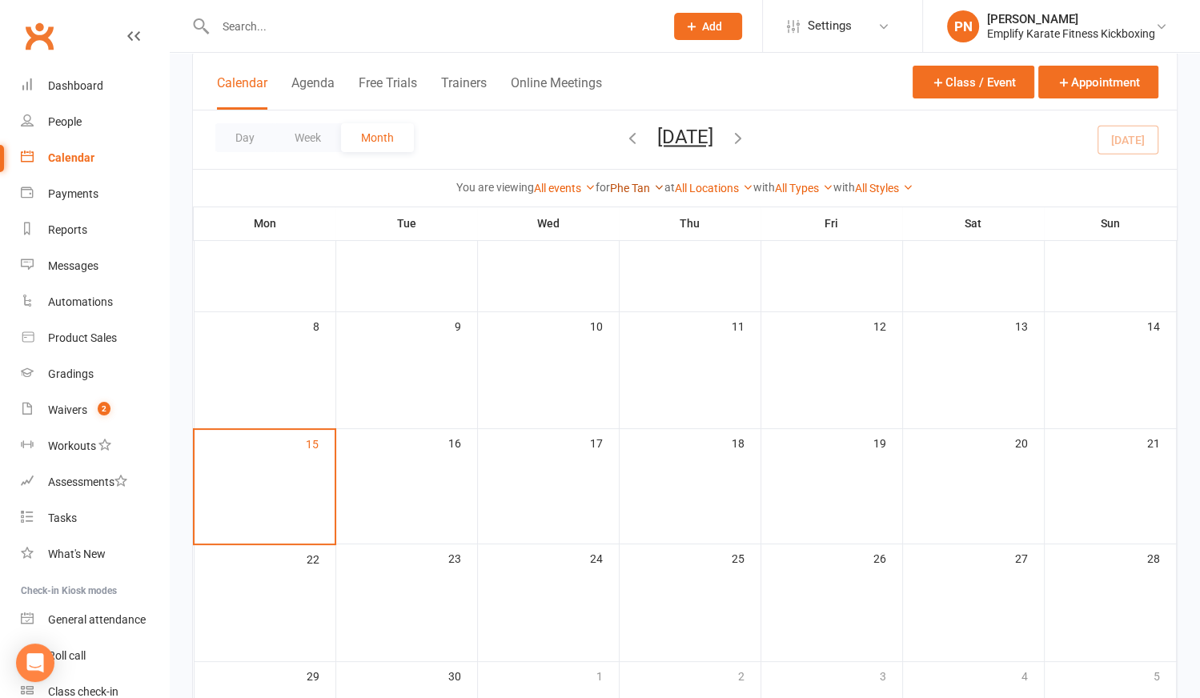
click at [617, 184] on link "Phe Tan" at bounding box center [637, 188] width 54 height 13
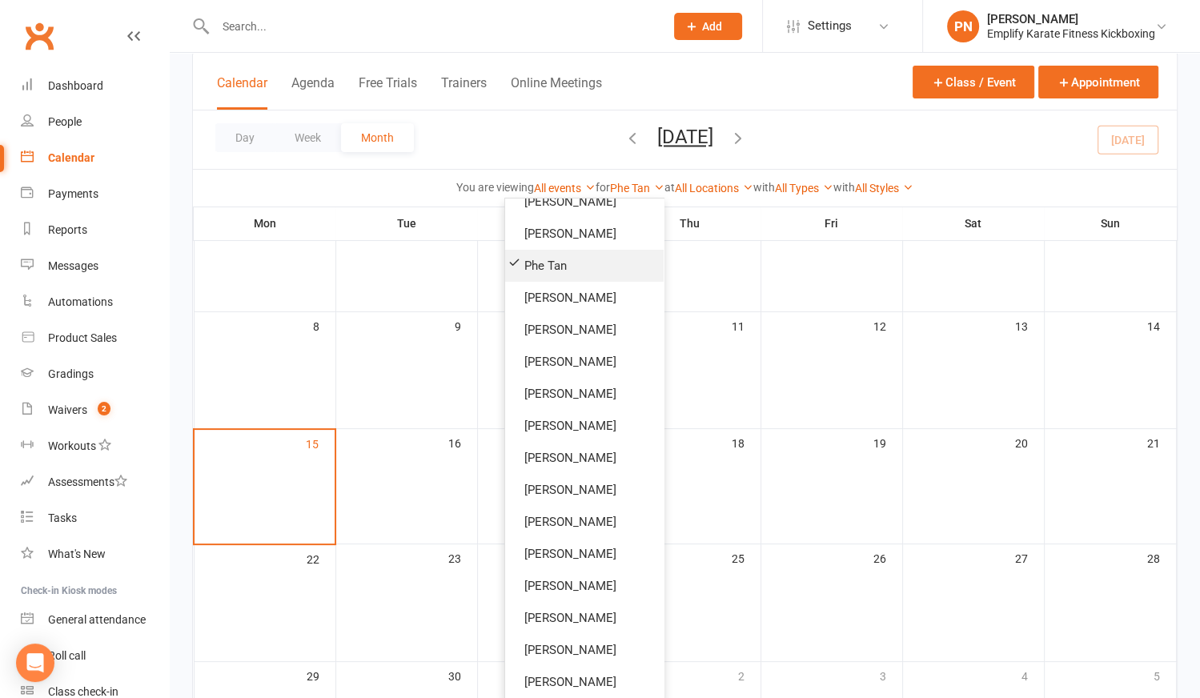
click at [514, 260] on link "Phe Tan" at bounding box center [584, 266] width 159 height 32
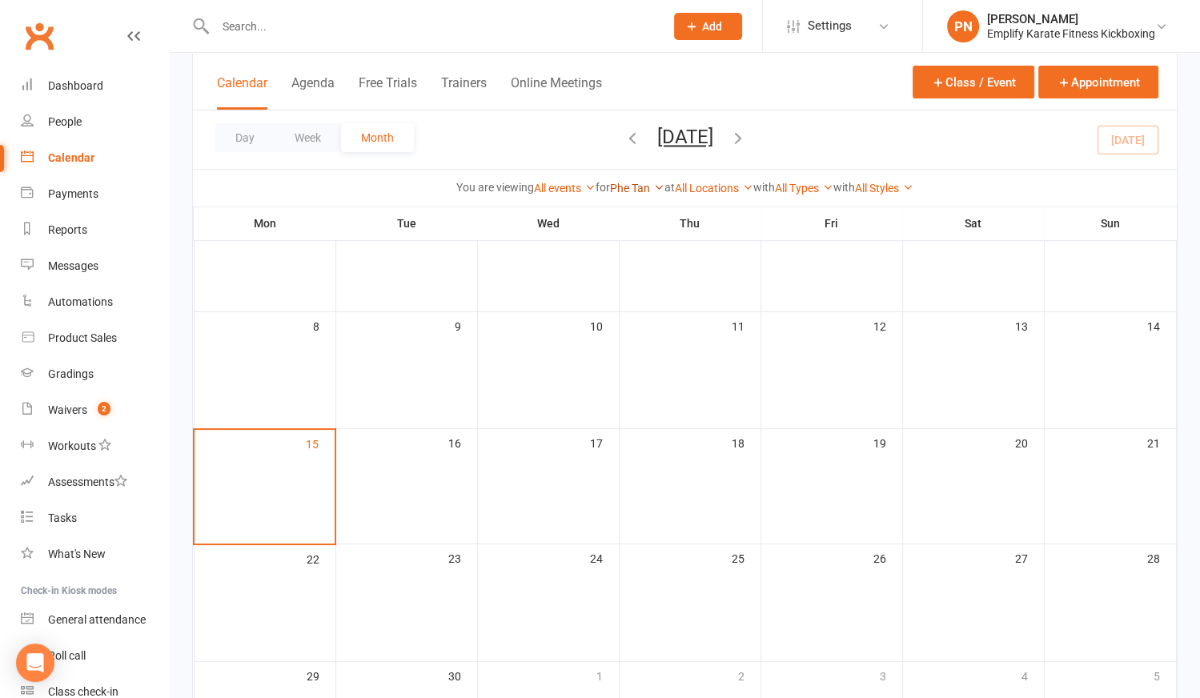
click at [648, 183] on link "Phe Tan" at bounding box center [637, 188] width 54 height 13
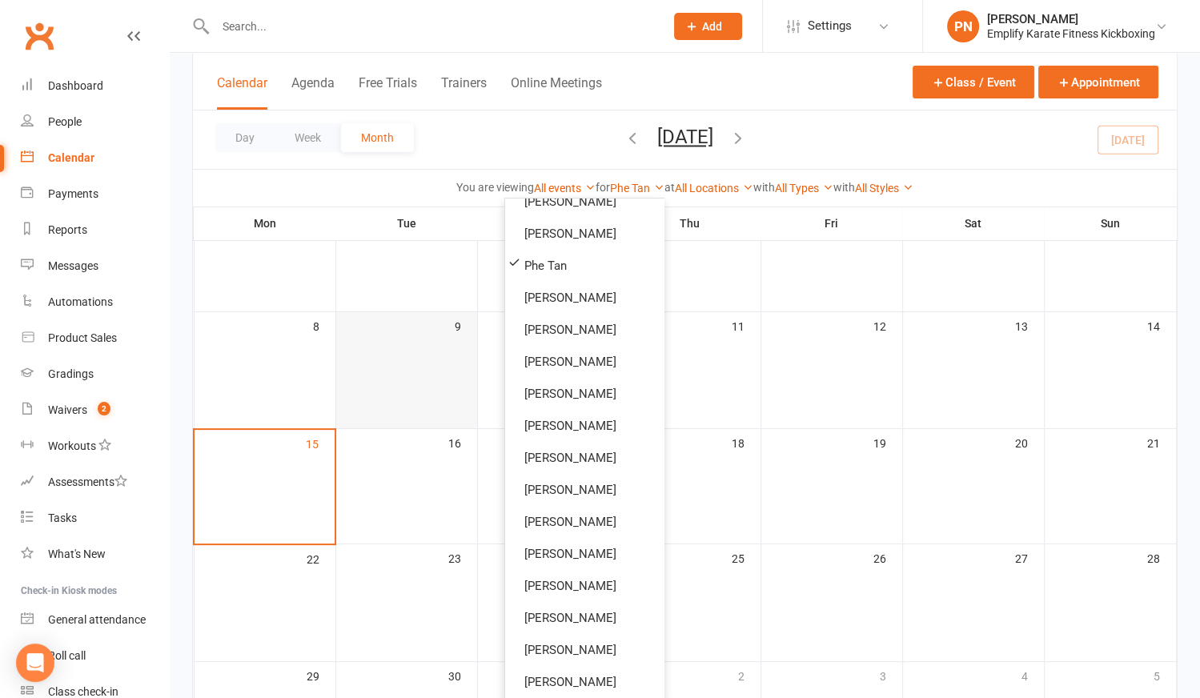
click at [421, 384] on td "9" at bounding box center [406, 369] width 142 height 117
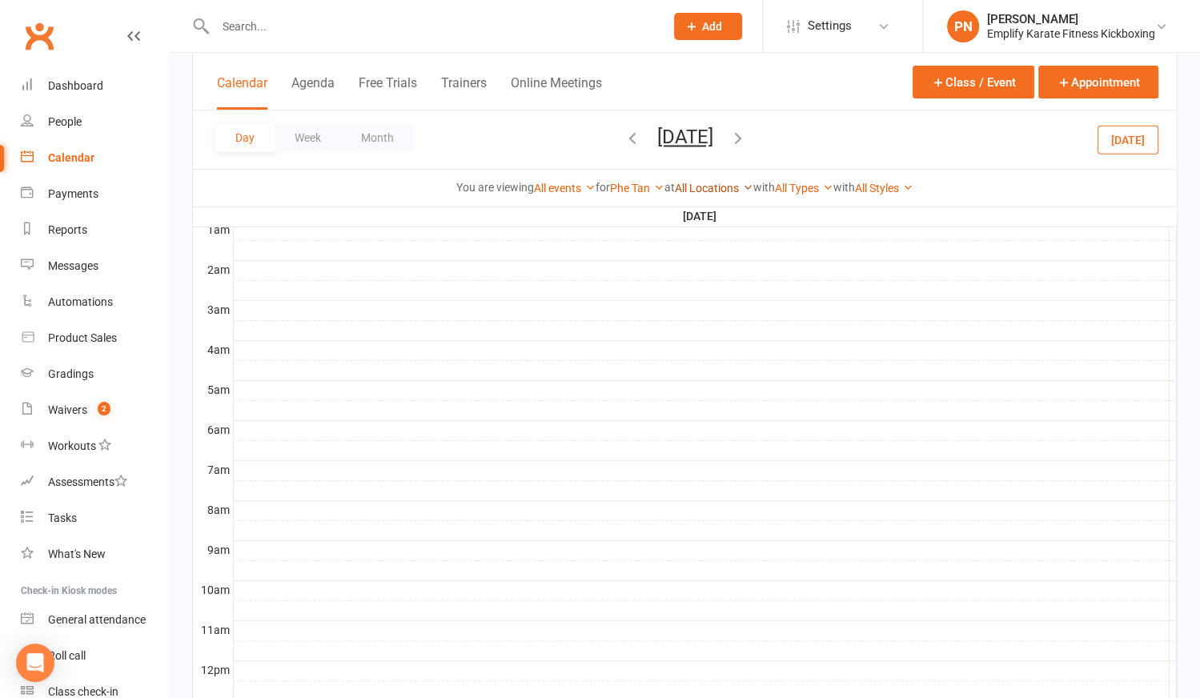
click at [705, 185] on link "All Locations" at bounding box center [714, 188] width 78 height 13
click at [600, 179] on div "You are viewing All events All events Empty events Full events Non-empty events…" at bounding box center [685, 188] width 966 height 18
click at [610, 186] on link "Phe Tan" at bounding box center [637, 188] width 54 height 13
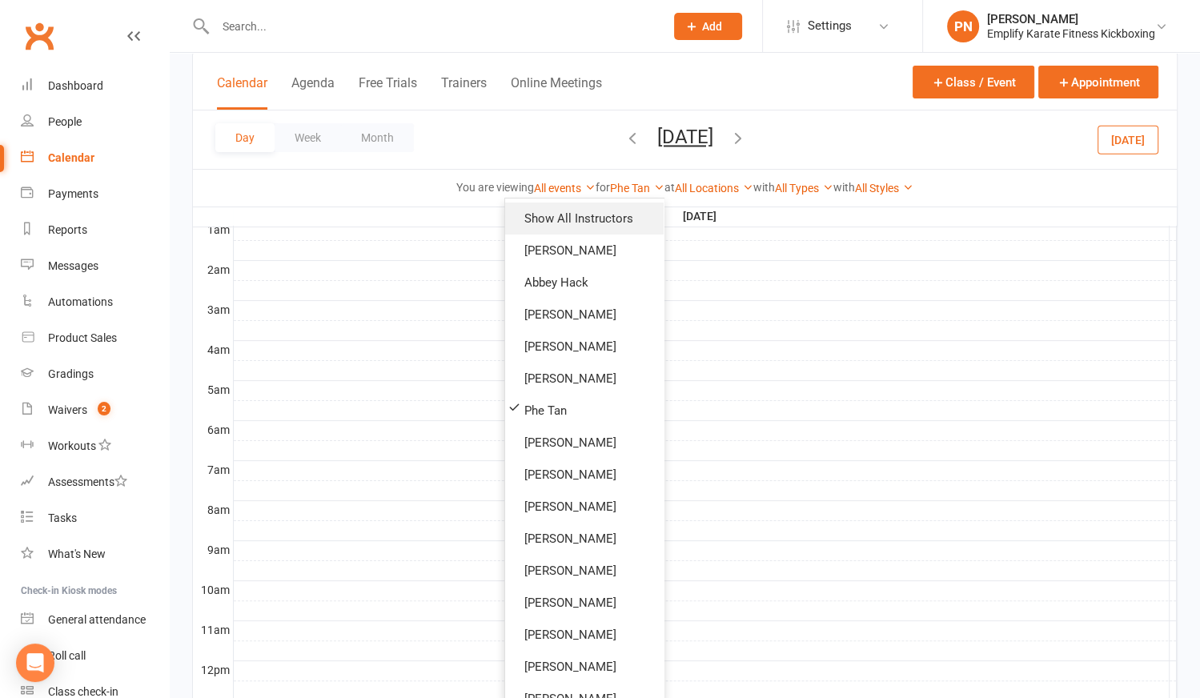
click at [603, 221] on link "Show All Instructors" at bounding box center [584, 219] width 159 height 32
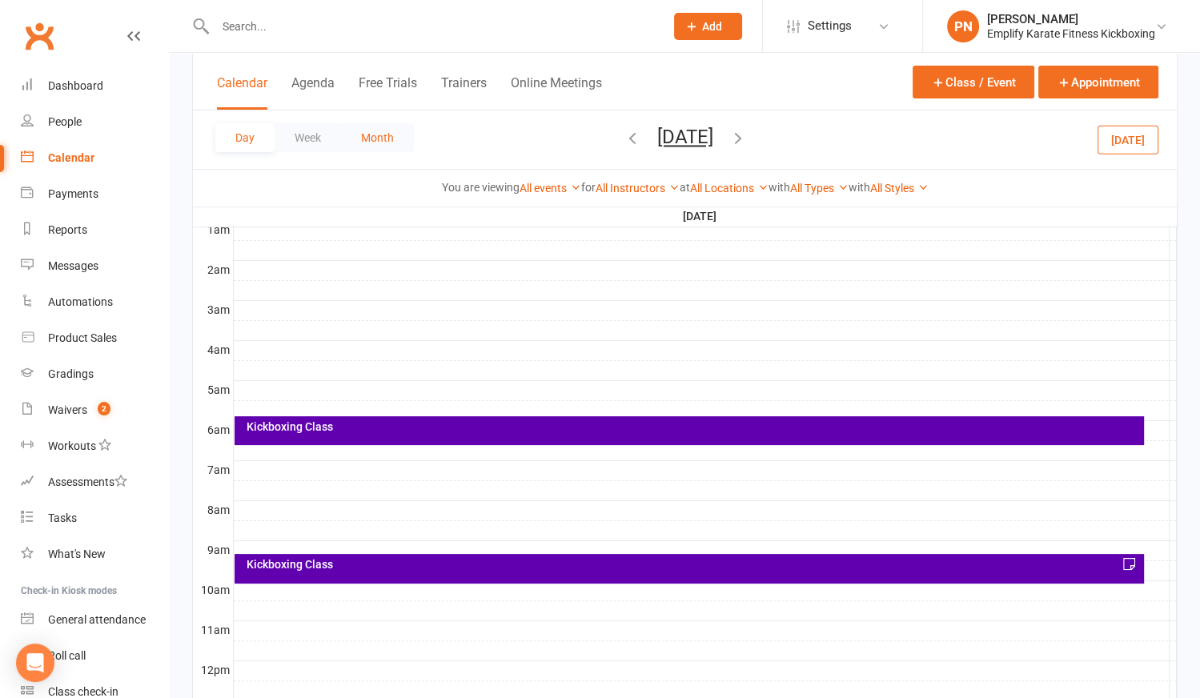
click at [367, 131] on button "Month" at bounding box center [377, 137] width 73 height 29
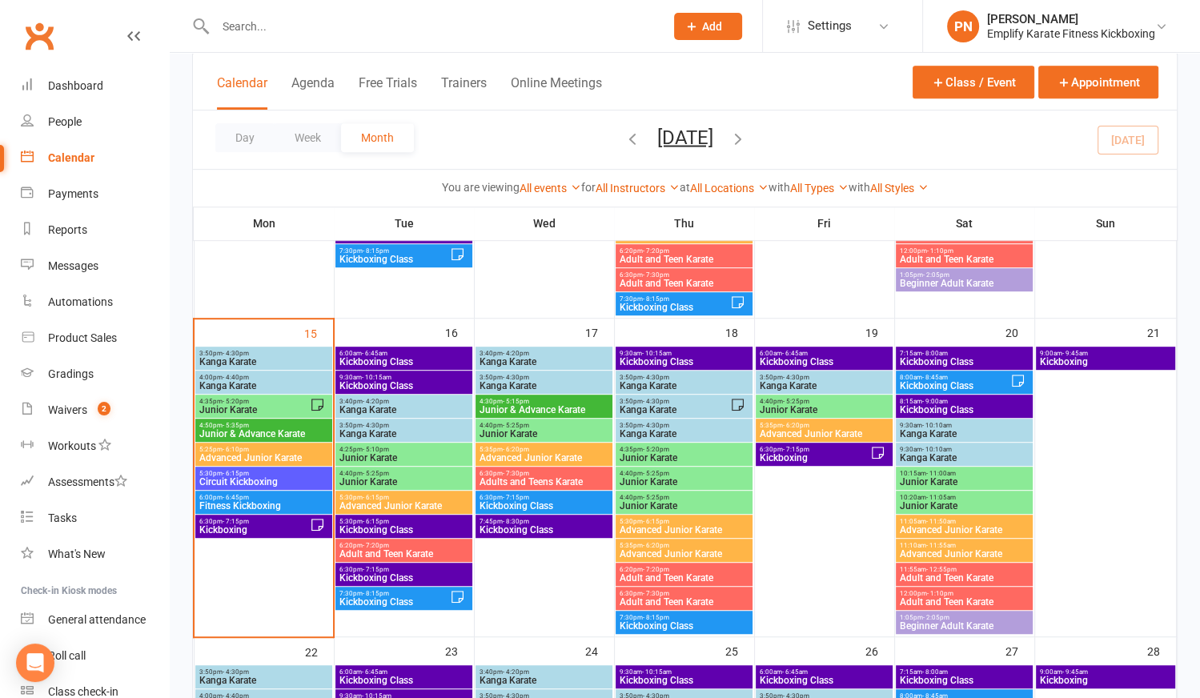
scroll to position [728, 0]
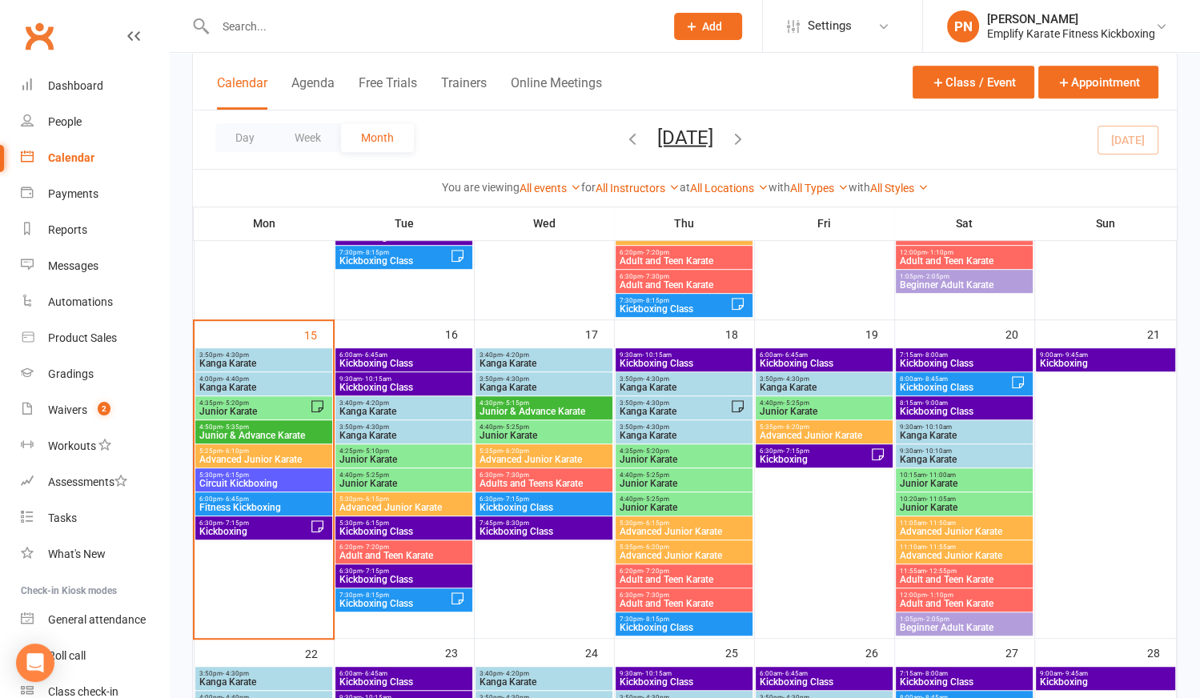
click at [698, 384] on span "Kanga Karate" at bounding box center [684, 388] width 130 height 10
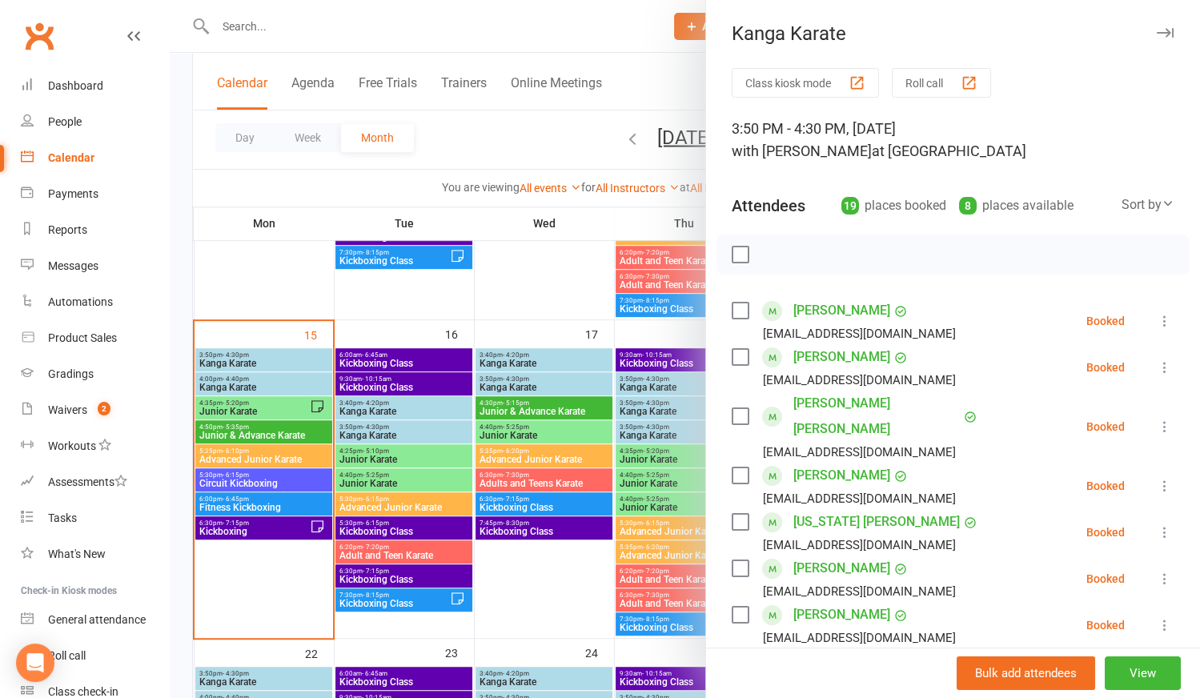
click at [511, 604] on div at bounding box center [685, 349] width 1030 height 698
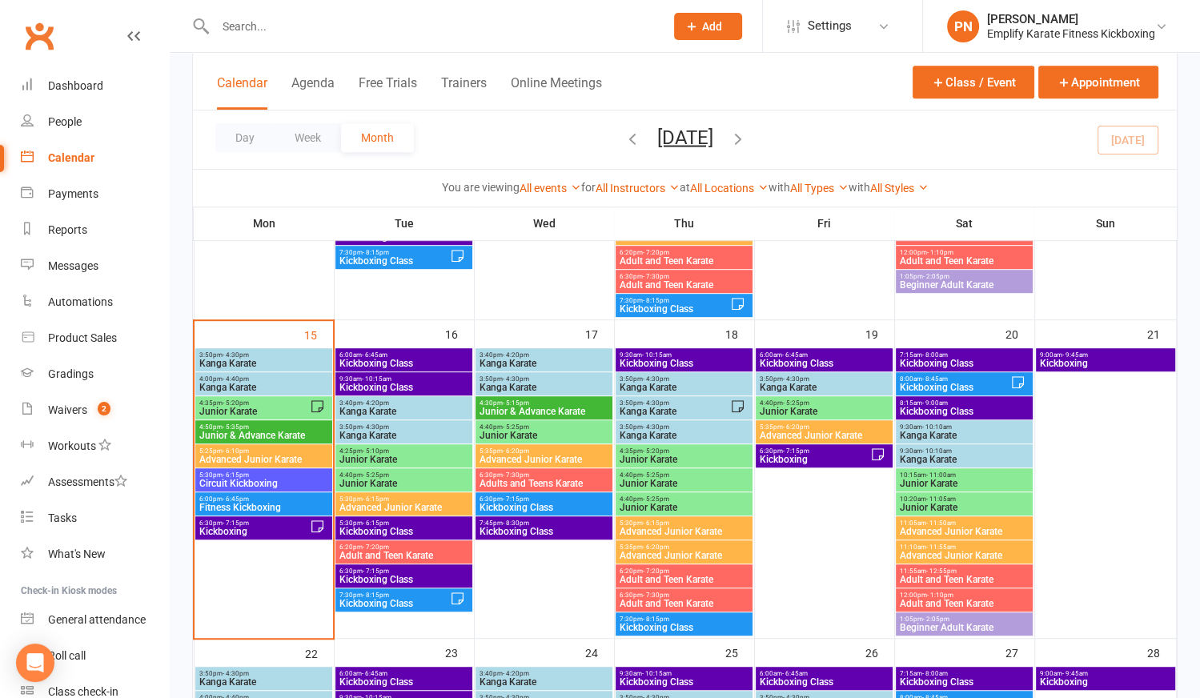
click at [547, 384] on span "Kanga Karate" at bounding box center [544, 388] width 130 height 10
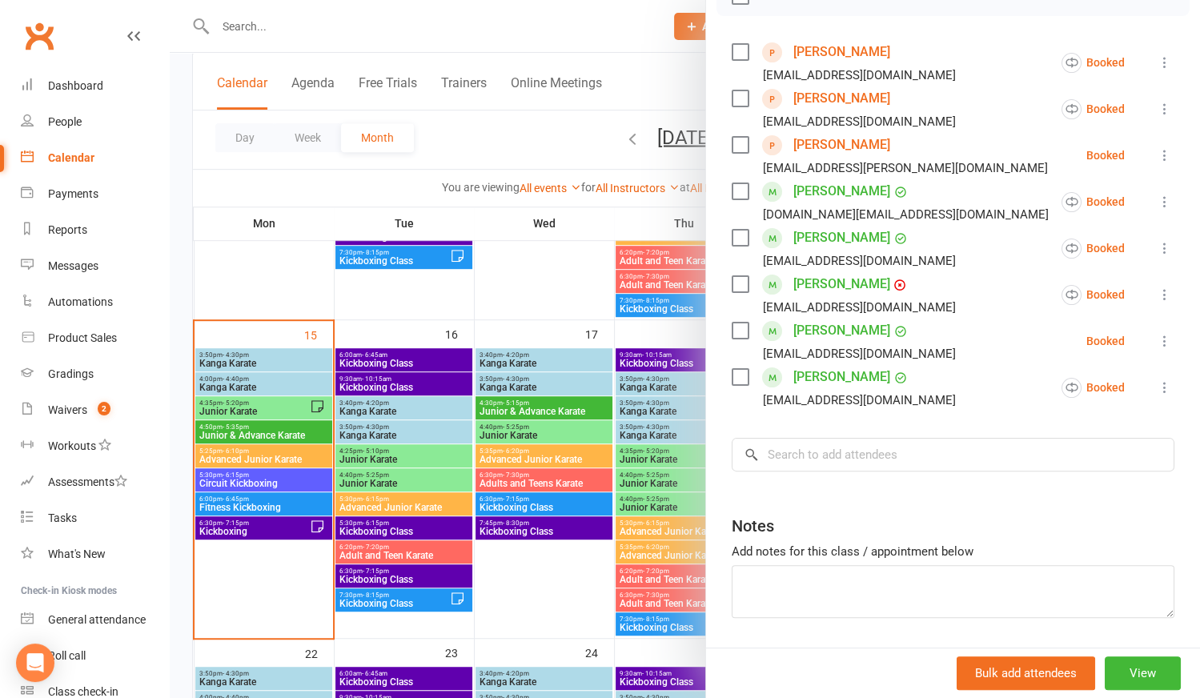
scroll to position [291, 0]
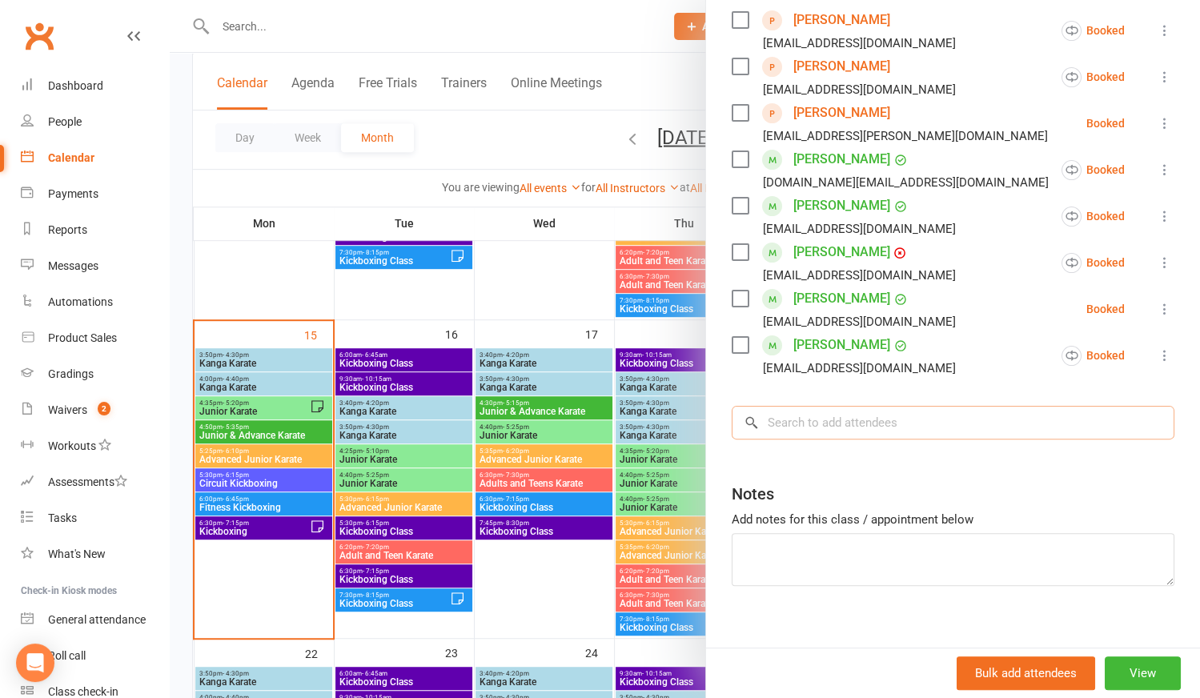
click at [783, 425] on input "search" at bounding box center [953, 423] width 443 height 34
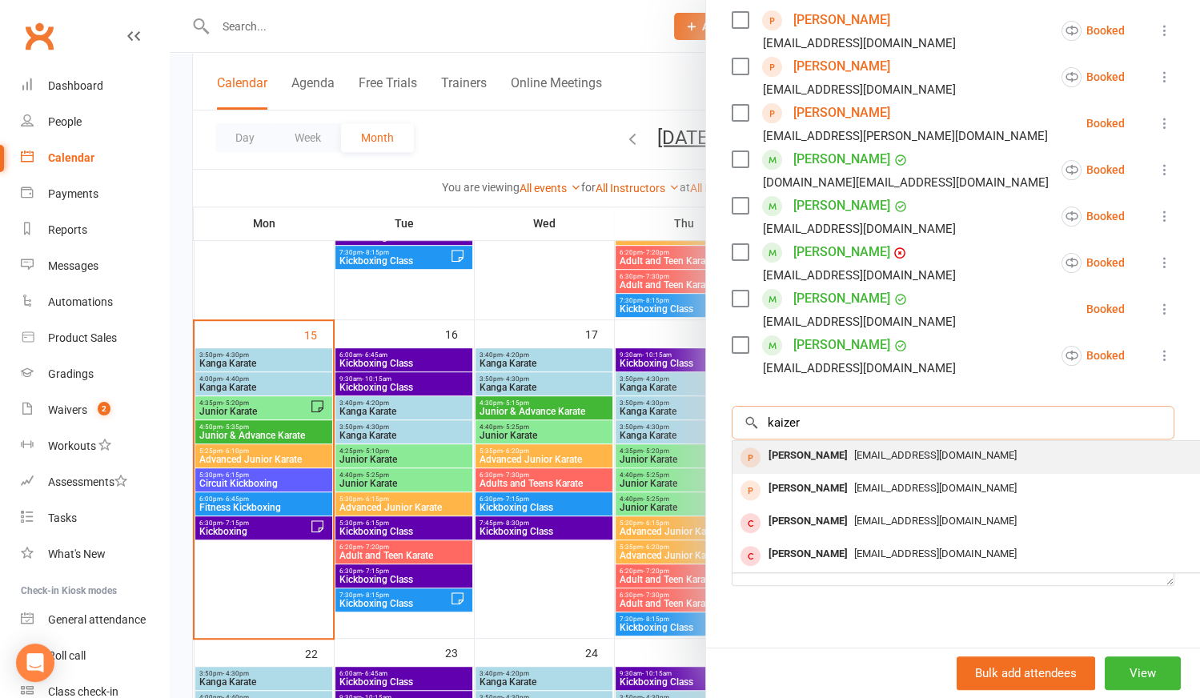
type input "kaizer"
click at [870, 451] on span "[EMAIL_ADDRESS][DOMAIN_NAME]" at bounding box center [935, 455] width 163 height 12
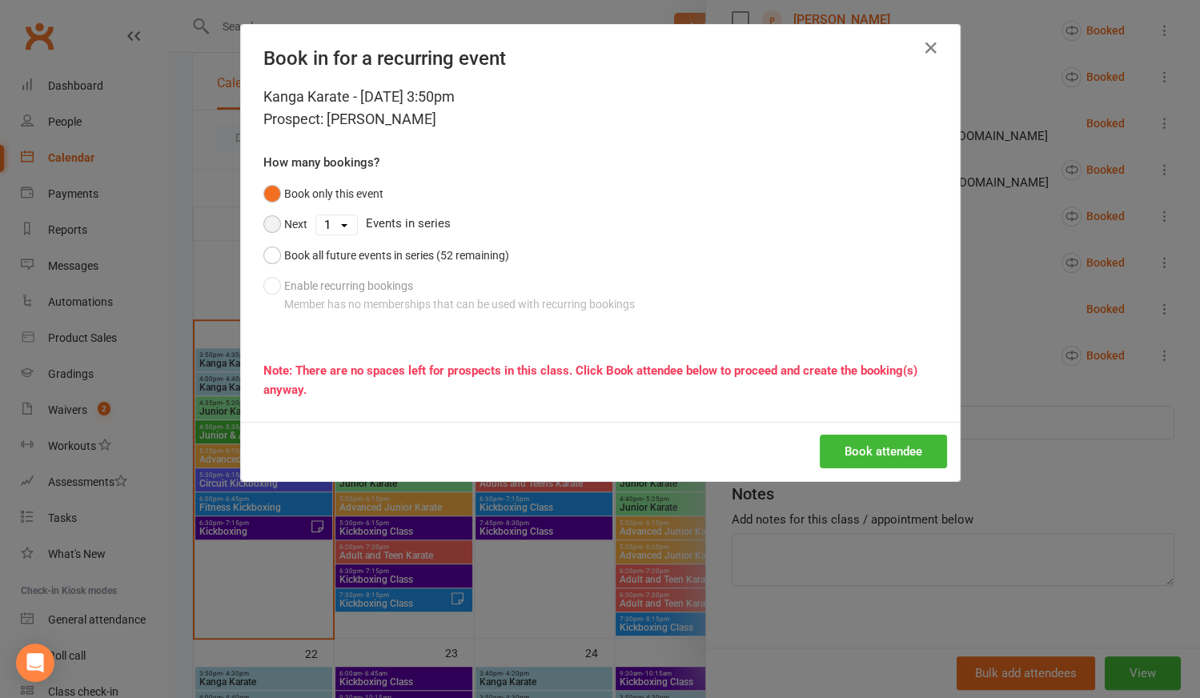
click at [274, 221] on button "Next" at bounding box center [285, 224] width 44 height 30
click at [343, 223] on select "1 2 3 4 5 6 7 8 9 10 11 12 13 14 15 16 17 18 19 20 21 22 23 24 25 26 27 28 29 3…" at bounding box center [336, 224] width 41 height 19
select select "4"
click at [316, 215] on select "1 2 3 4 5 6 7 8 9 10 11 12 13 14 15 16 17 18 19 20 21 22 23 24 25 26 27 28 29 3…" at bounding box center [336, 224] width 41 height 19
click at [857, 436] on button "Book attendee" at bounding box center [883, 452] width 127 height 34
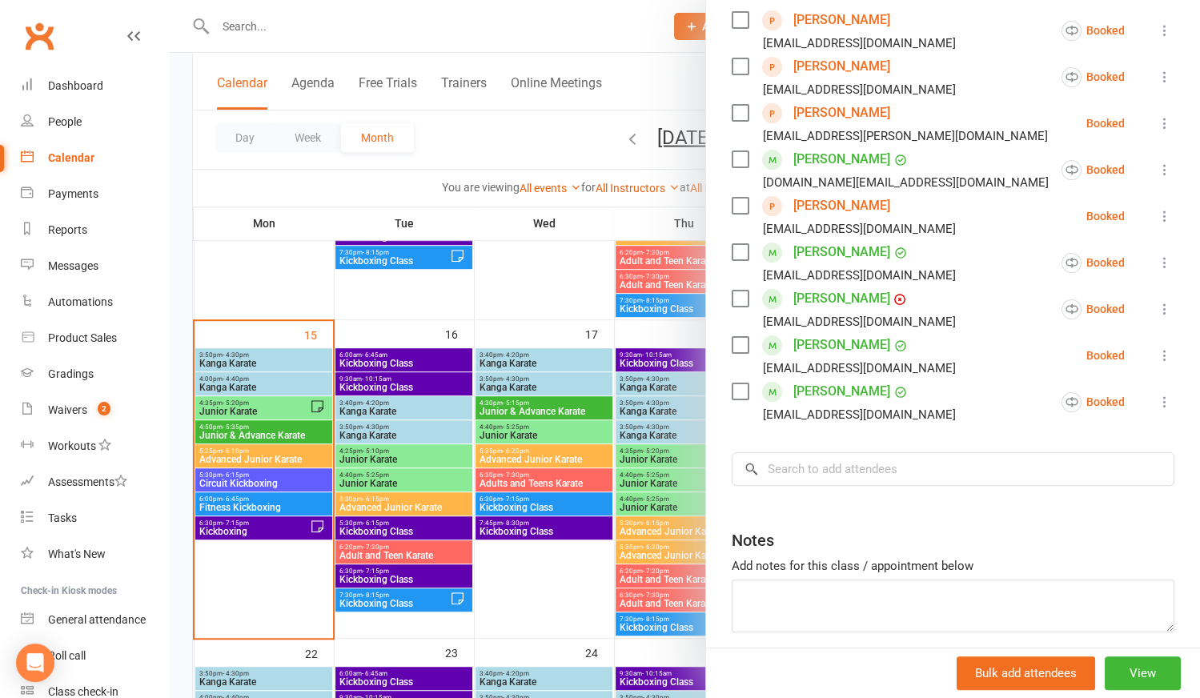
click at [836, 299] on link "[PERSON_NAME]" at bounding box center [841, 299] width 97 height 26
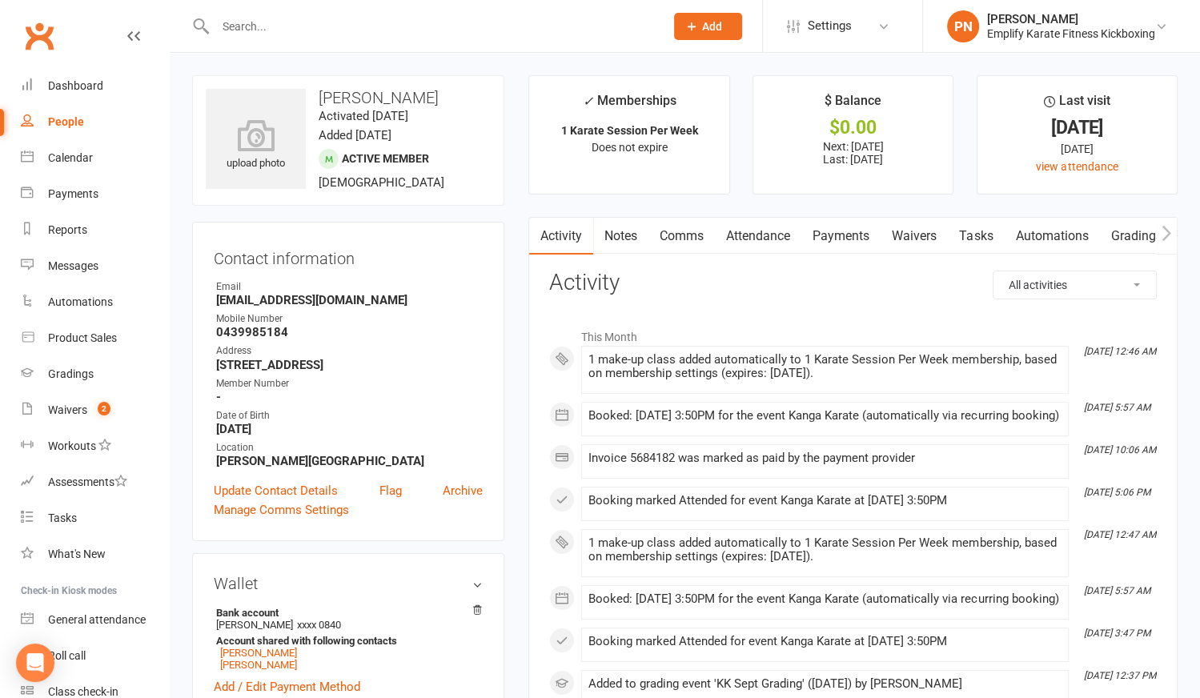
click at [855, 232] on link "Payments" at bounding box center [840, 236] width 79 height 37
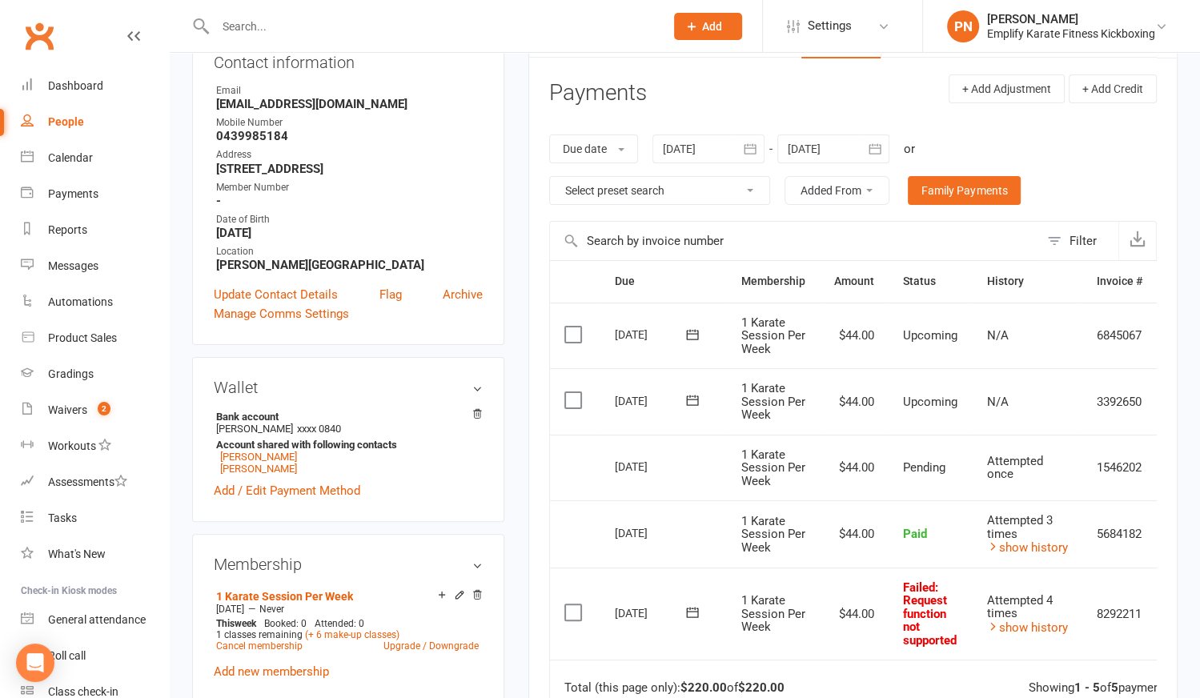
scroll to position [218, 0]
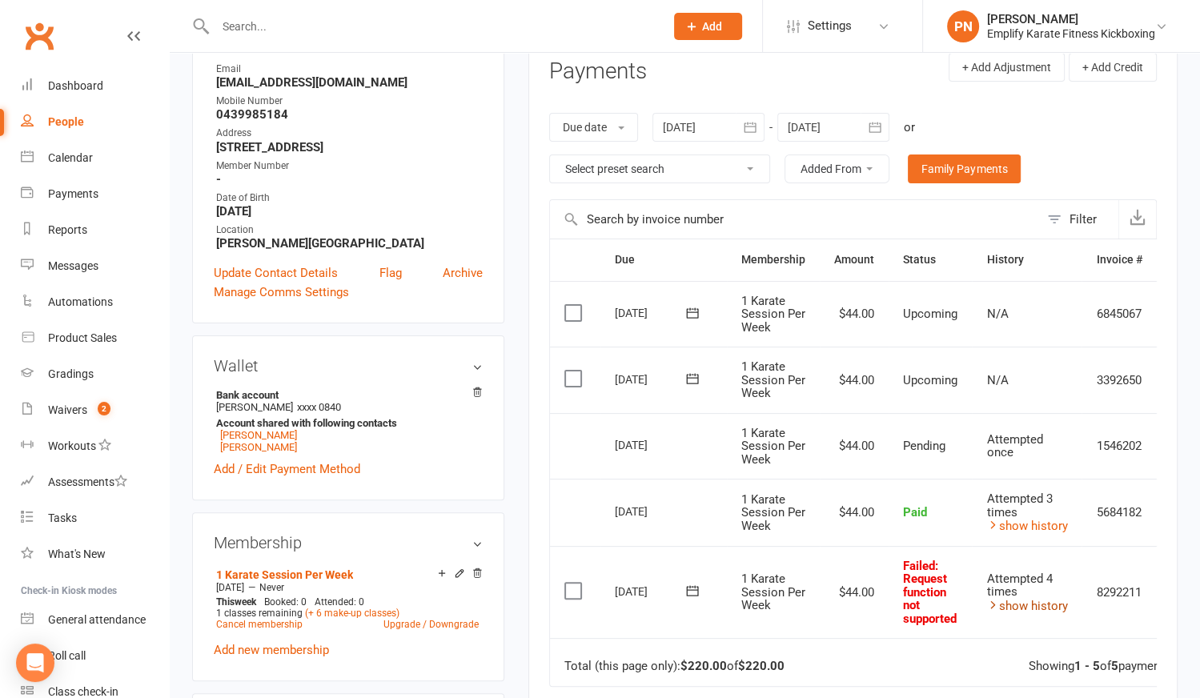
click at [1034, 599] on link "show history" at bounding box center [1026, 606] width 81 height 14
click at [889, 576] on td "Failed : Request function not supported" at bounding box center [930, 592] width 83 height 93
